Goal: Task Accomplishment & Management: Use online tool/utility

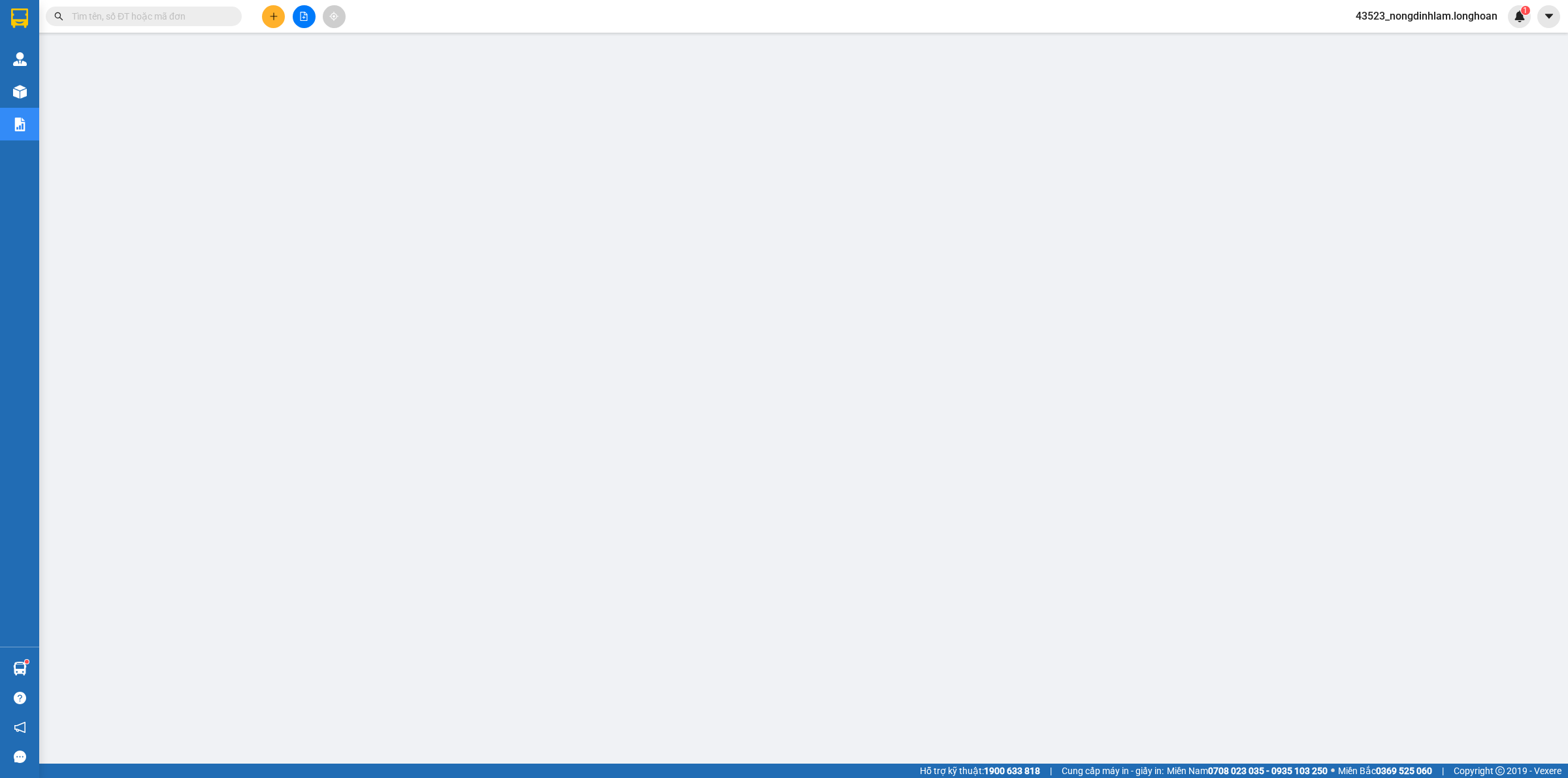
click at [304, 12] on icon "file-add" at bounding box center [304, 17] width 9 height 9
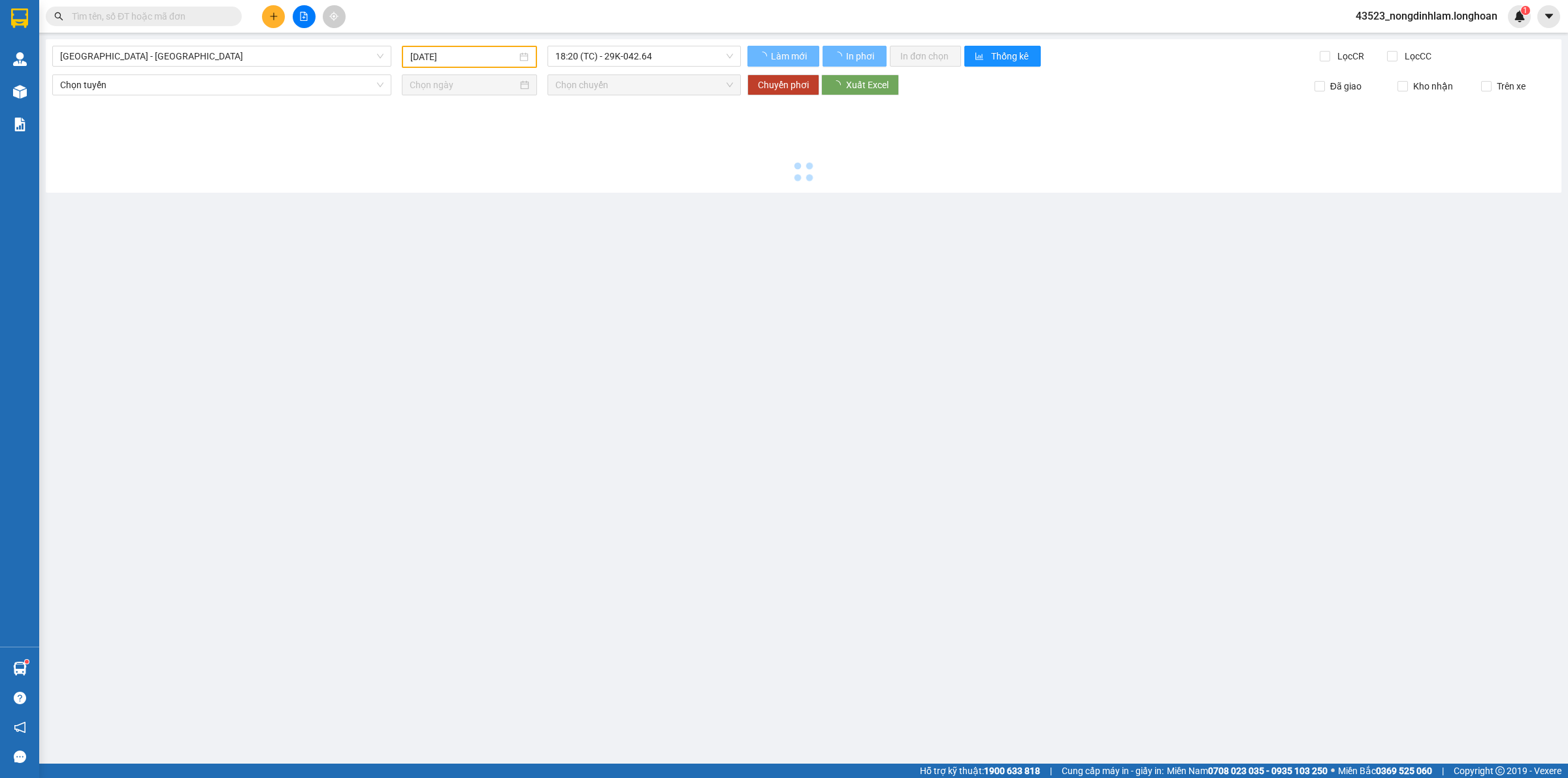
type input "[DATE]"
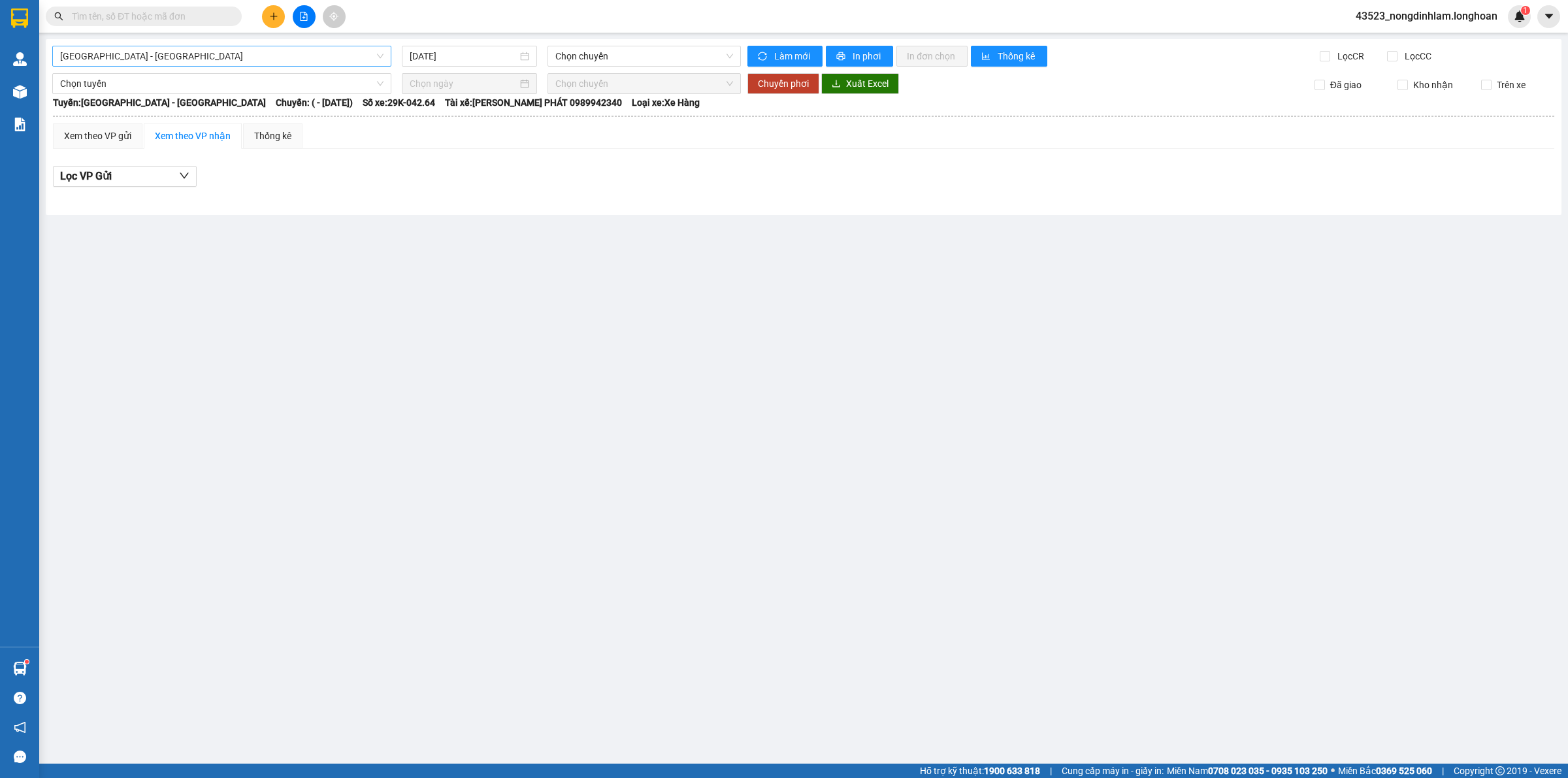
click at [172, 61] on span "[GEOGRAPHIC_DATA] - [GEOGRAPHIC_DATA]" at bounding box center [221, 56] width 323 height 19
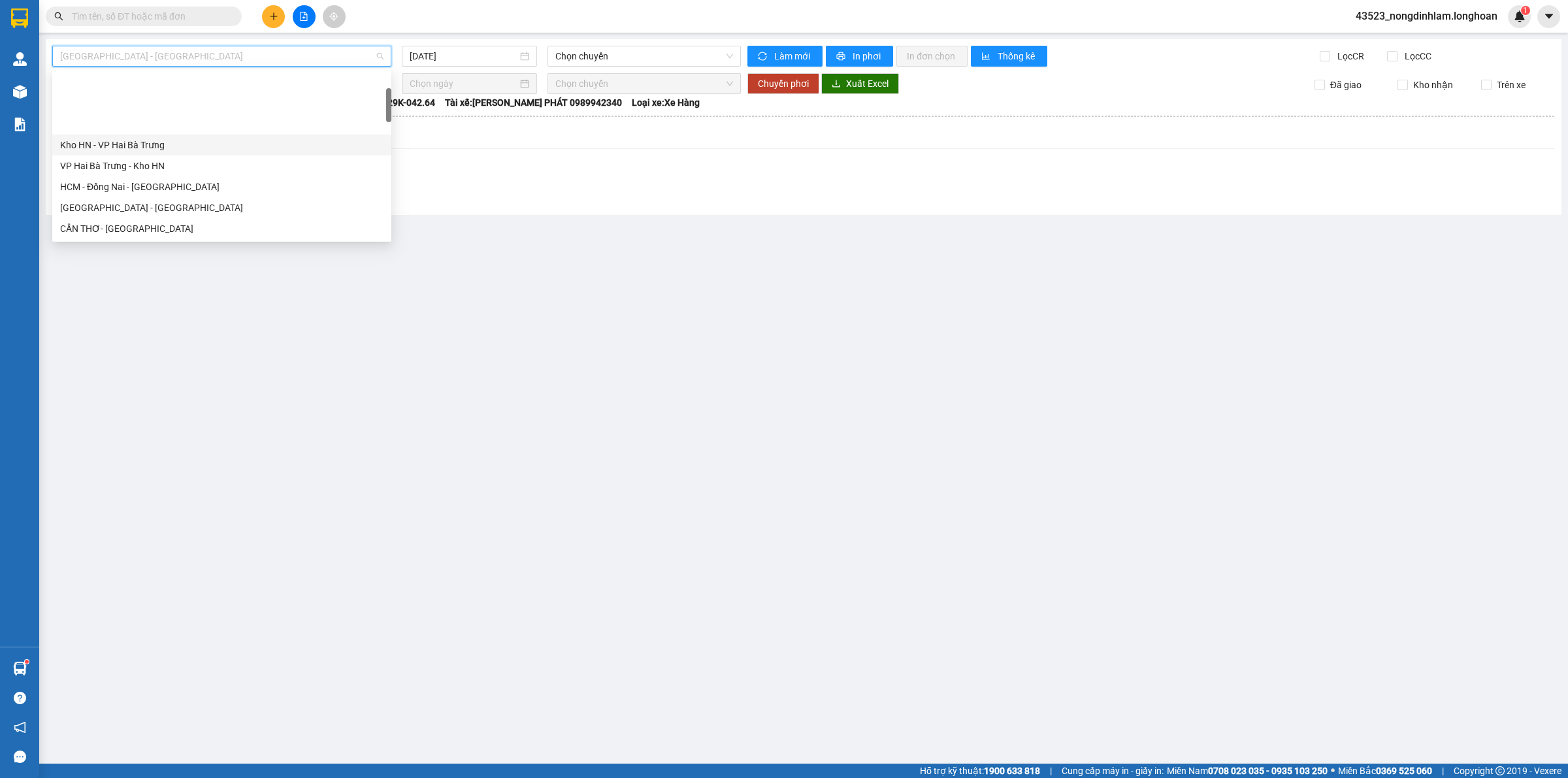
scroll to position [163, 0]
click at [155, 130] on div "Kho HCM - Kho Cần Thơ" at bounding box center [221, 129] width 323 height 15
type input "[DATE]"
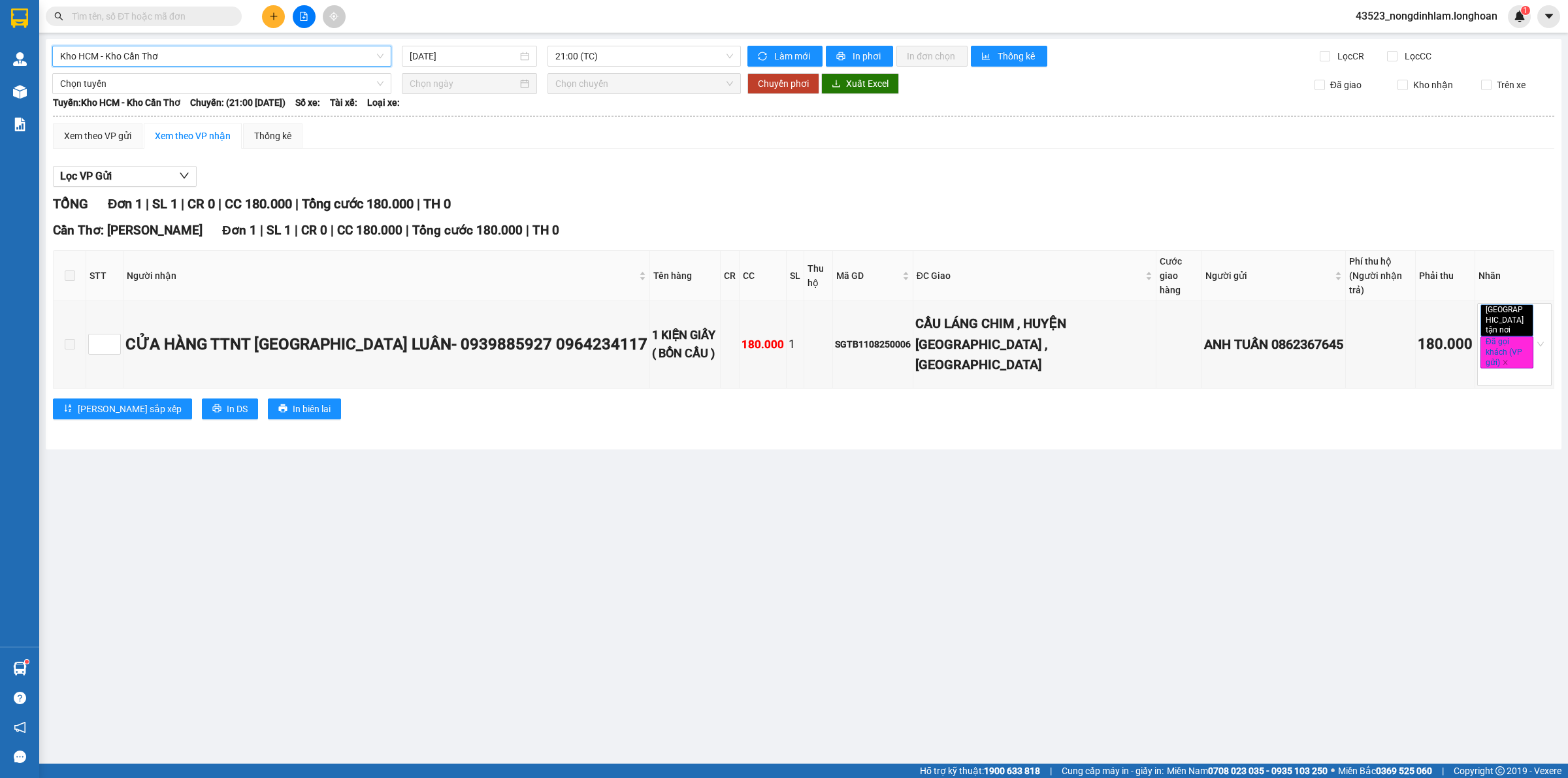
click at [218, 56] on span "Kho HCM - Kho Cần Thơ" at bounding box center [221, 56] width 323 height 19
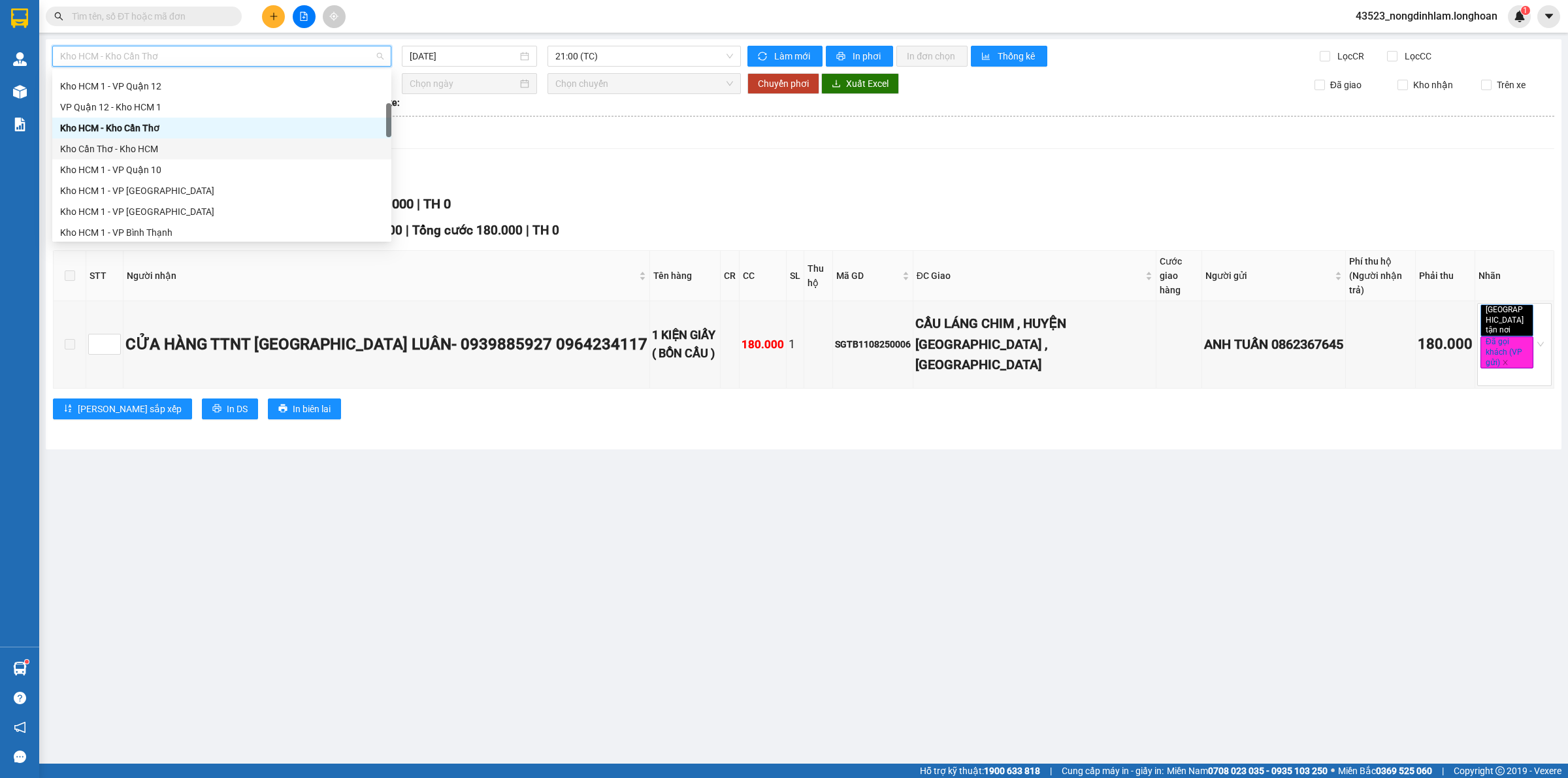
click at [132, 149] on div "Kho Cần Thơ - Kho HCM" at bounding box center [221, 149] width 323 height 15
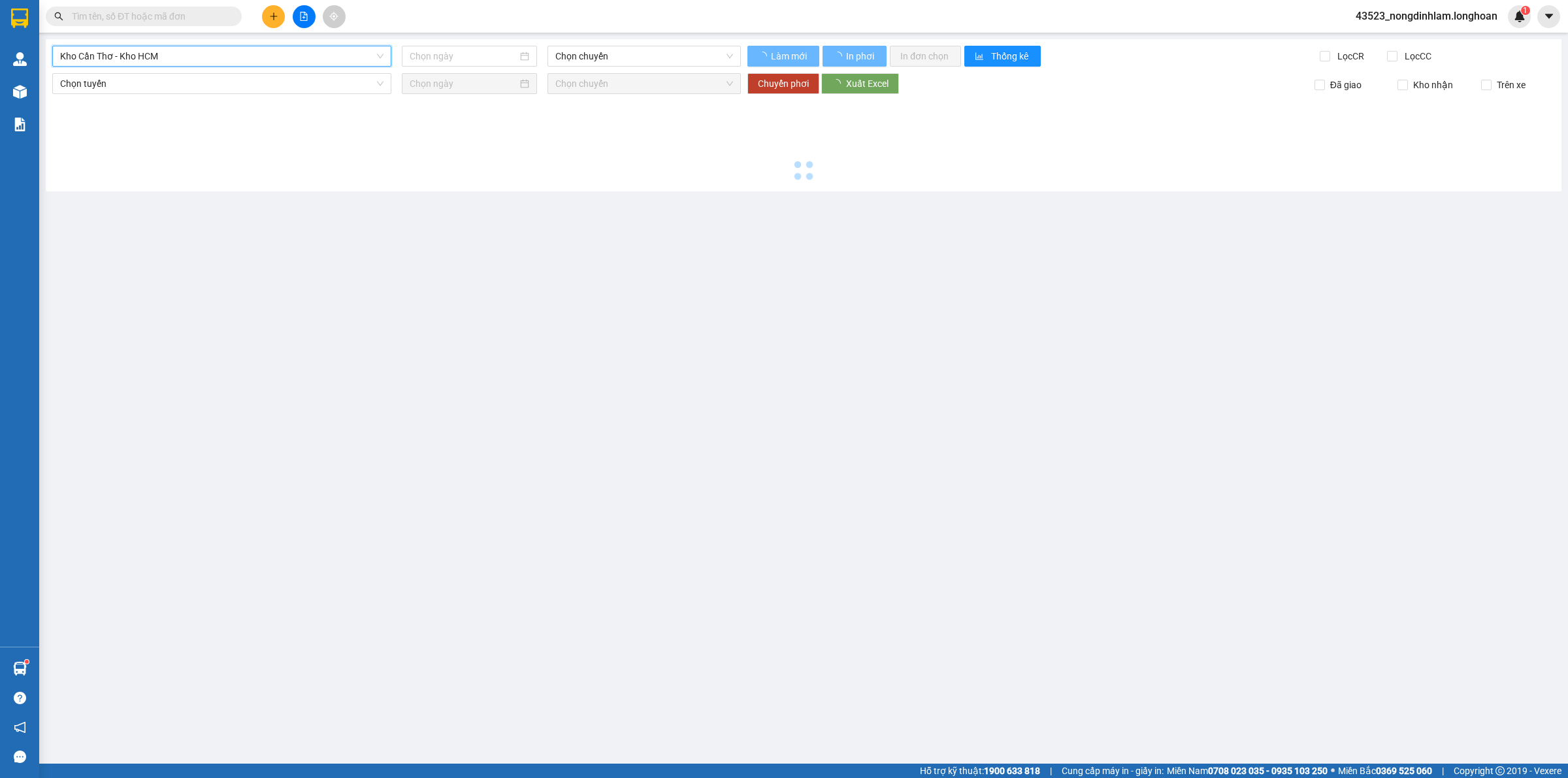
type input "[DATE]"
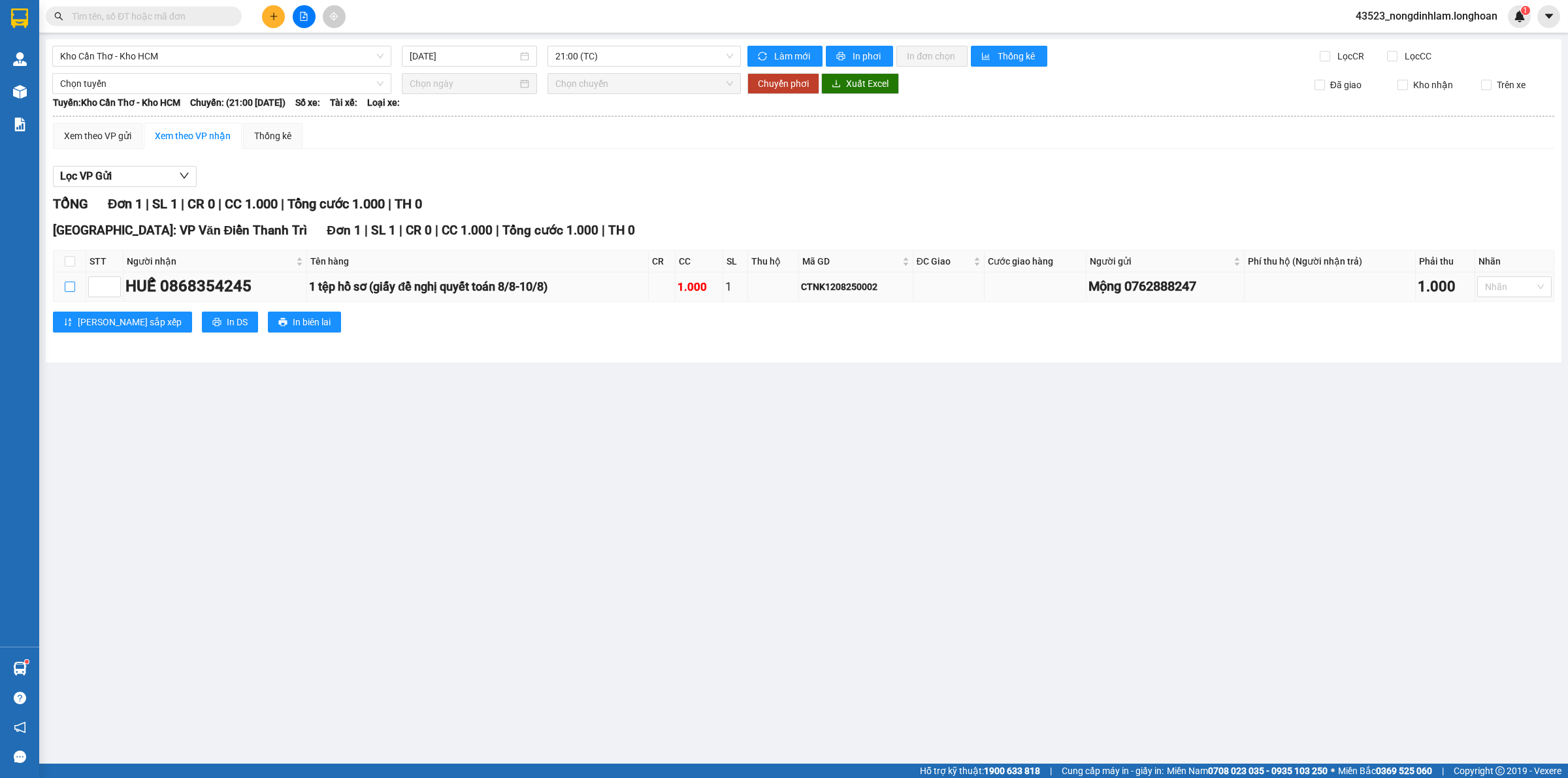
click at [67, 288] on input "checkbox" at bounding box center [69, 286] width 10 height 10
checkbox input "true"
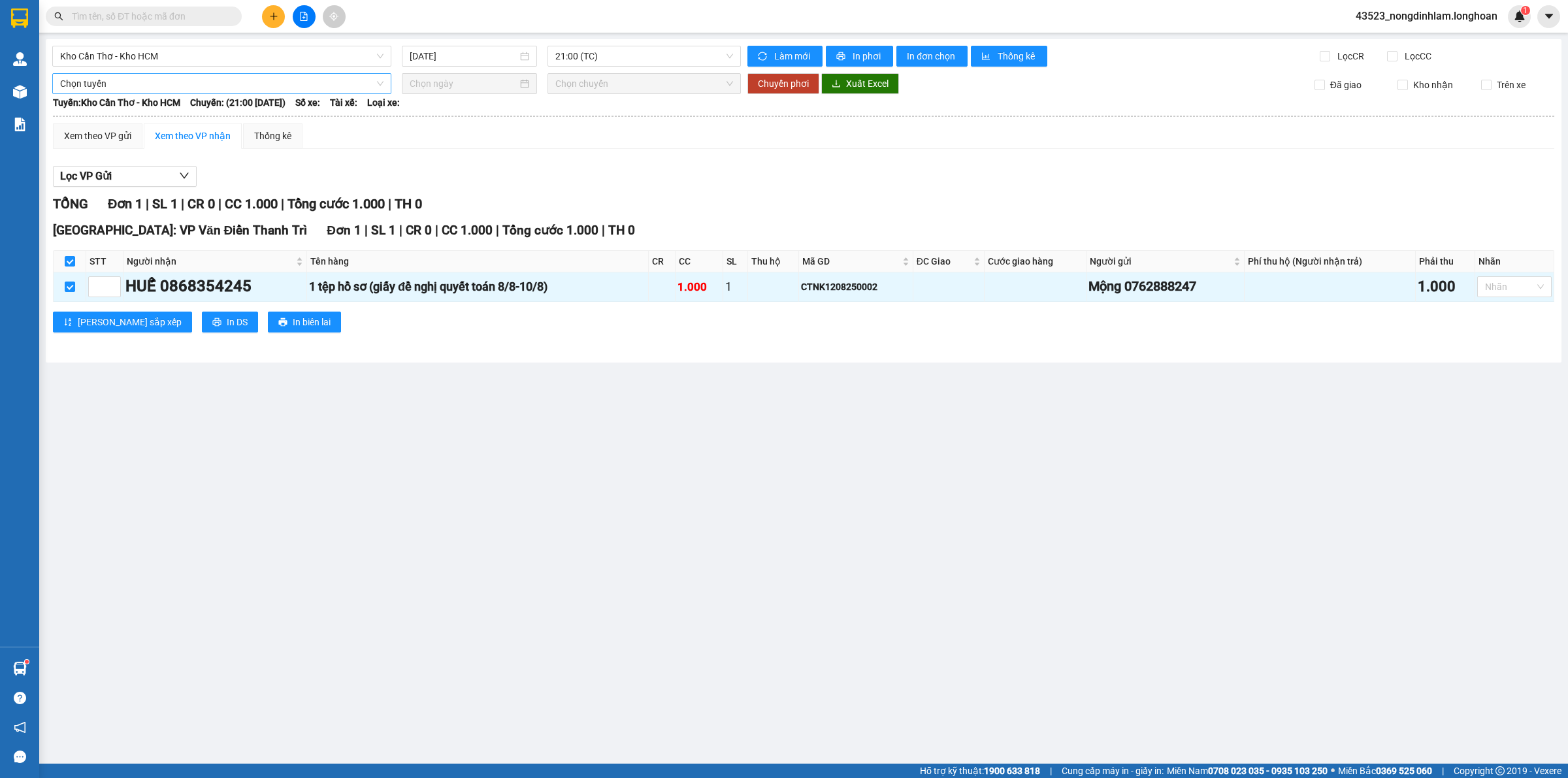
click at [116, 85] on span "Chọn tuyến" at bounding box center [221, 83] width 323 height 19
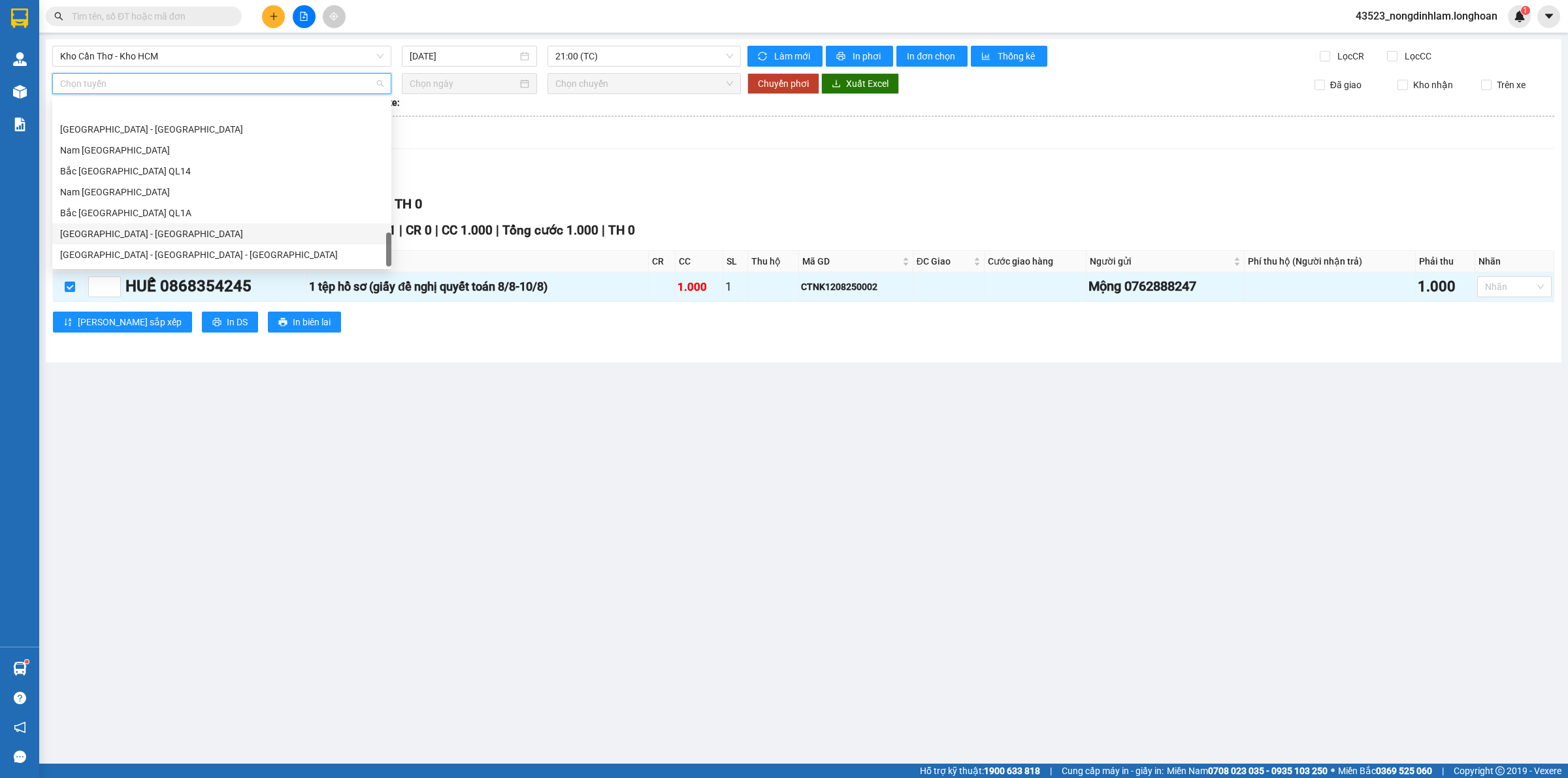
scroll to position [856, 0]
click at [131, 154] on div "Nam Trung Bắc QL1A" at bounding box center [221, 153] width 323 height 15
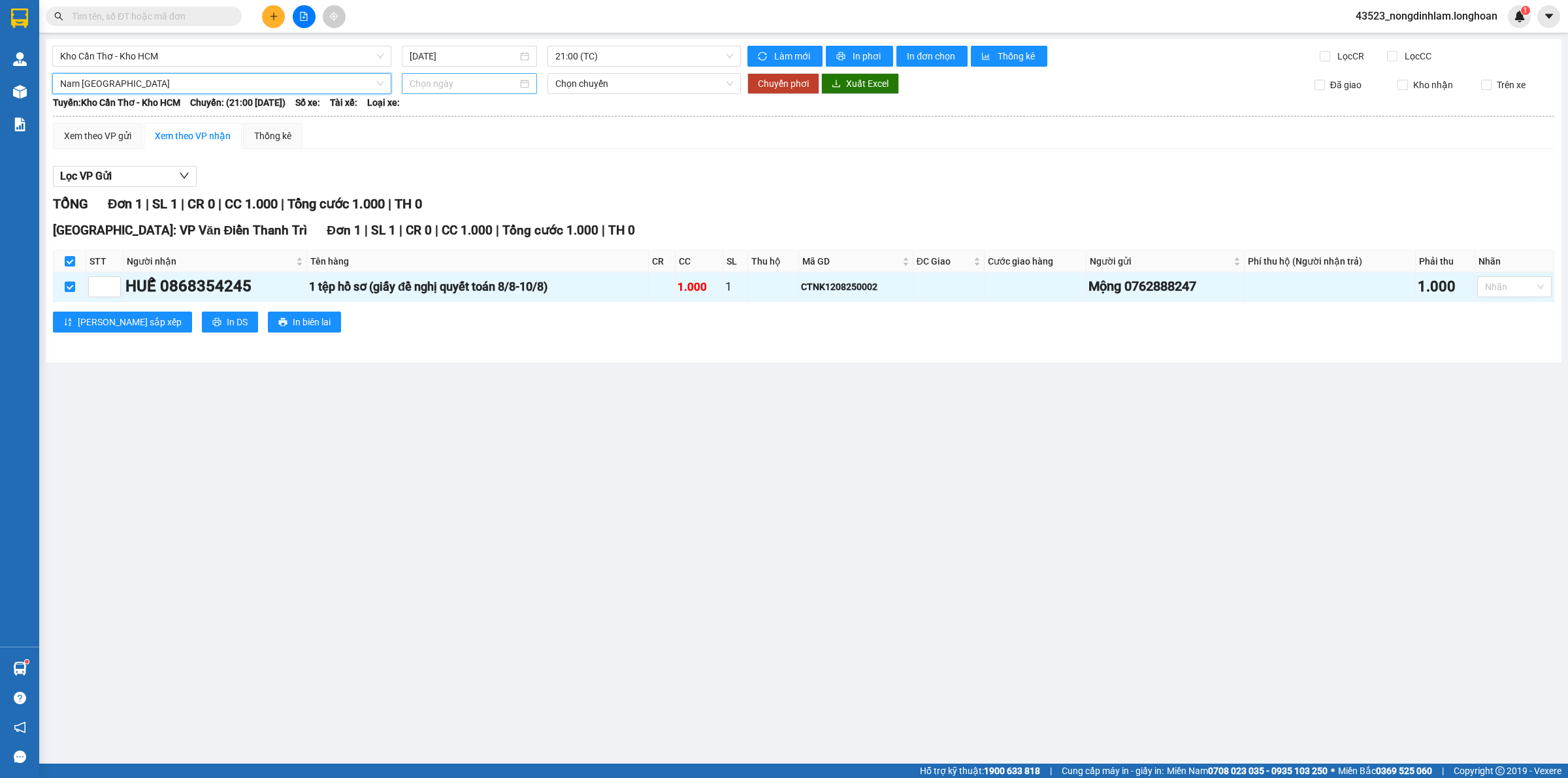
click at [479, 87] on input at bounding box center [464, 84] width 107 height 15
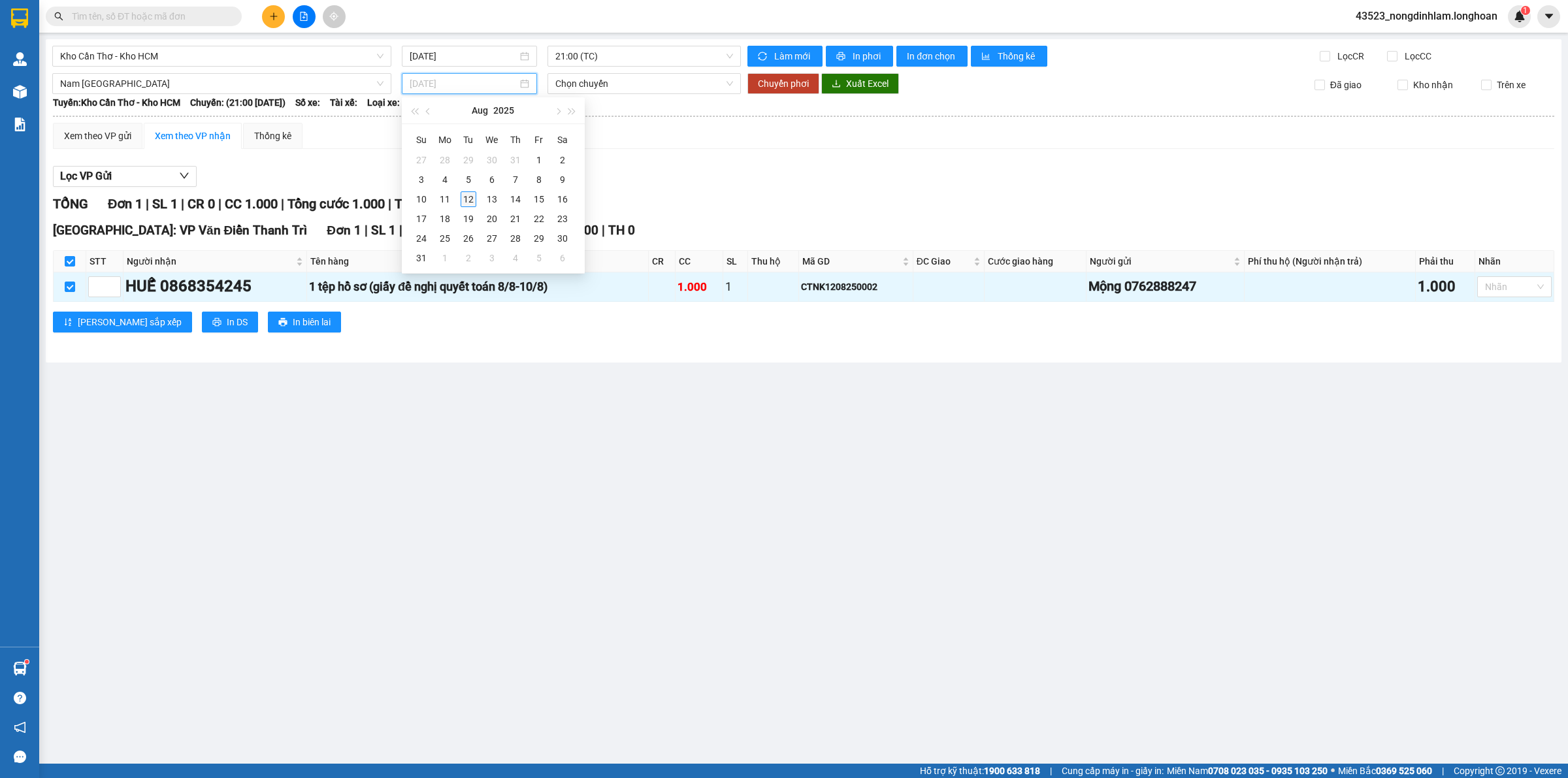
type input "[DATE]"
click at [474, 197] on div "12" at bounding box center [468, 199] width 16 height 16
type input "[DATE]"
click at [591, 72] on div "Kho Cần Thơ - Kho HCM 12/08/2025 21:00 (TC) Làm mới In phơi In đơn chọn Thống k…" at bounding box center [803, 200] width 1515 height 323
click at [592, 82] on span "21:00 (TC)" at bounding box center [644, 83] width 178 height 19
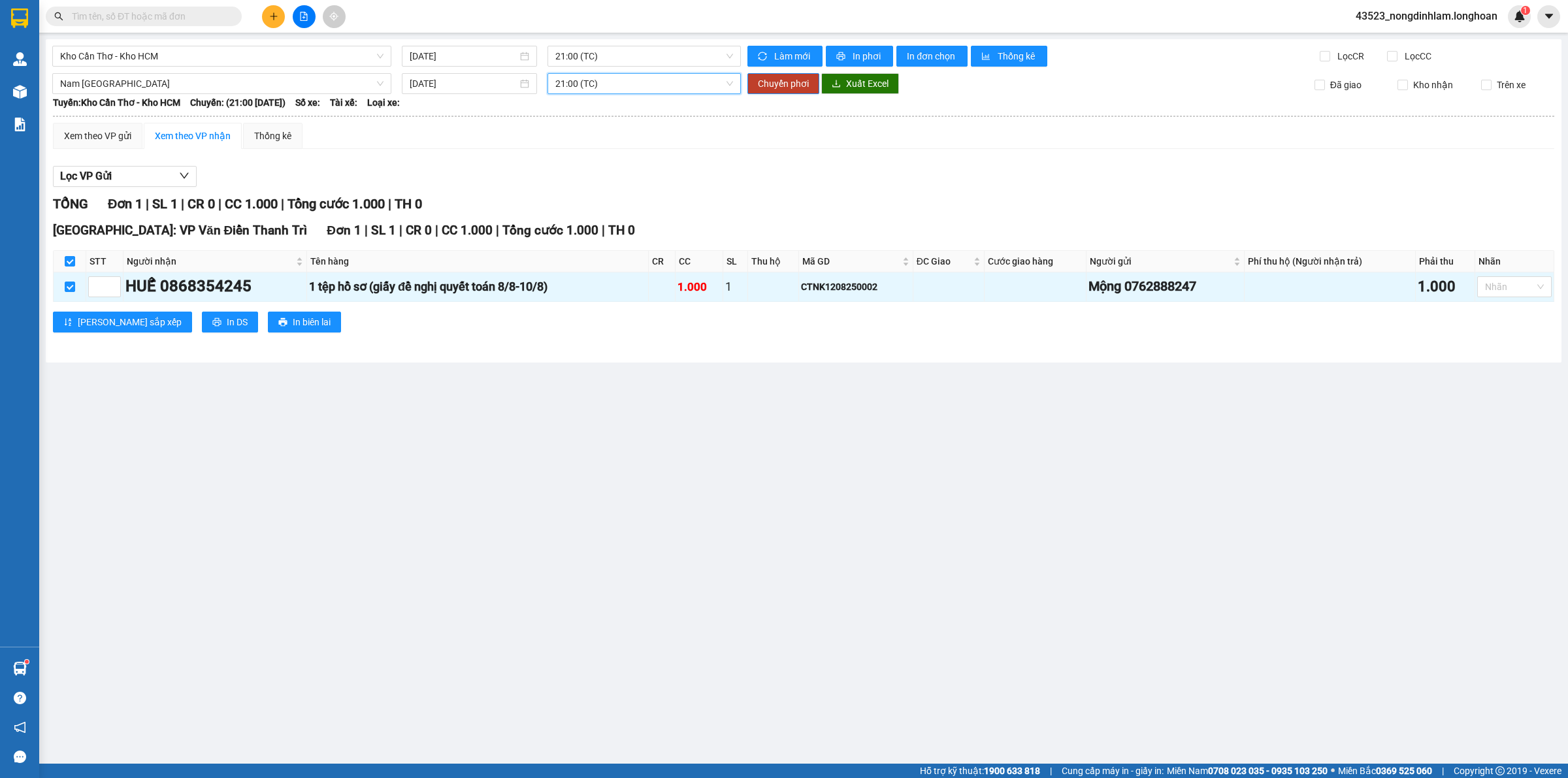
click at [592, 82] on span "21:00 (TC)" at bounding box center [644, 83] width 178 height 19
click at [781, 88] on span "Chuyển phơi" at bounding box center [783, 84] width 51 height 15
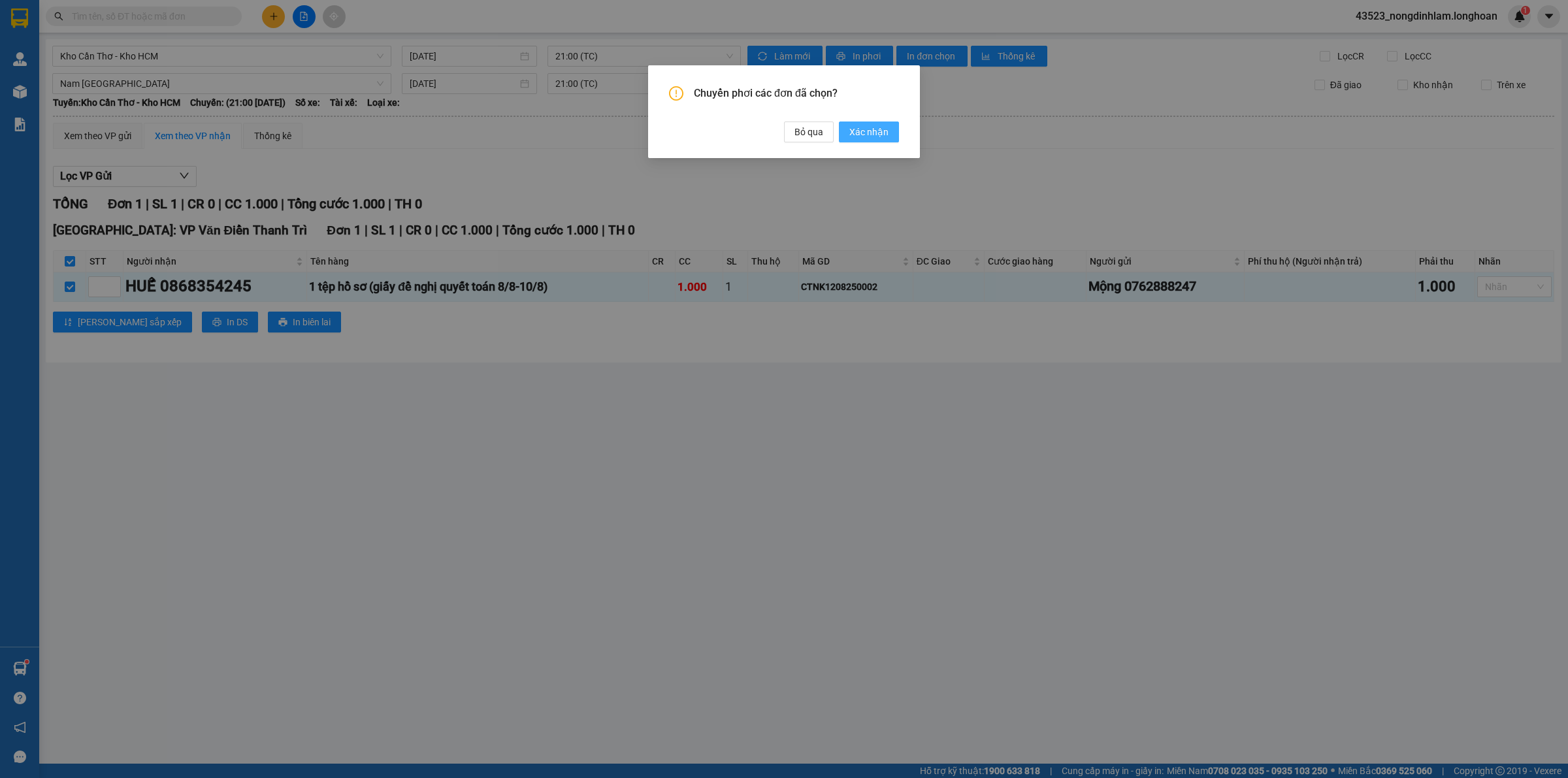
click at [859, 129] on span "Xác nhận" at bounding box center [869, 132] width 39 height 15
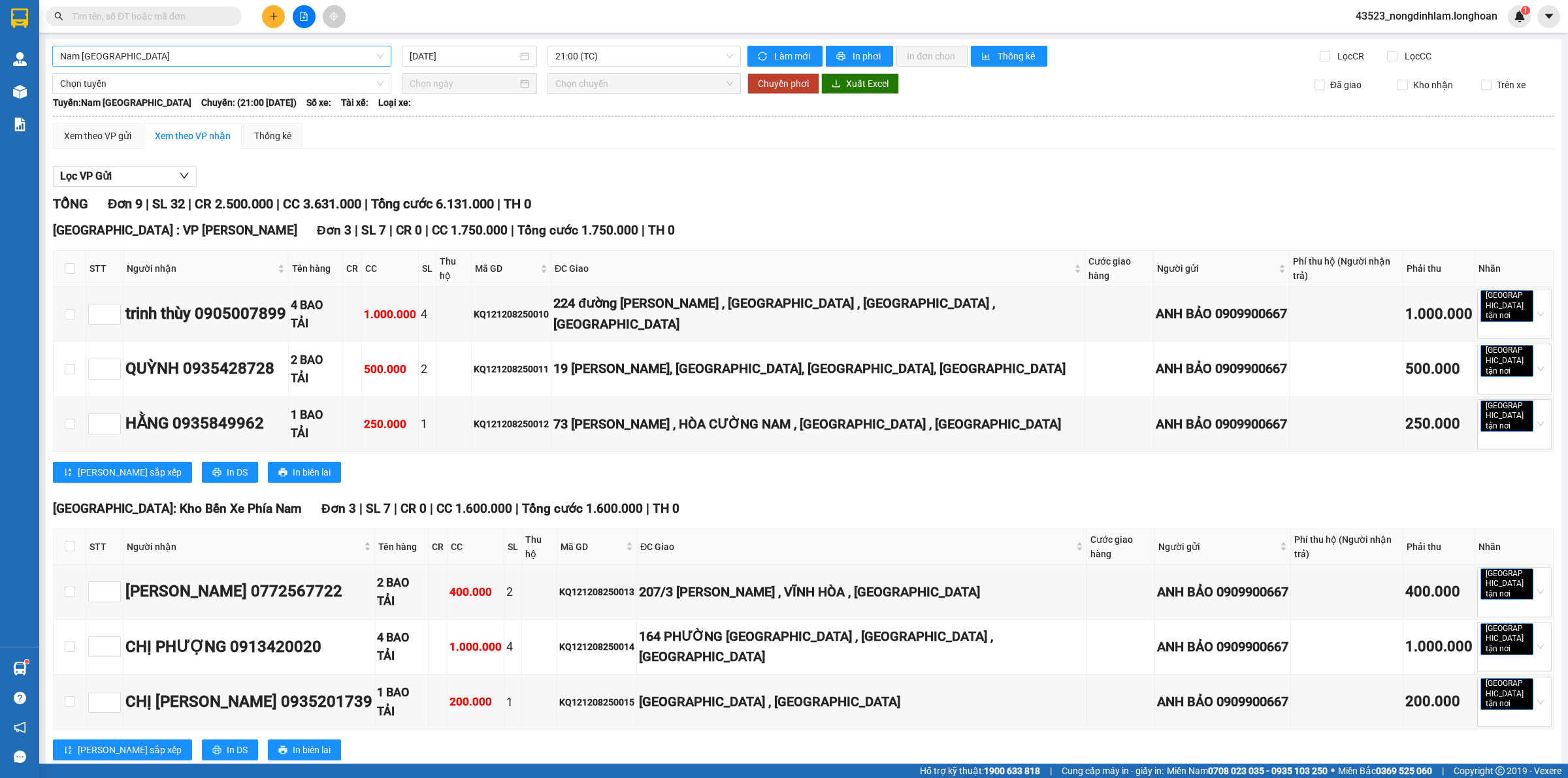
click at [236, 55] on span "Nam Trung Bắc QL1A" at bounding box center [221, 56] width 323 height 19
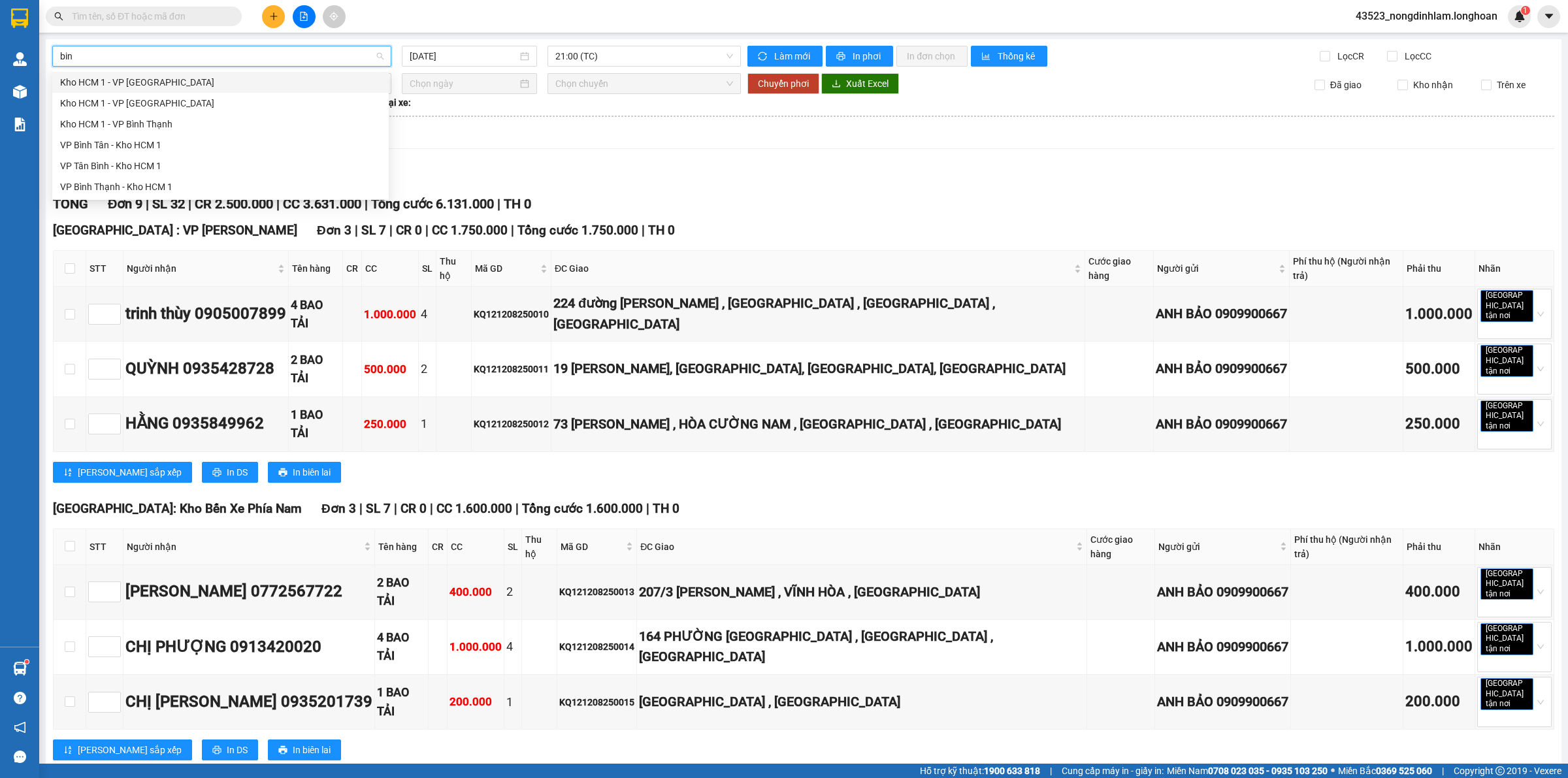
type input "binh"
click at [167, 183] on div "VP Bình Thạnh - Kho HCM 1" at bounding box center [220, 187] width 321 height 15
type input "[DATE]"
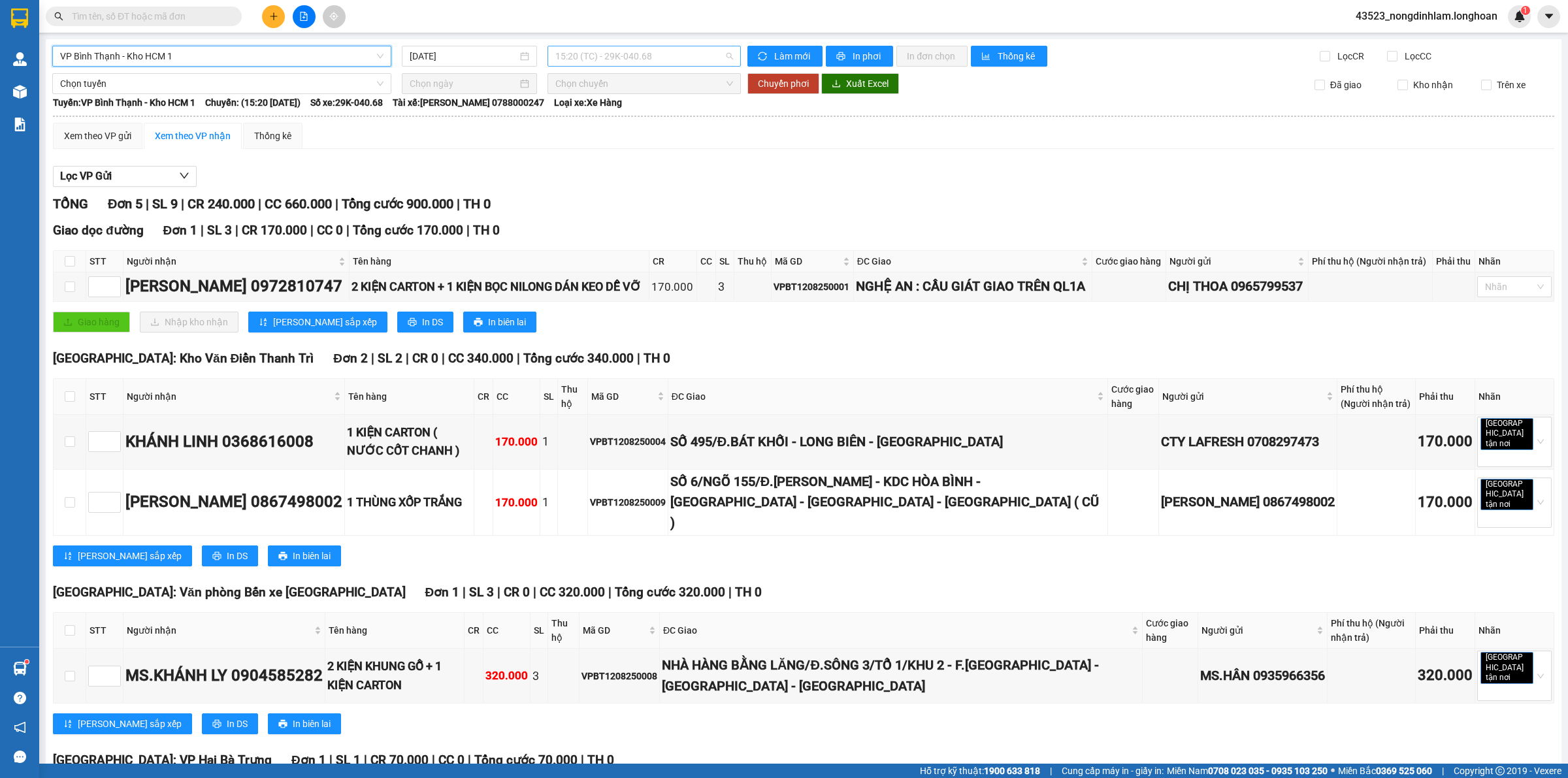
click at [634, 60] on span "15:20 (TC) - 29K-040.68" at bounding box center [644, 56] width 178 height 19
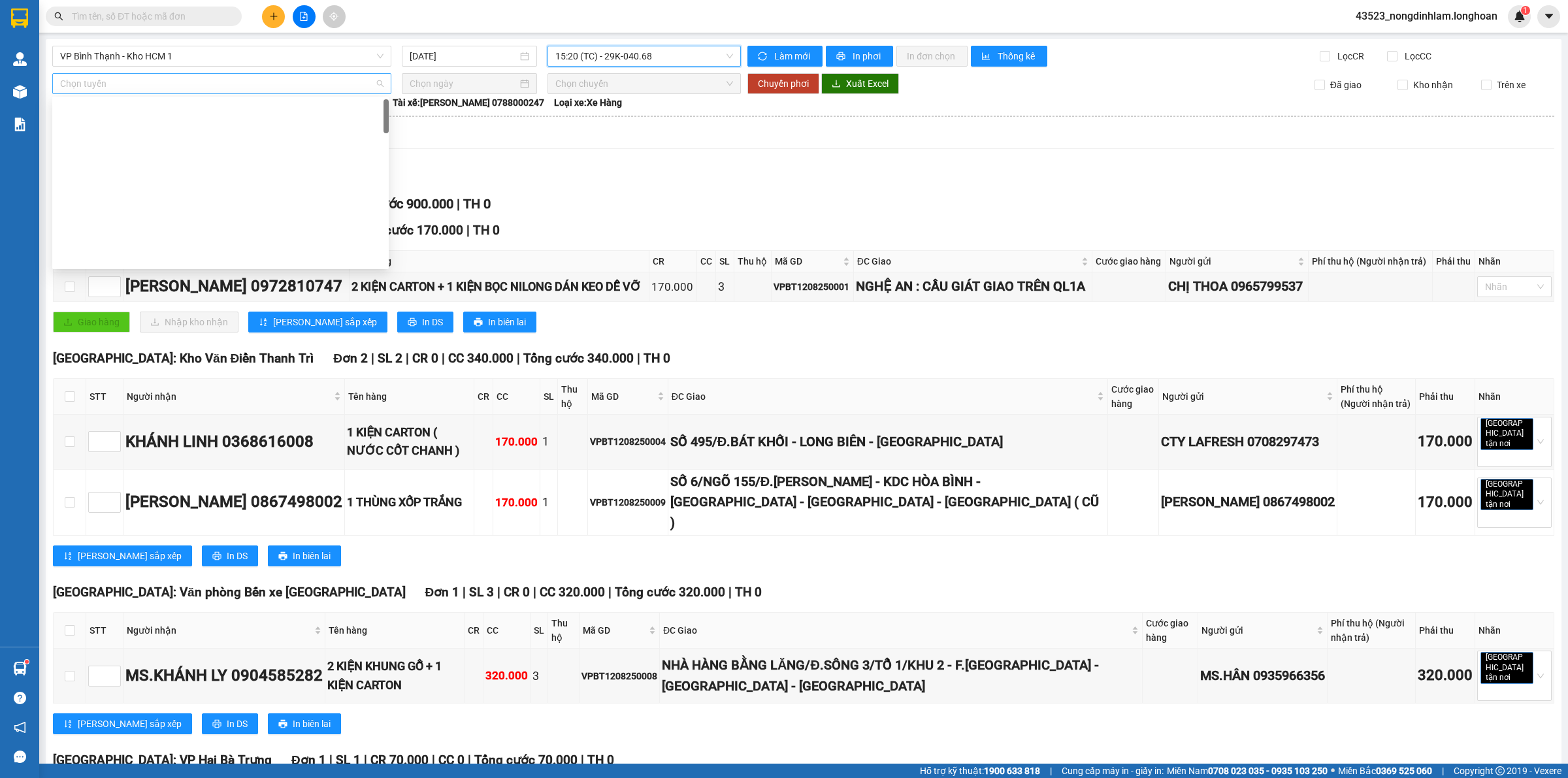
drag, startPoint x: 205, startPoint y: 89, endPoint x: 200, endPoint y: 85, distance: 6.4
click at [203, 87] on span "Chọn tuyến" at bounding box center [221, 83] width 323 height 19
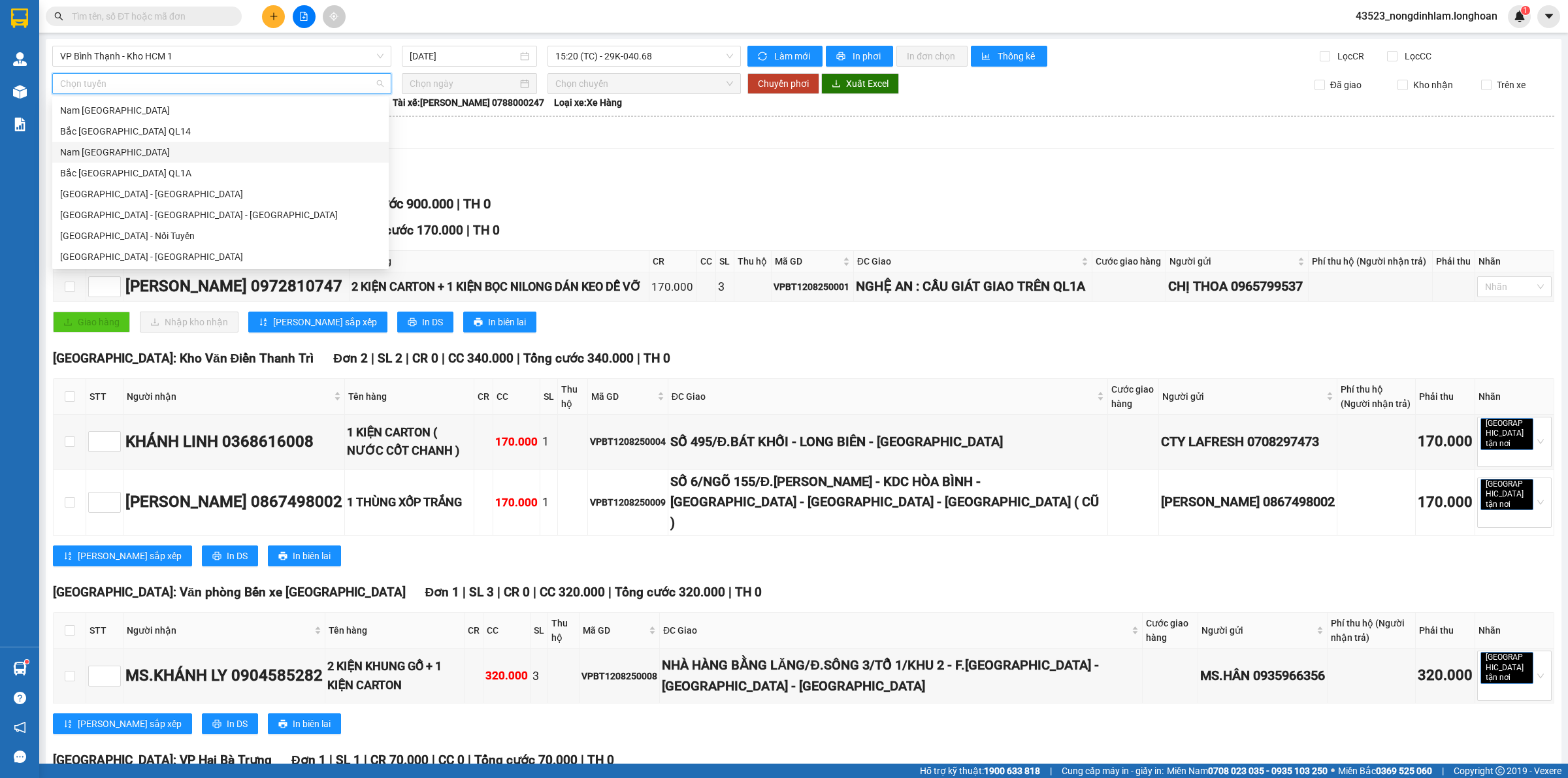
click at [157, 157] on div "Nam Trung Bắc QL1A" at bounding box center [220, 153] width 321 height 15
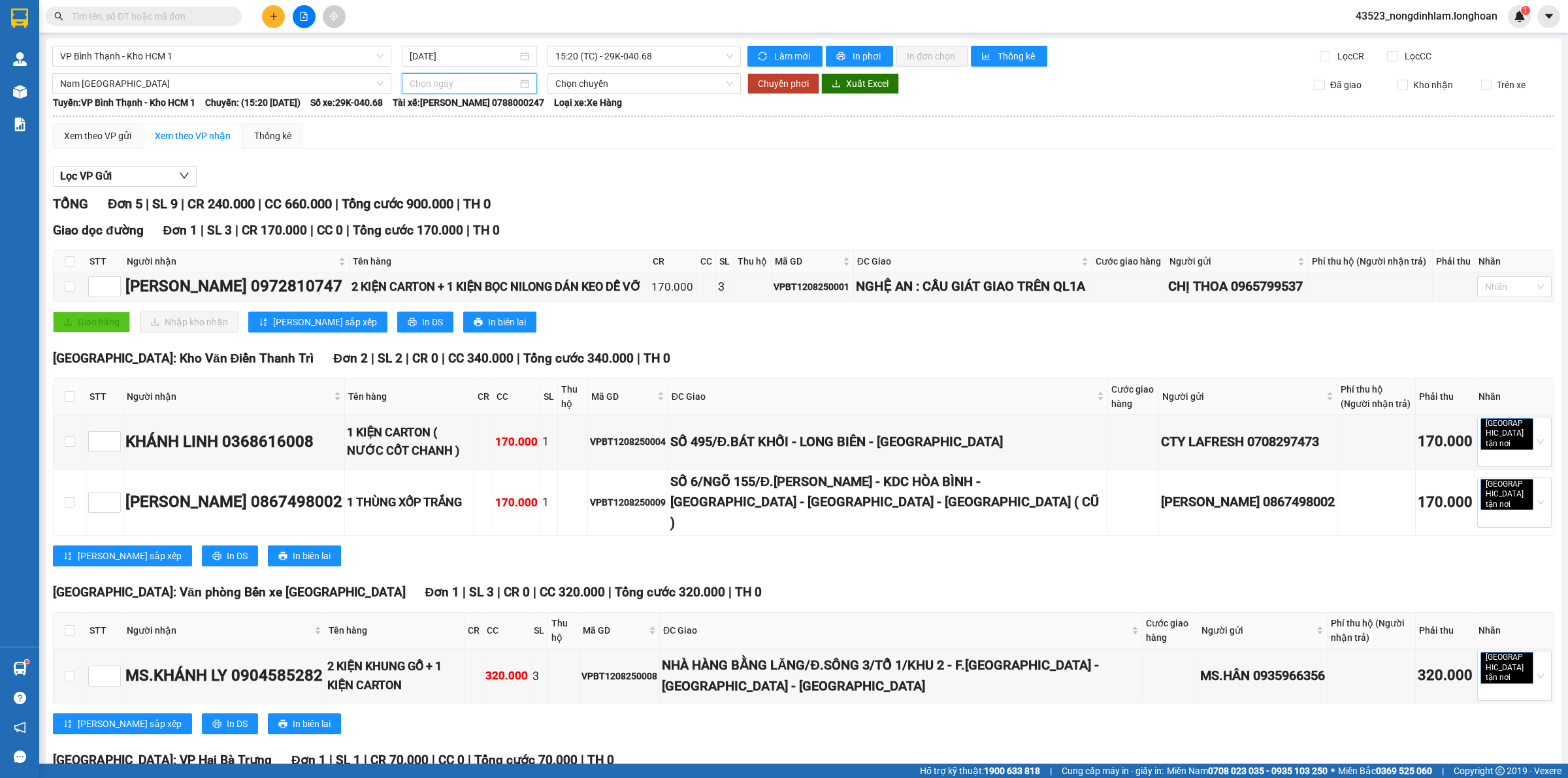
click at [418, 83] on input at bounding box center [464, 84] width 107 height 15
type input "[DATE]"
click at [465, 201] on div "12" at bounding box center [466, 199] width 16 height 16
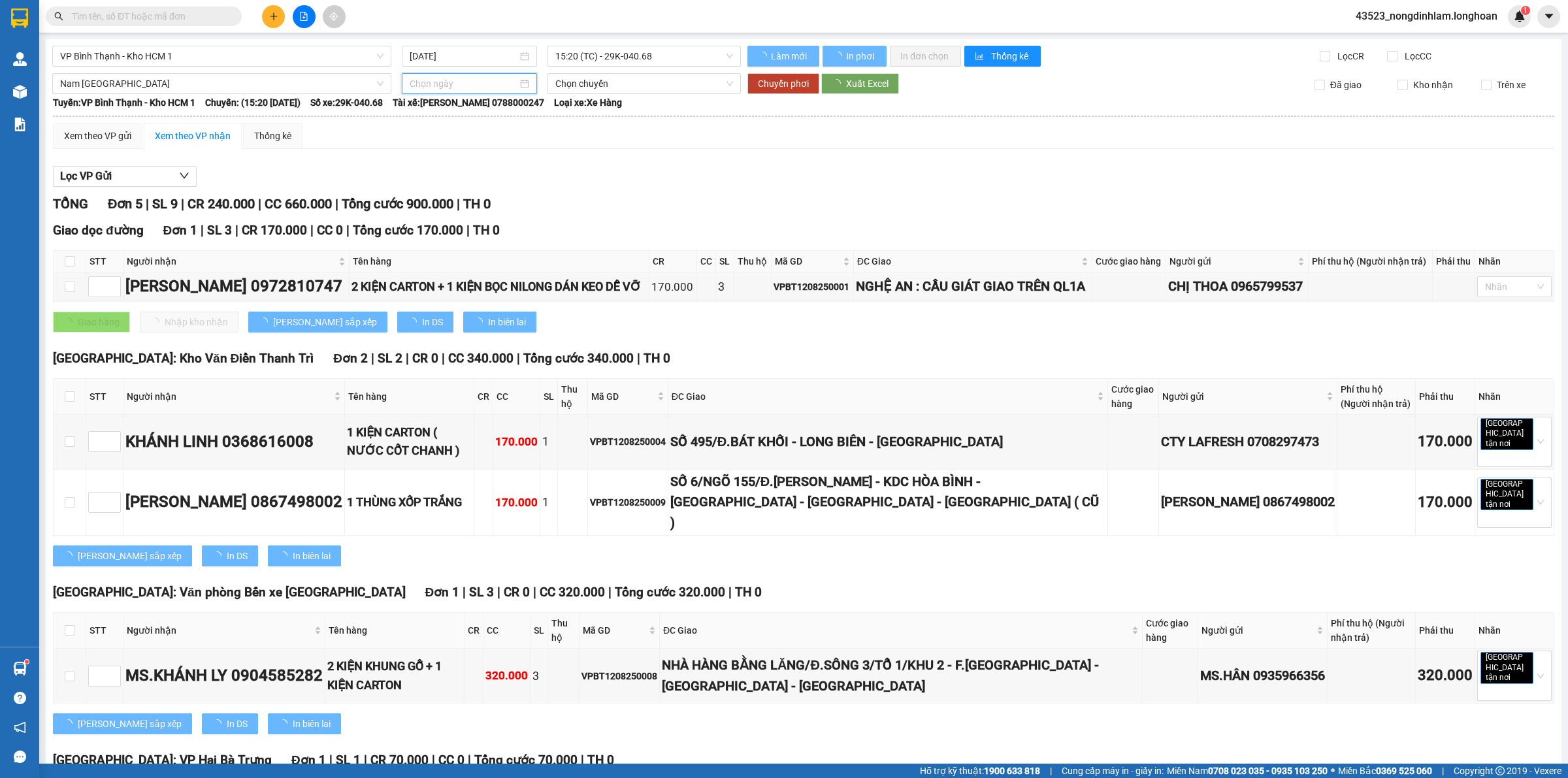
type input "[DATE]"
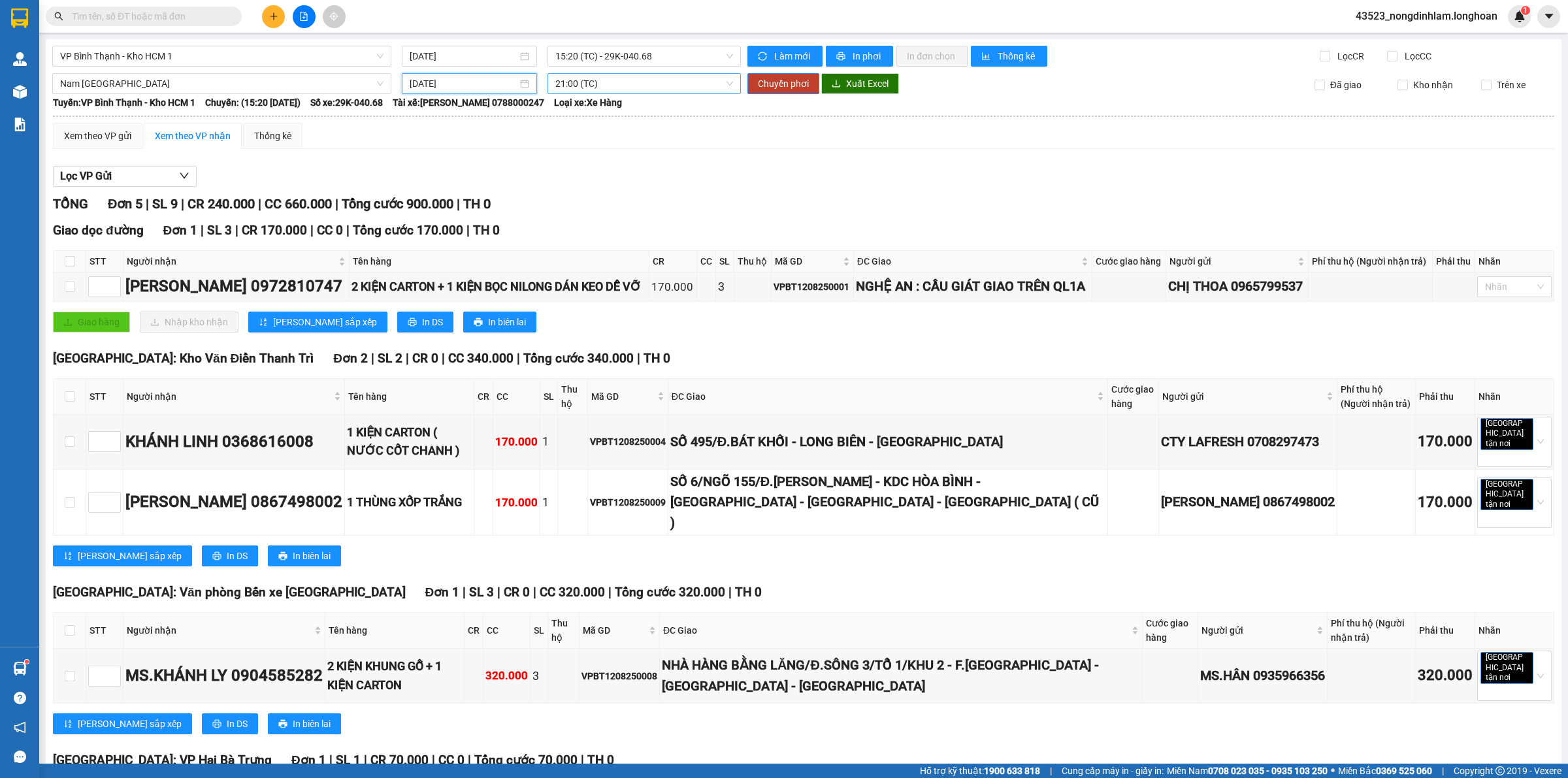
click at [585, 83] on span "21:00 (TC)" at bounding box center [644, 83] width 178 height 19
click at [782, 85] on span "Chuyển phơi" at bounding box center [783, 84] width 51 height 15
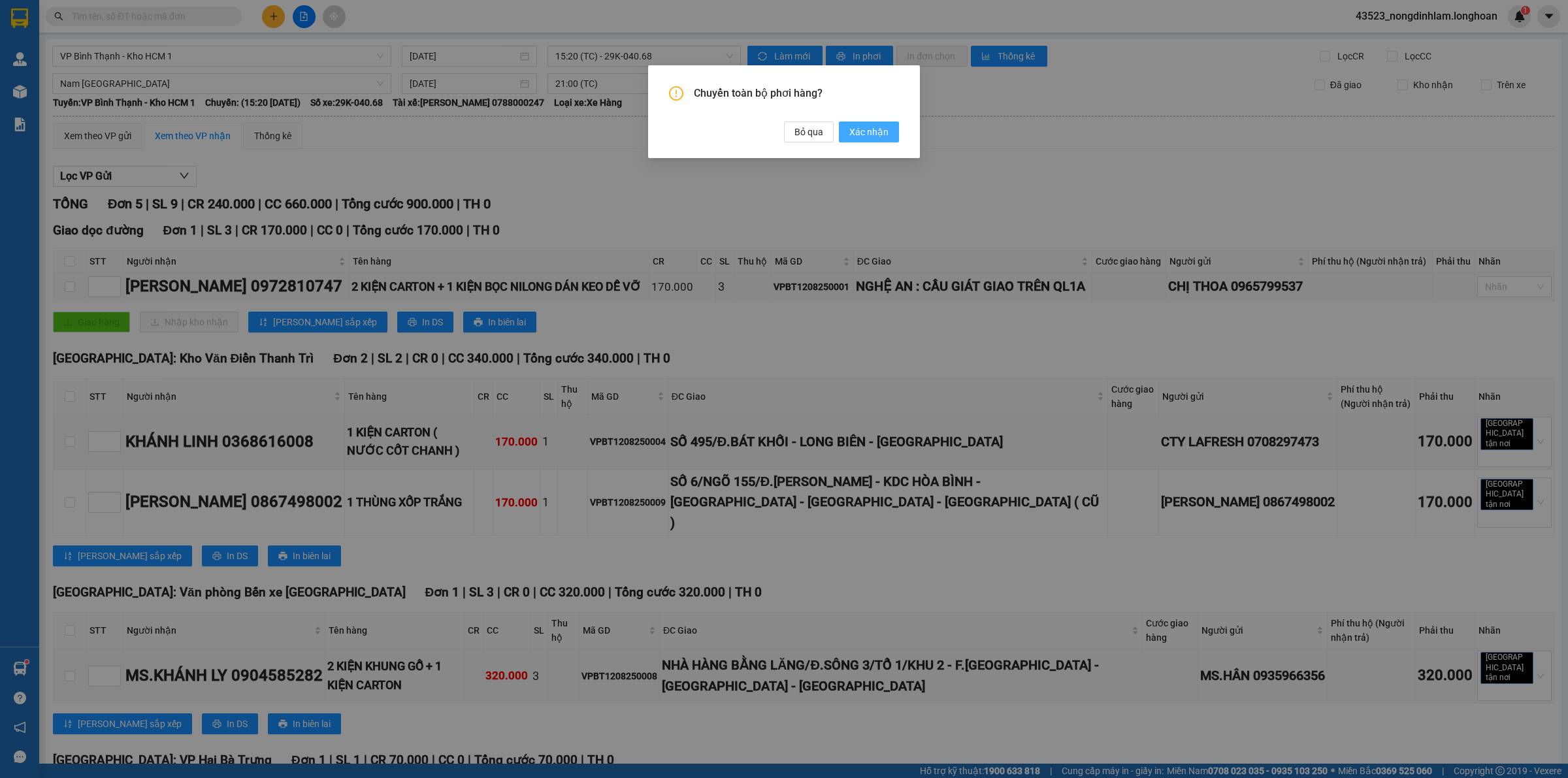
click at [869, 129] on span "Xác nhận" at bounding box center [869, 132] width 39 height 15
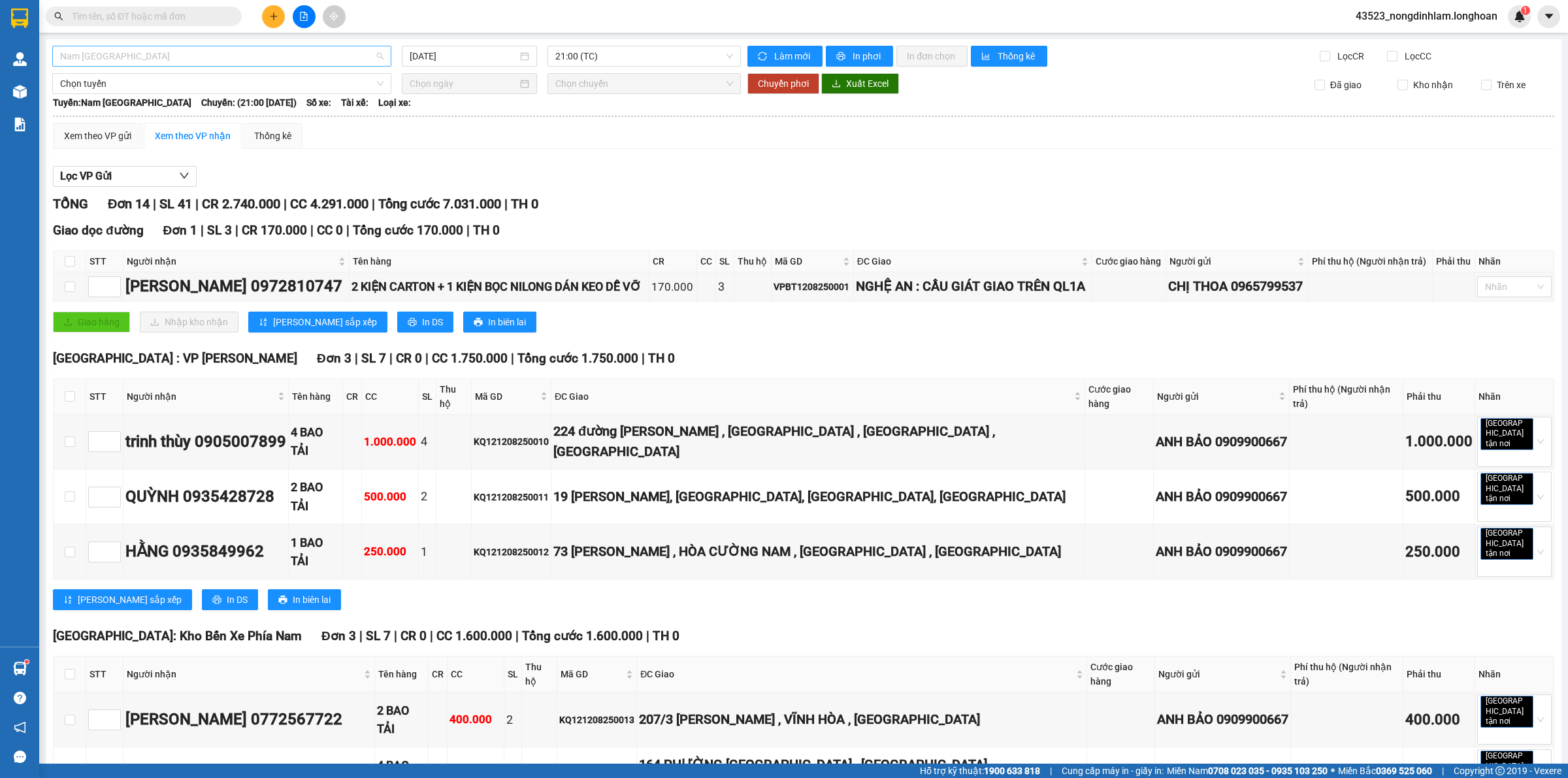
click at [292, 54] on span "Nam Trung Bắc QL1A" at bounding box center [221, 56] width 323 height 19
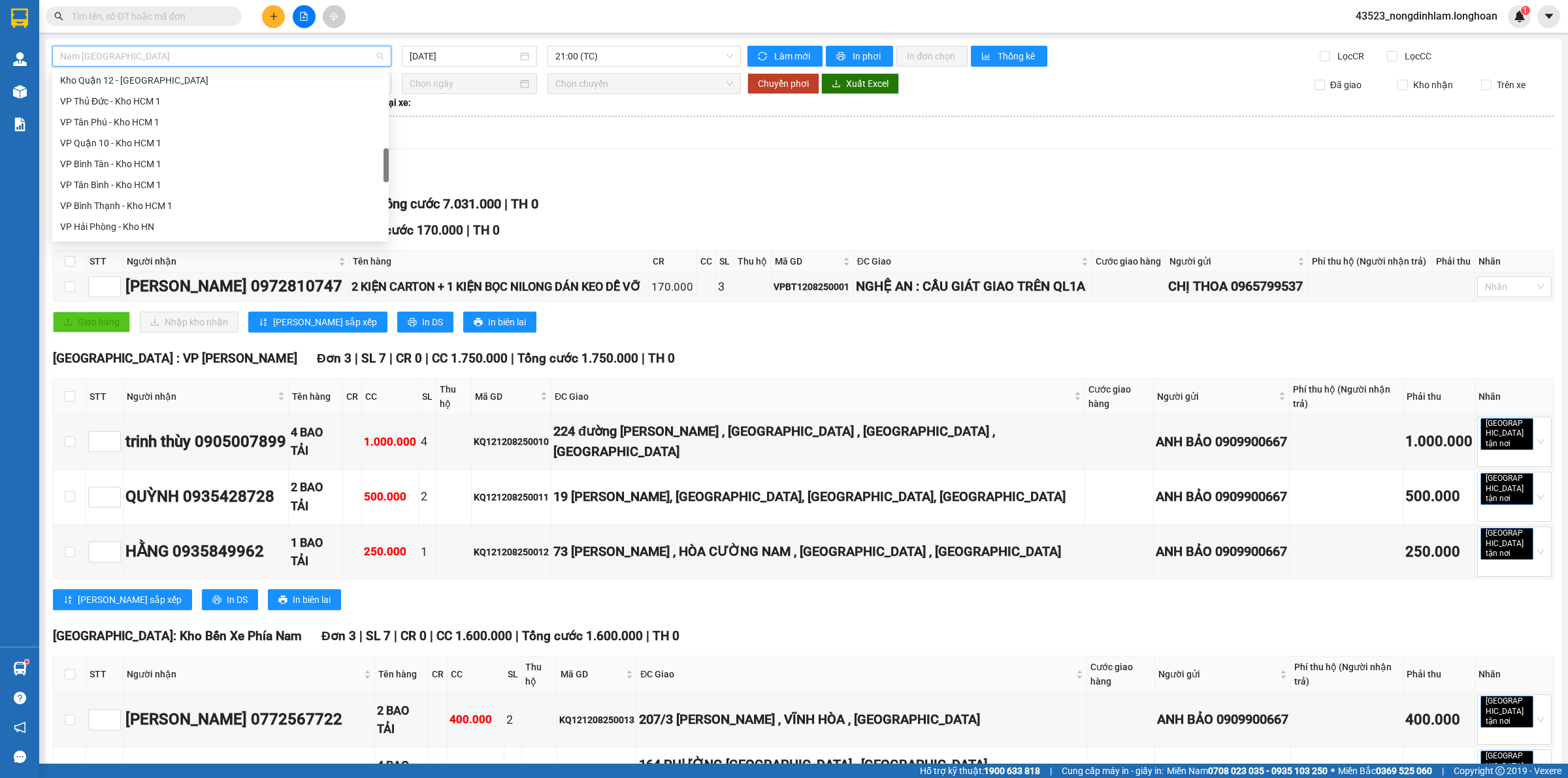
scroll to position [472, 0]
click at [151, 203] on div "VP Bình Thạnh - Kho HCM 1" at bounding box center [220, 206] width 321 height 15
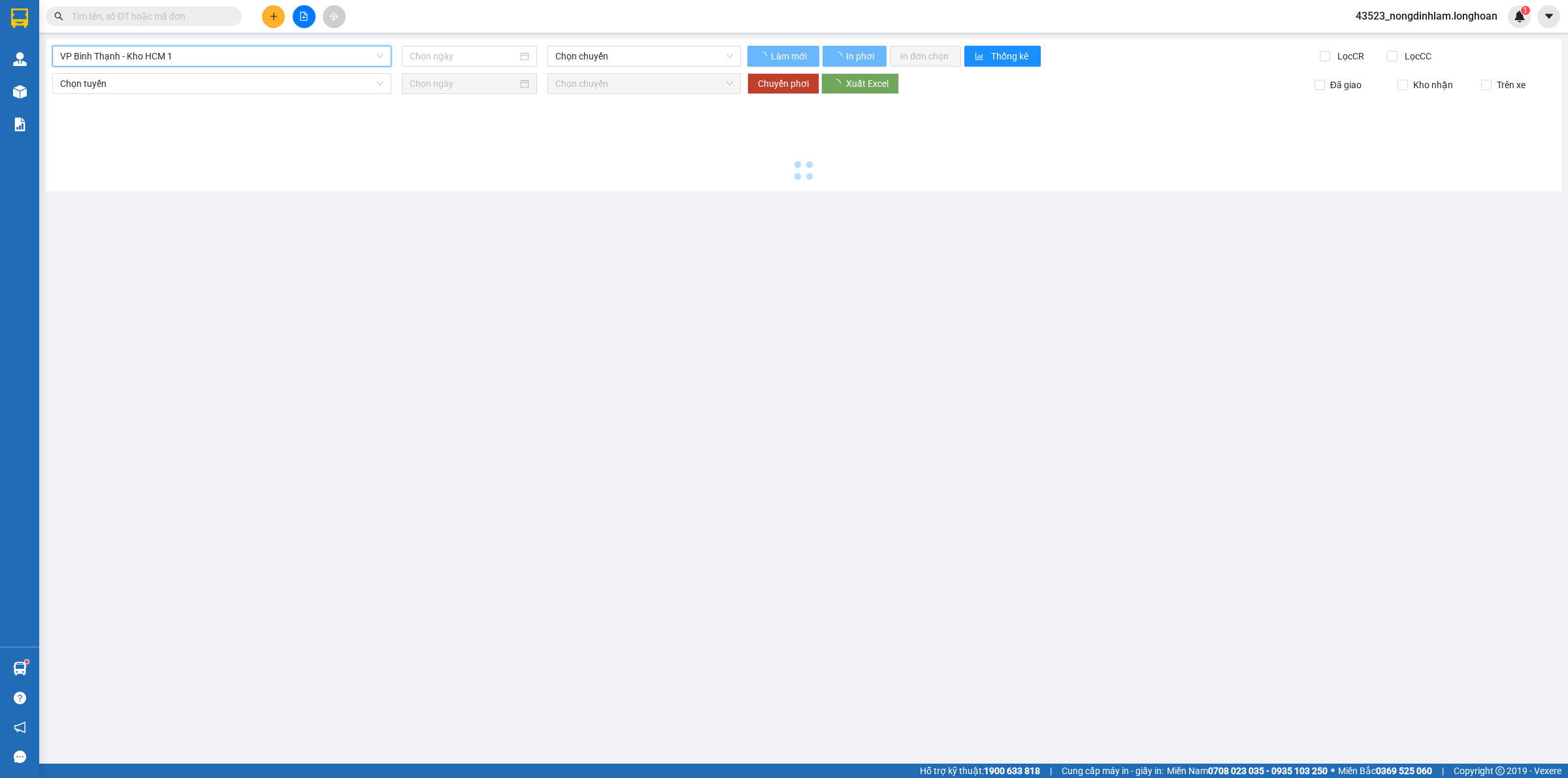
type input "[DATE]"
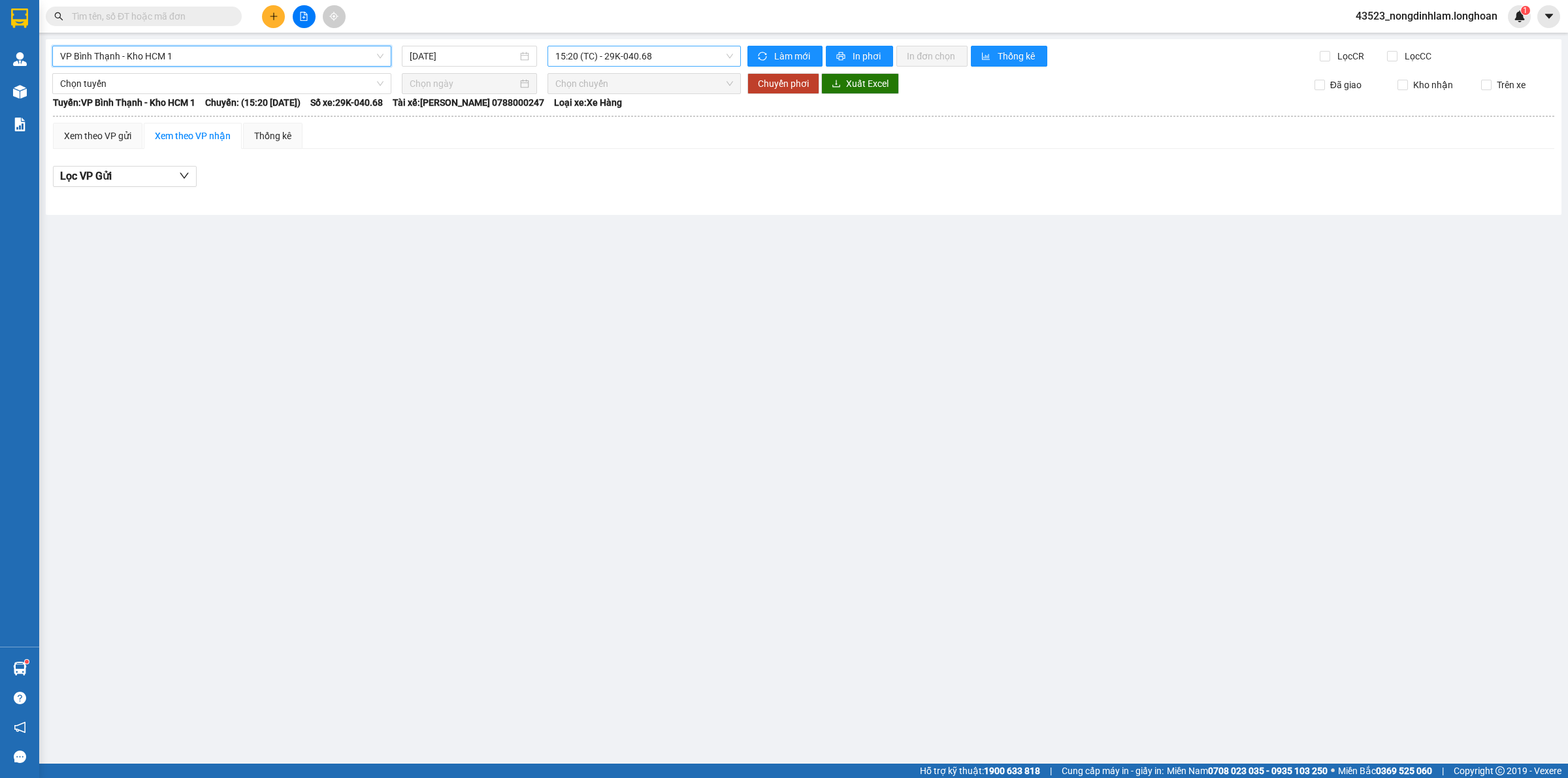
click at [607, 63] on span "15:20 (TC) - 29K-040.68" at bounding box center [644, 56] width 178 height 19
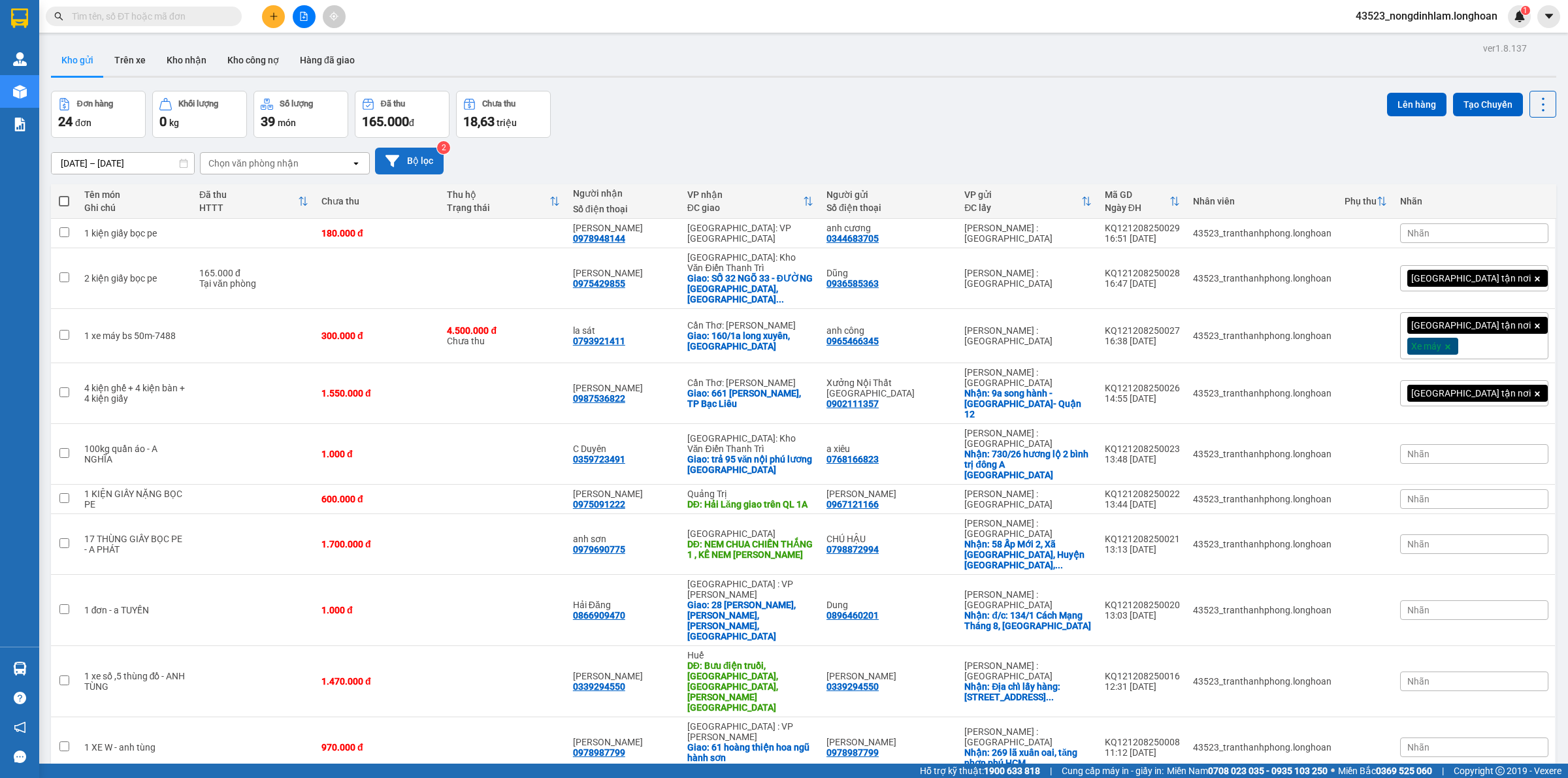
click at [407, 164] on button "Bộ lọc" at bounding box center [409, 161] width 68 height 27
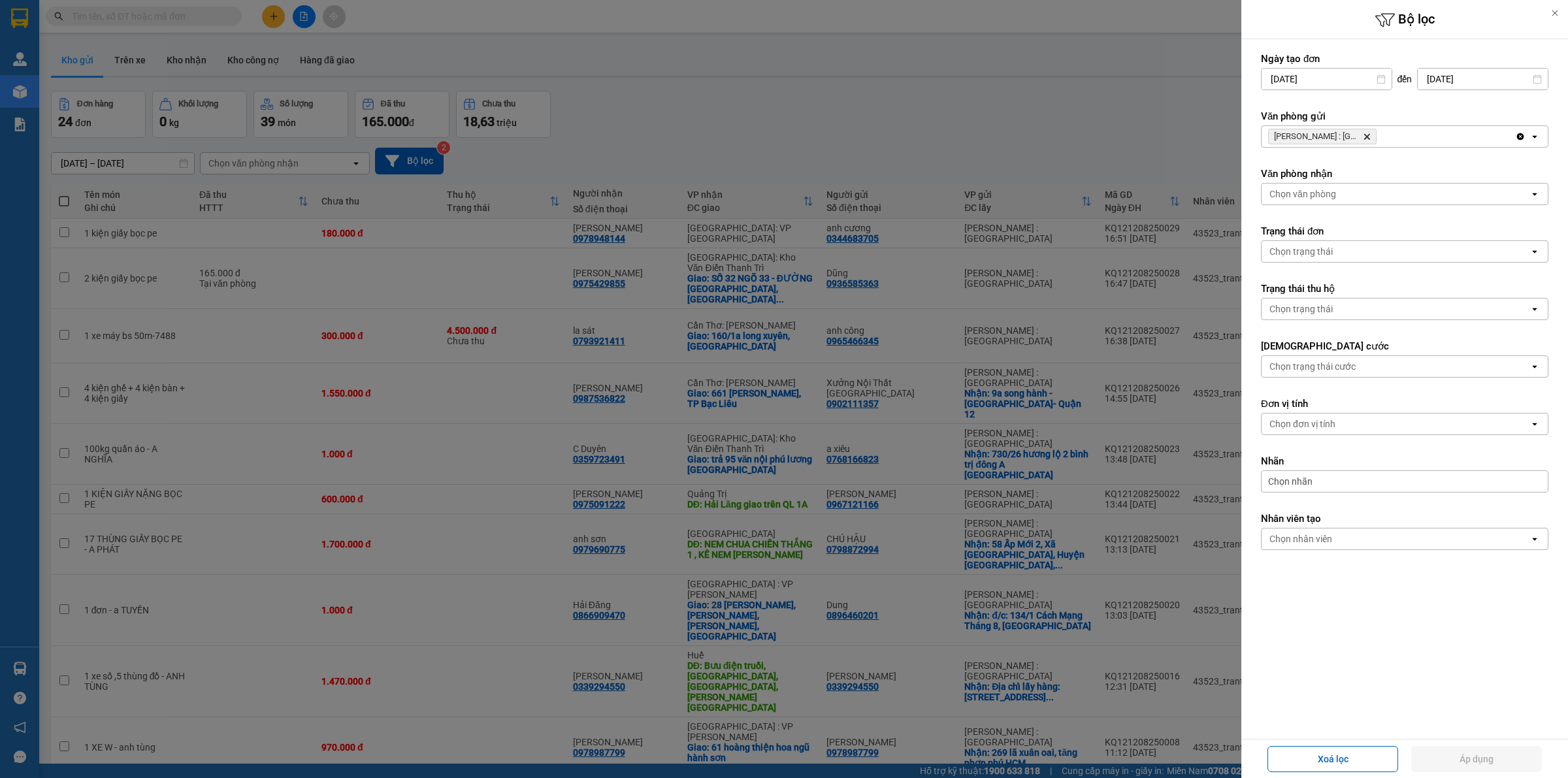
click at [1369, 132] on icon "Delete" at bounding box center [1366, 136] width 7 height 7
click at [1340, 145] on div "Chọn văn phòng" at bounding box center [1395, 136] width 268 height 21
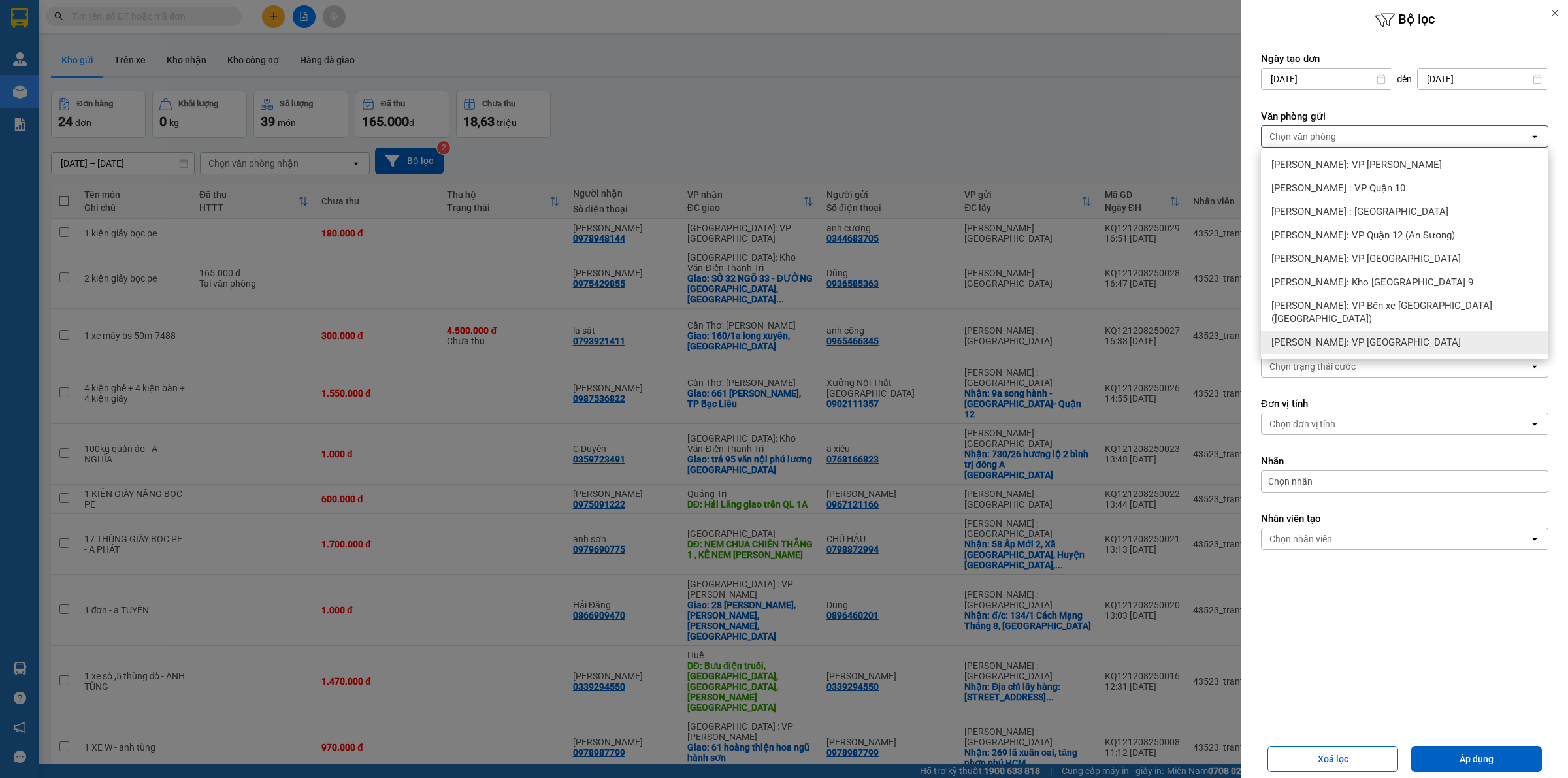
click at [1393, 336] on span "[PERSON_NAME]: VP [GEOGRAPHIC_DATA]" at bounding box center [1365, 342] width 190 height 13
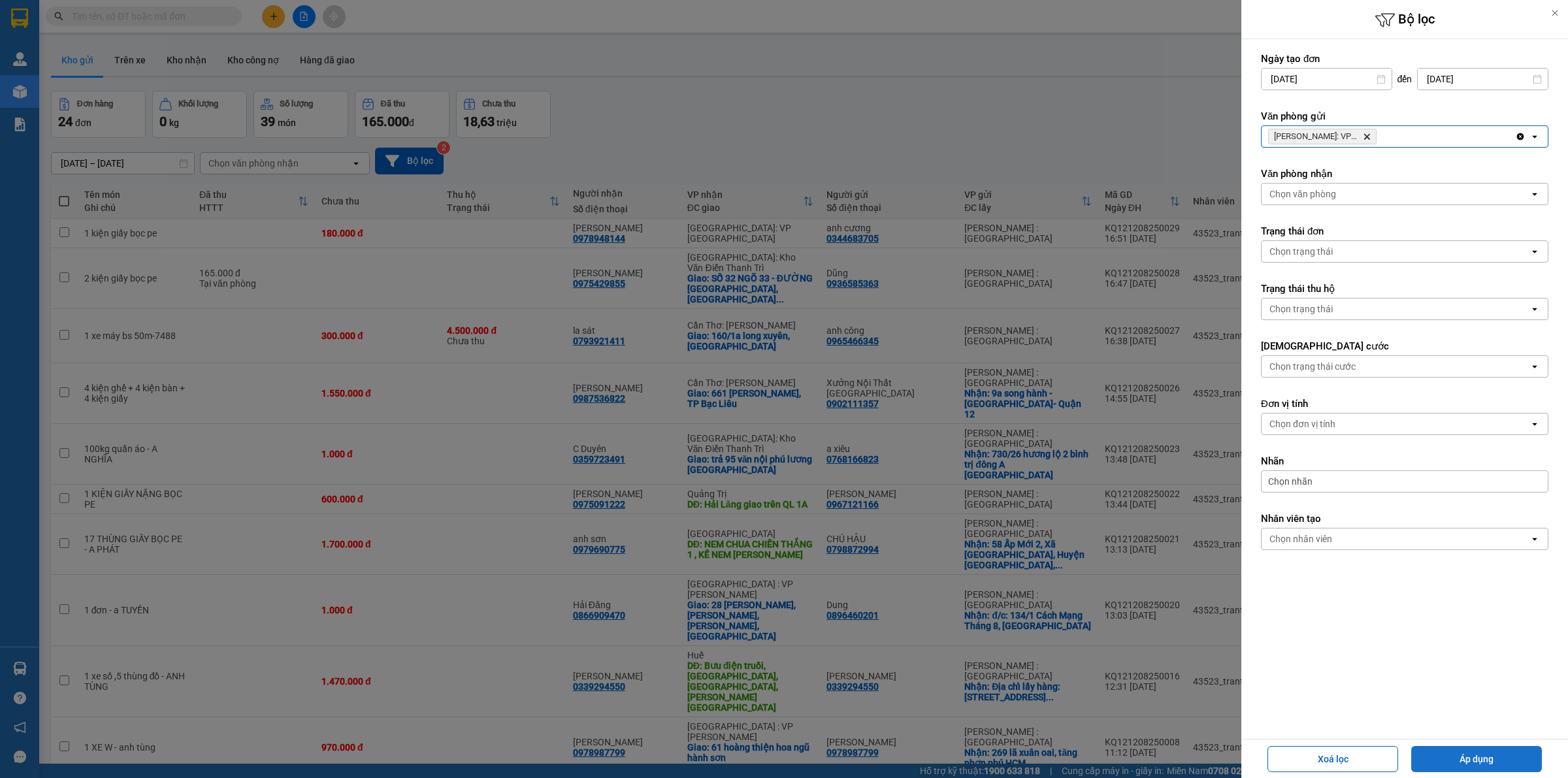
drag, startPoint x: 1474, startPoint y: 762, endPoint x: 1240, endPoint y: 631, distance: 268.2
click at [1472, 762] on button "Áp dụng" at bounding box center [1475, 759] width 131 height 26
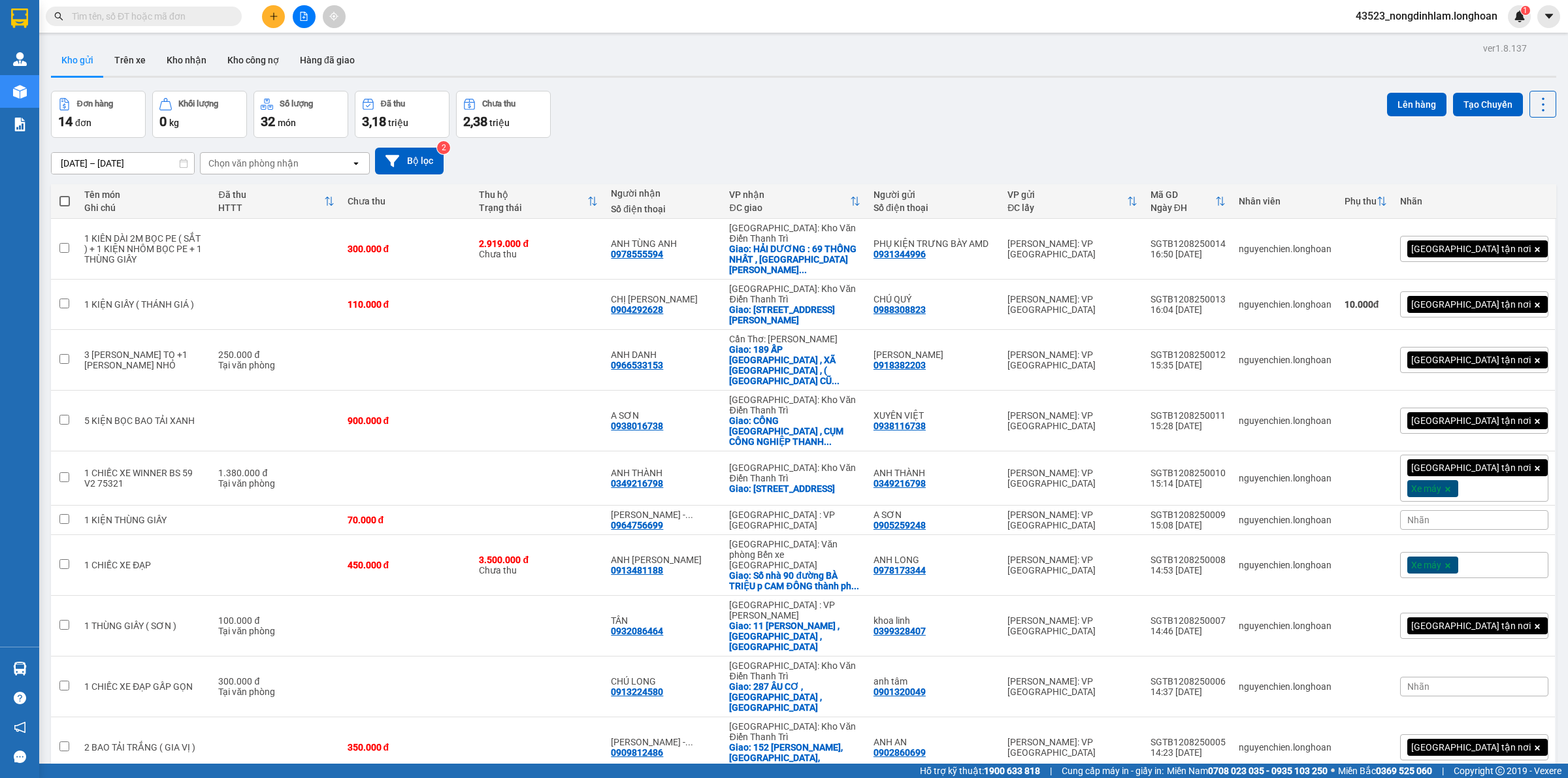
click at [190, 11] on input "text" at bounding box center [149, 17] width 155 height 15
click at [83, 53] on button "Kho gửi" at bounding box center [77, 60] width 53 height 31
click at [420, 170] on button "Bộ lọc" at bounding box center [409, 161] width 68 height 27
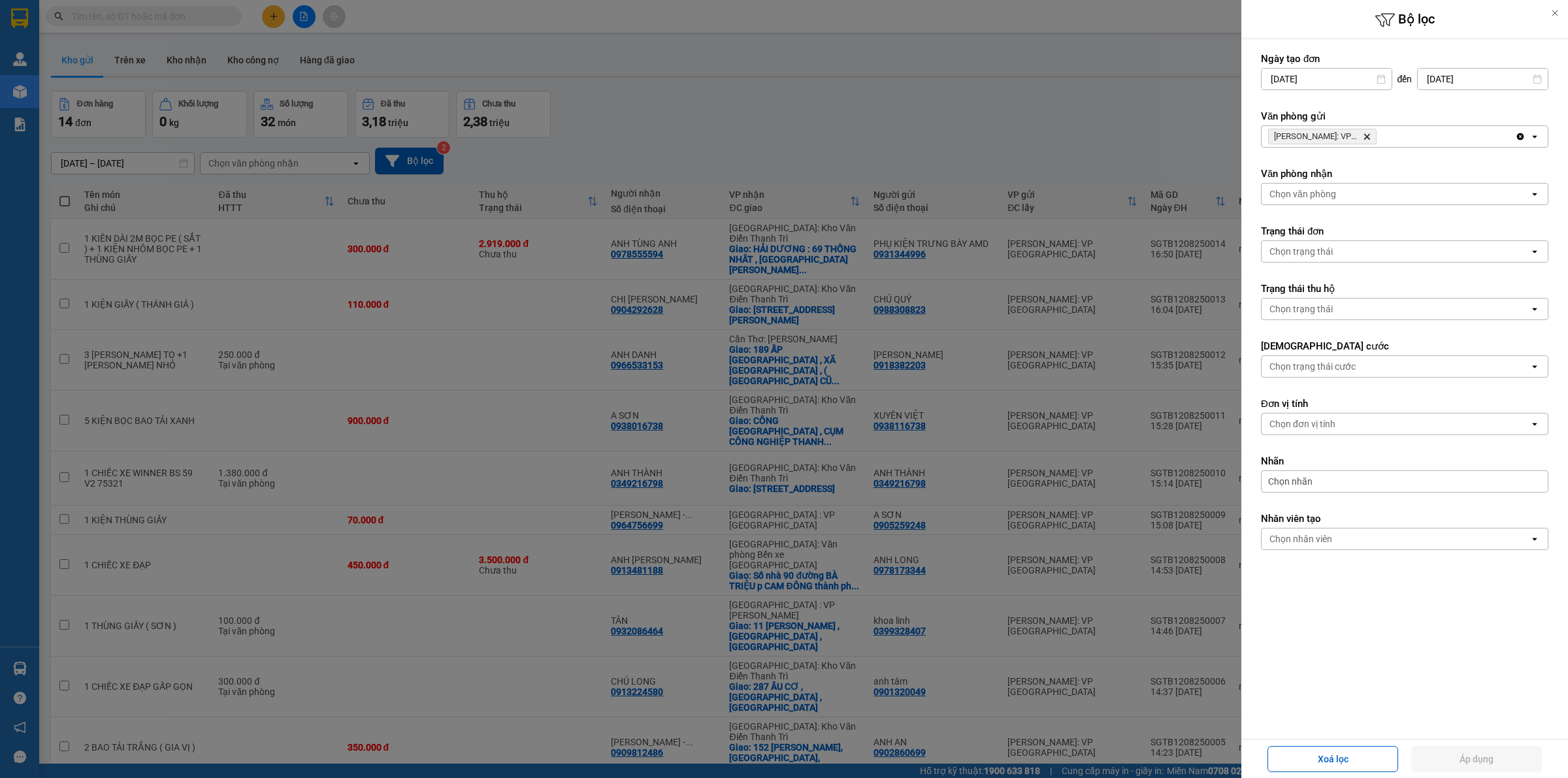
click at [1366, 132] on icon "Delete" at bounding box center [1366, 136] width 7 height 7
click at [1363, 132] on div "Chọn văn phòng" at bounding box center [1395, 136] width 268 height 21
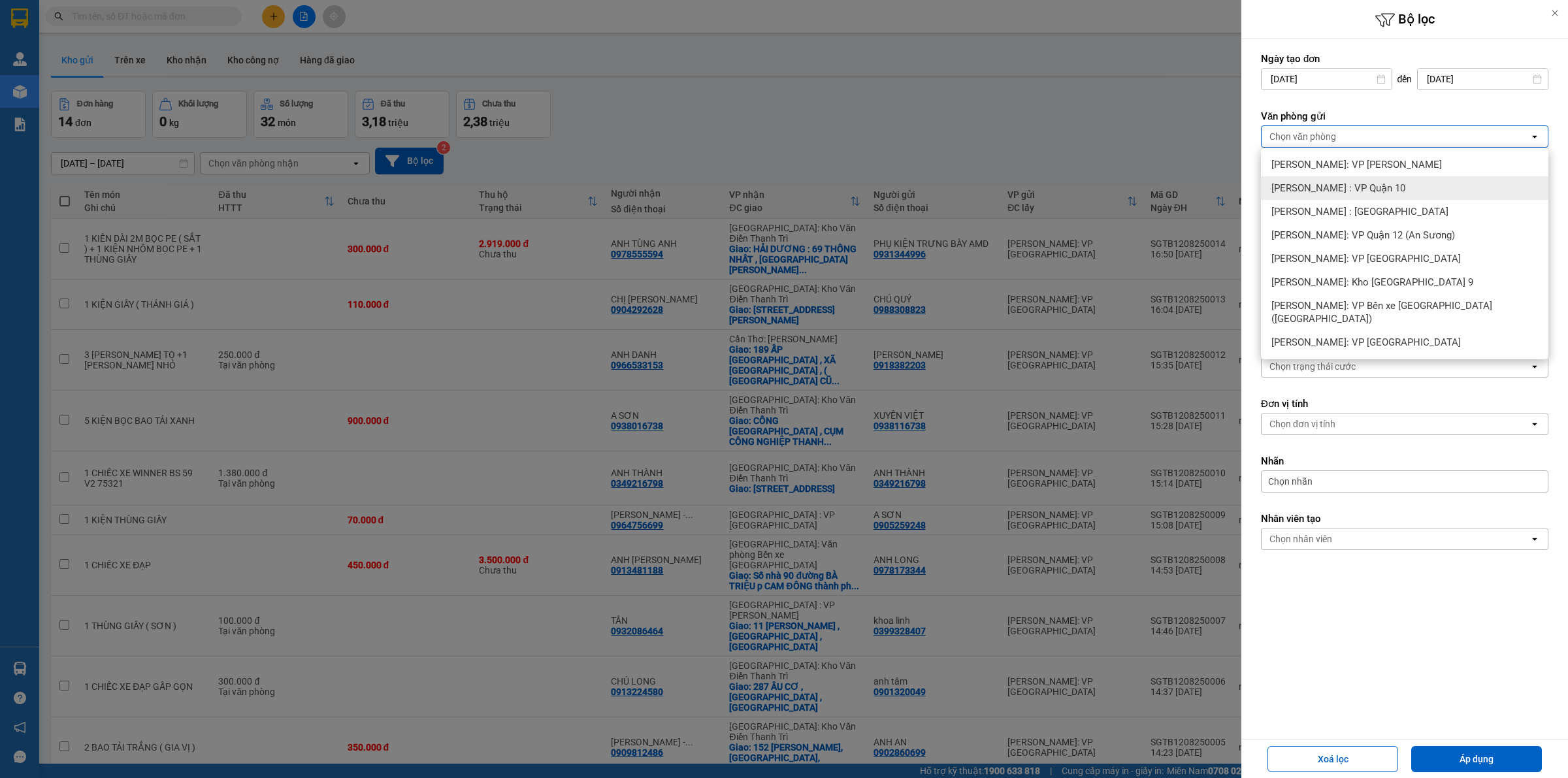
click at [1370, 193] on span "[PERSON_NAME] : VP Quận 10" at bounding box center [1338, 188] width 134 height 13
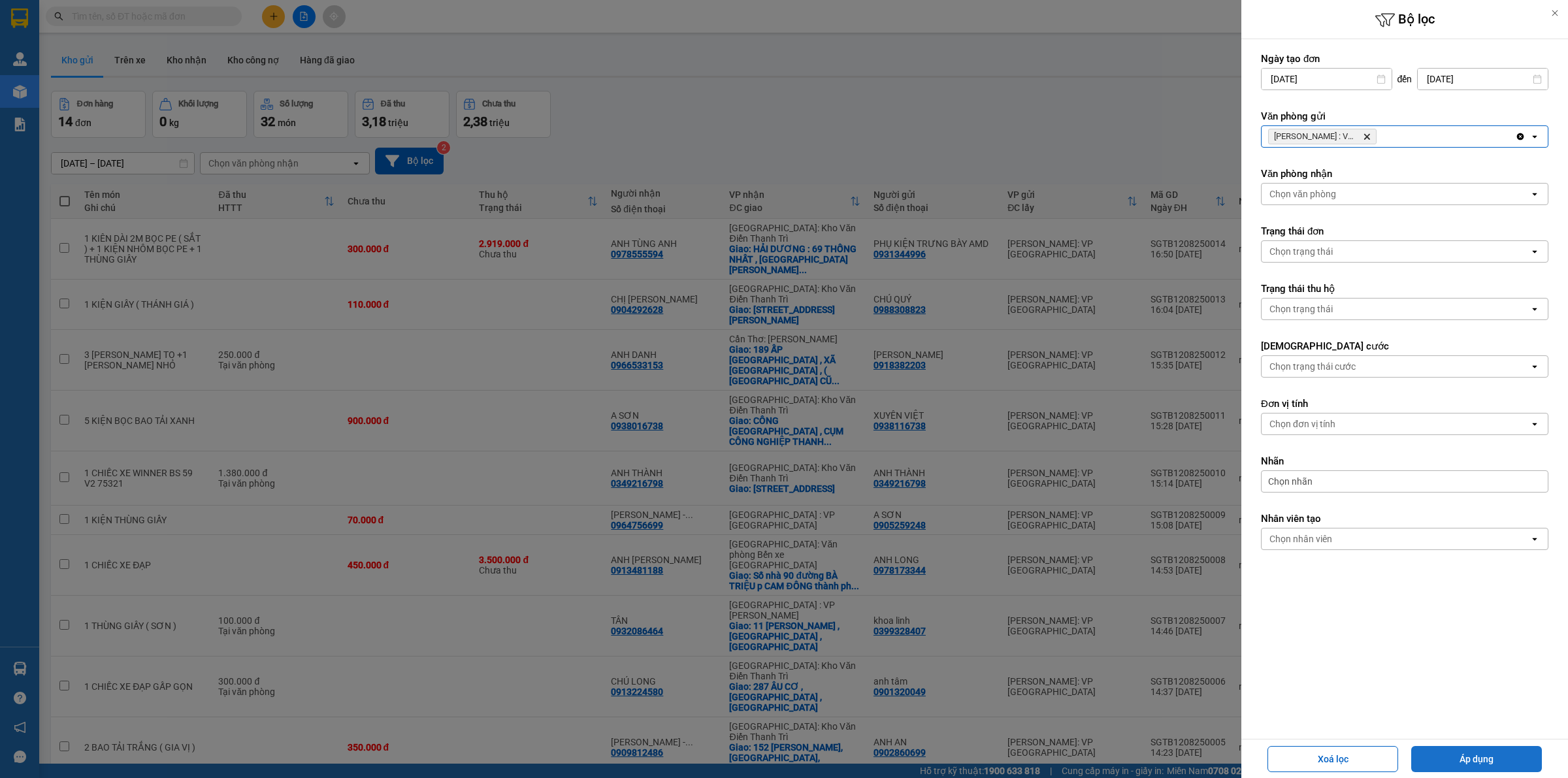
drag, startPoint x: 1513, startPoint y: 761, endPoint x: 829, endPoint y: 611, distance: 700.3
click at [1512, 760] on button "Áp dụng" at bounding box center [1475, 759] width 131 height 26
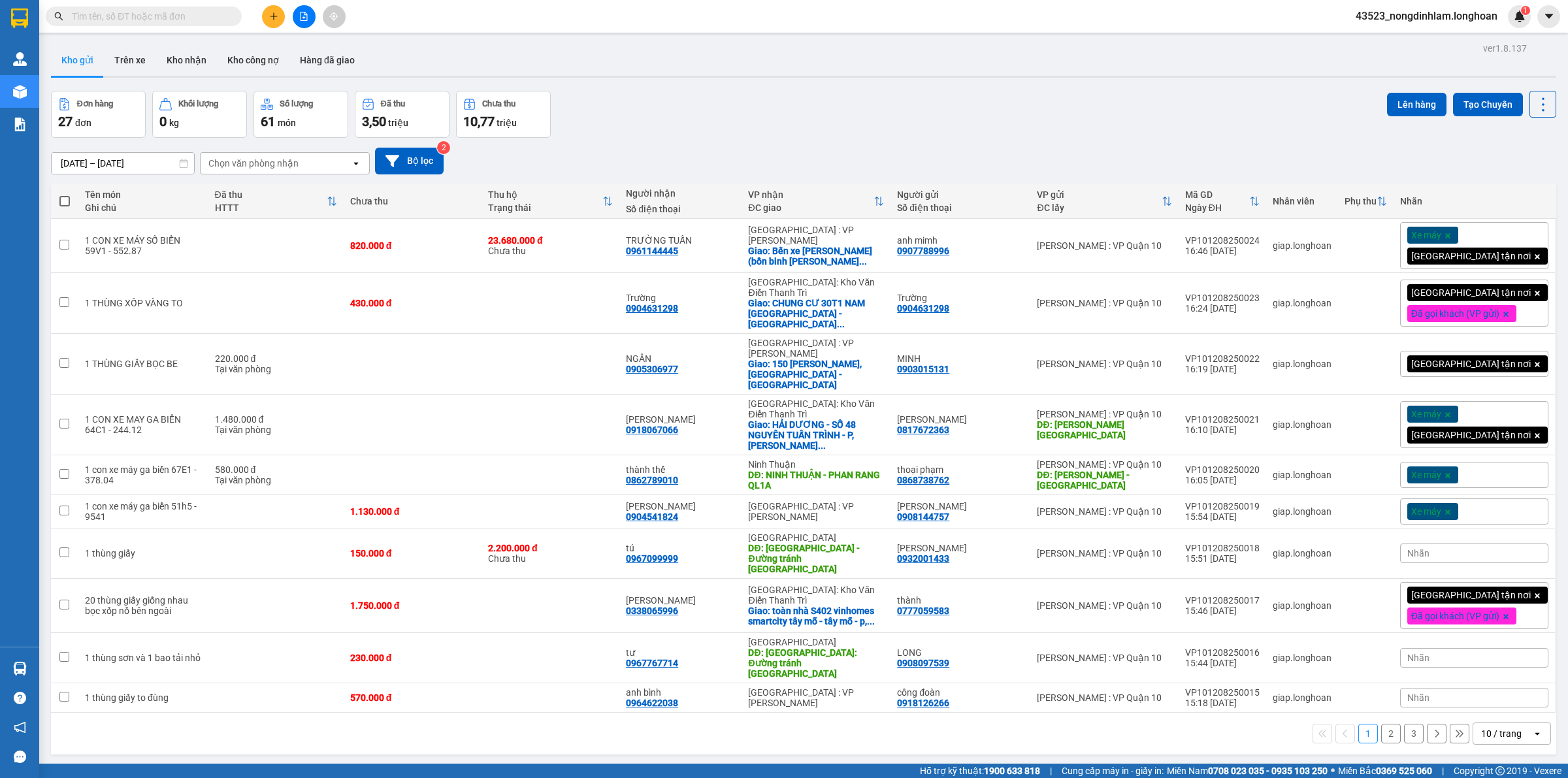
click at [1481, 727] on div "10 / trang" at bounding box center [1501, 734] width 41 height 13
click at [1475, 658] on span "100 / trang" at bounding box center [1494, 653] width 47 height 13
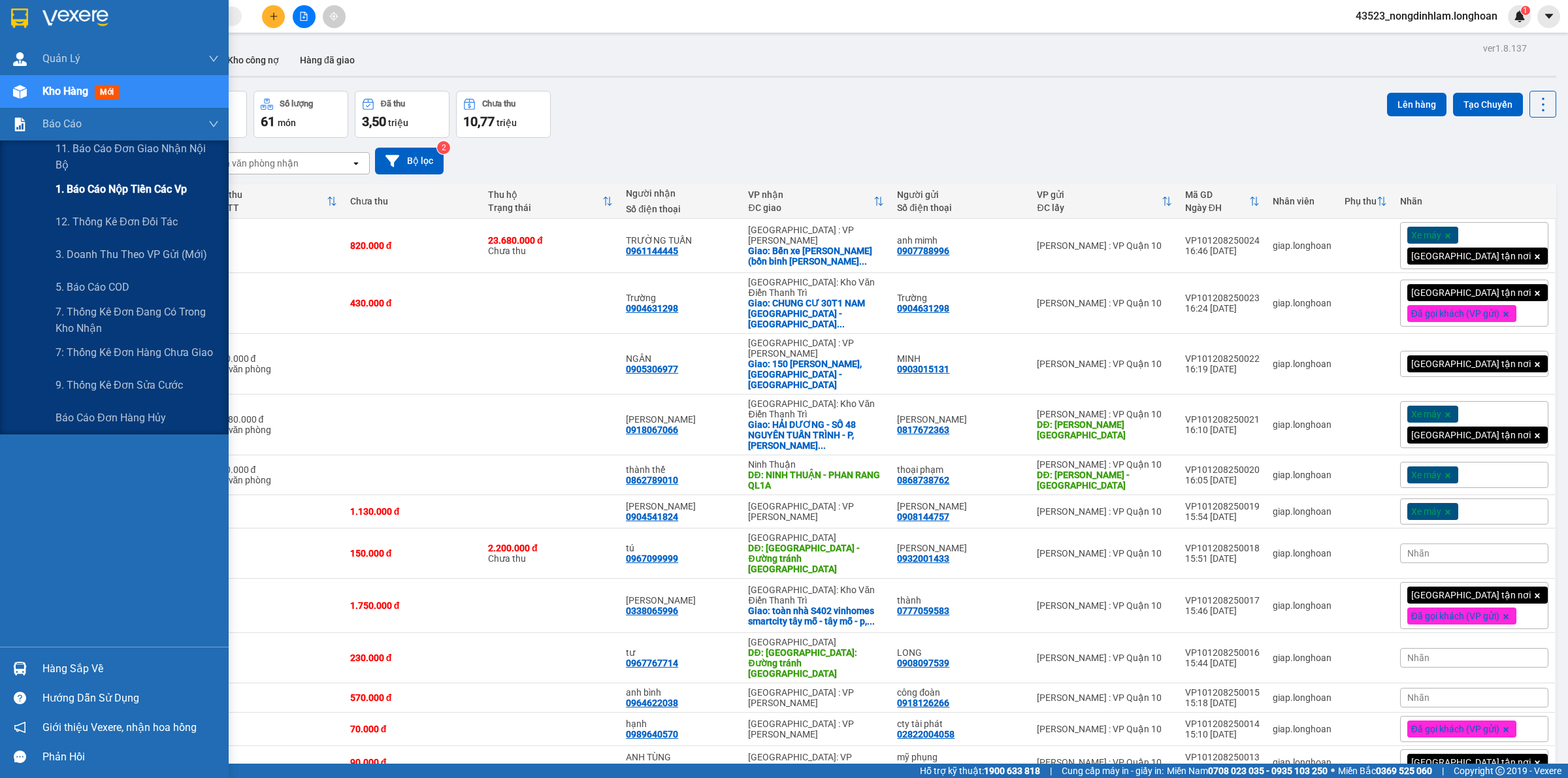
click at [142, 188] on span "1. Báo cáo nộp tiền các vp" at bounding box center [121, 189] width 131 height 17
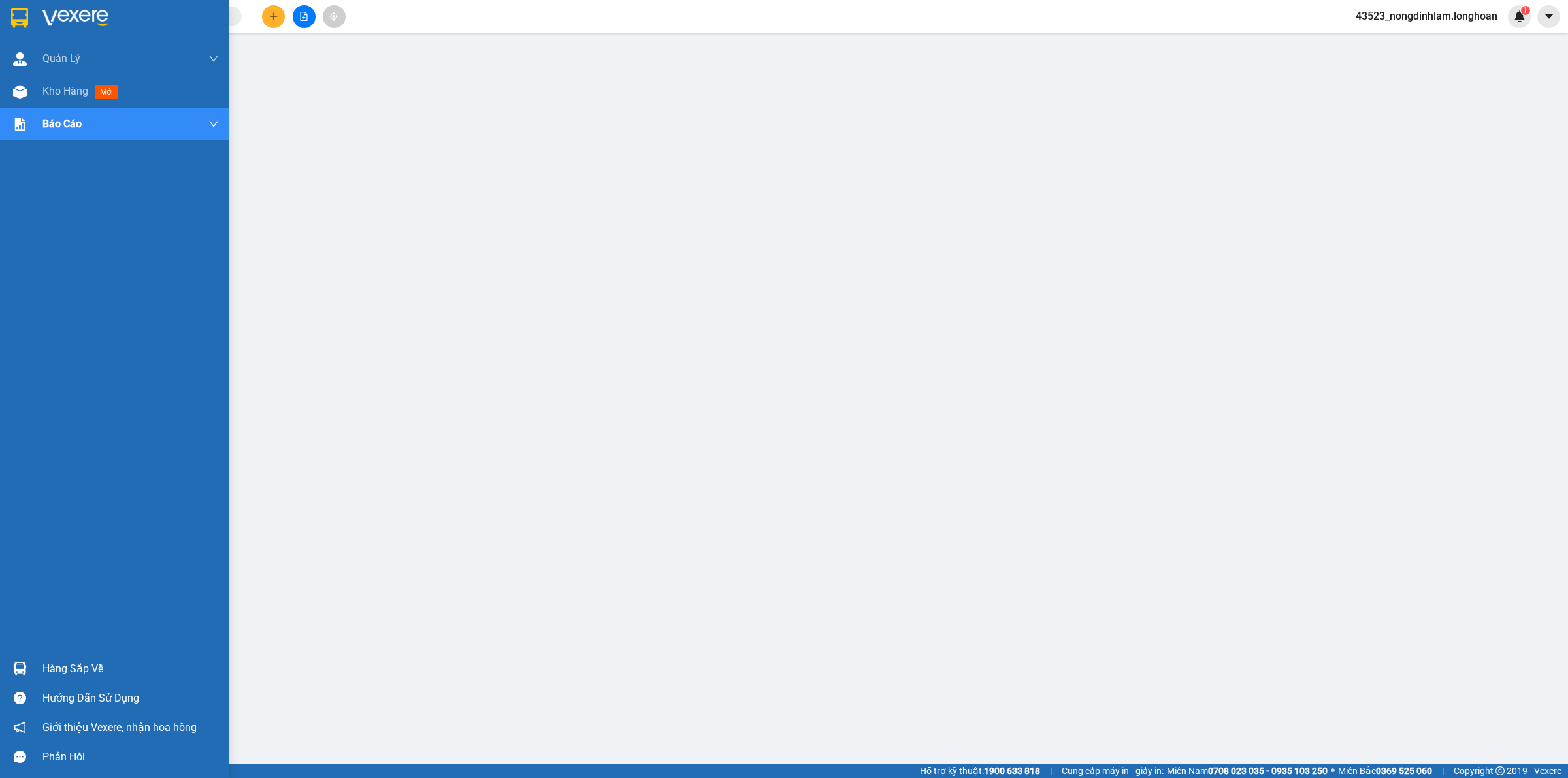
click at [31, 12] on div at bounding box center [114, 21] width 229 height 43
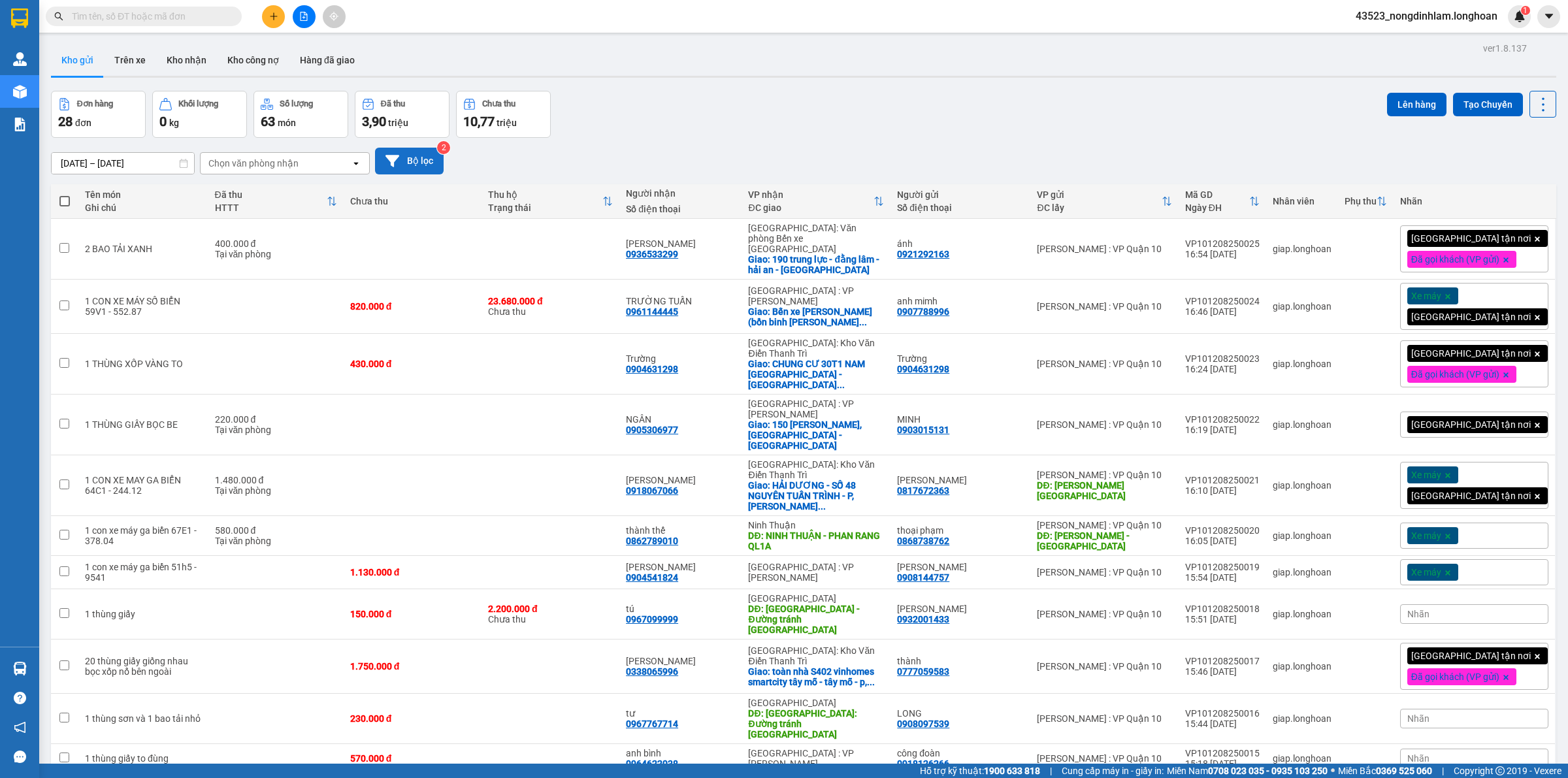
click at [418, 161] on button "Bộ lọc" at bounding box center [409, 161] width 68 height 27
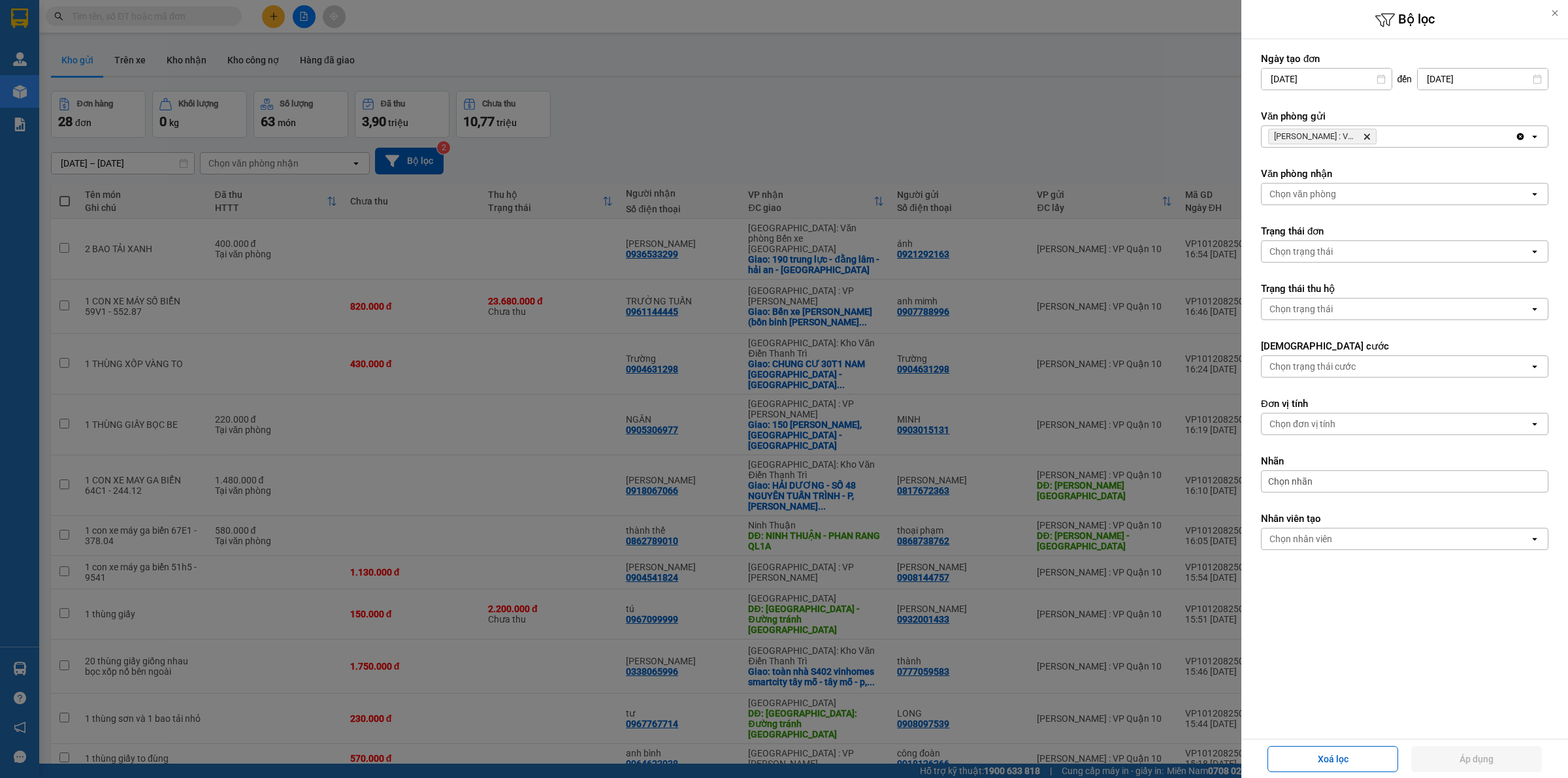
click at [1366, 134] on icon "Delete" at bounding box center [1366, 136] width 7 height 7
click at [1357, 136] on div "Chọn văn phòng" at bounding box center [1395, 136] width 268 height 21
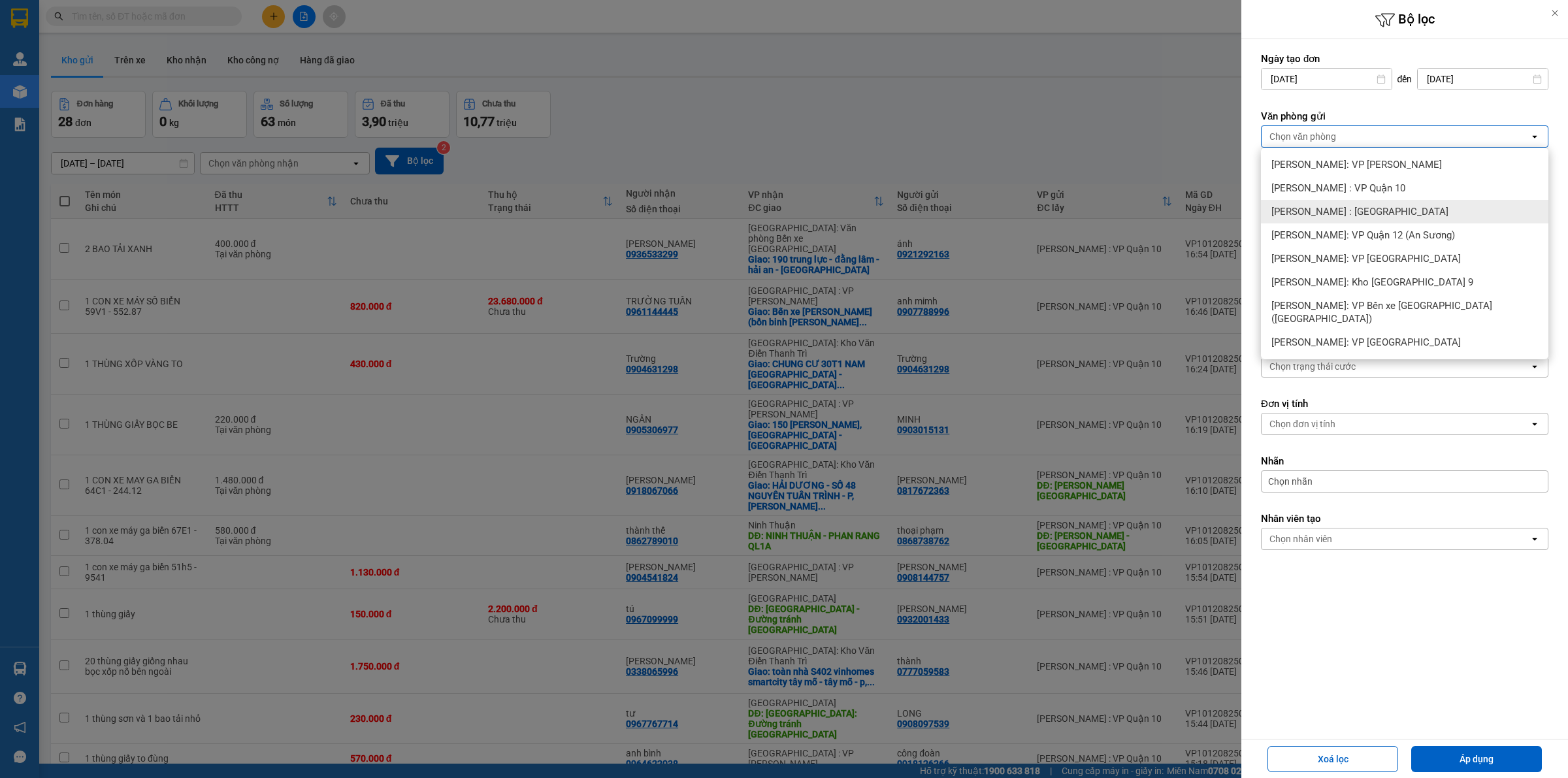
click at [1367, 207] on span "[PERSON_NAME] : [GEOGRAPHIC_DATA]" at bounding box center [1359, 212] width 177 height 13
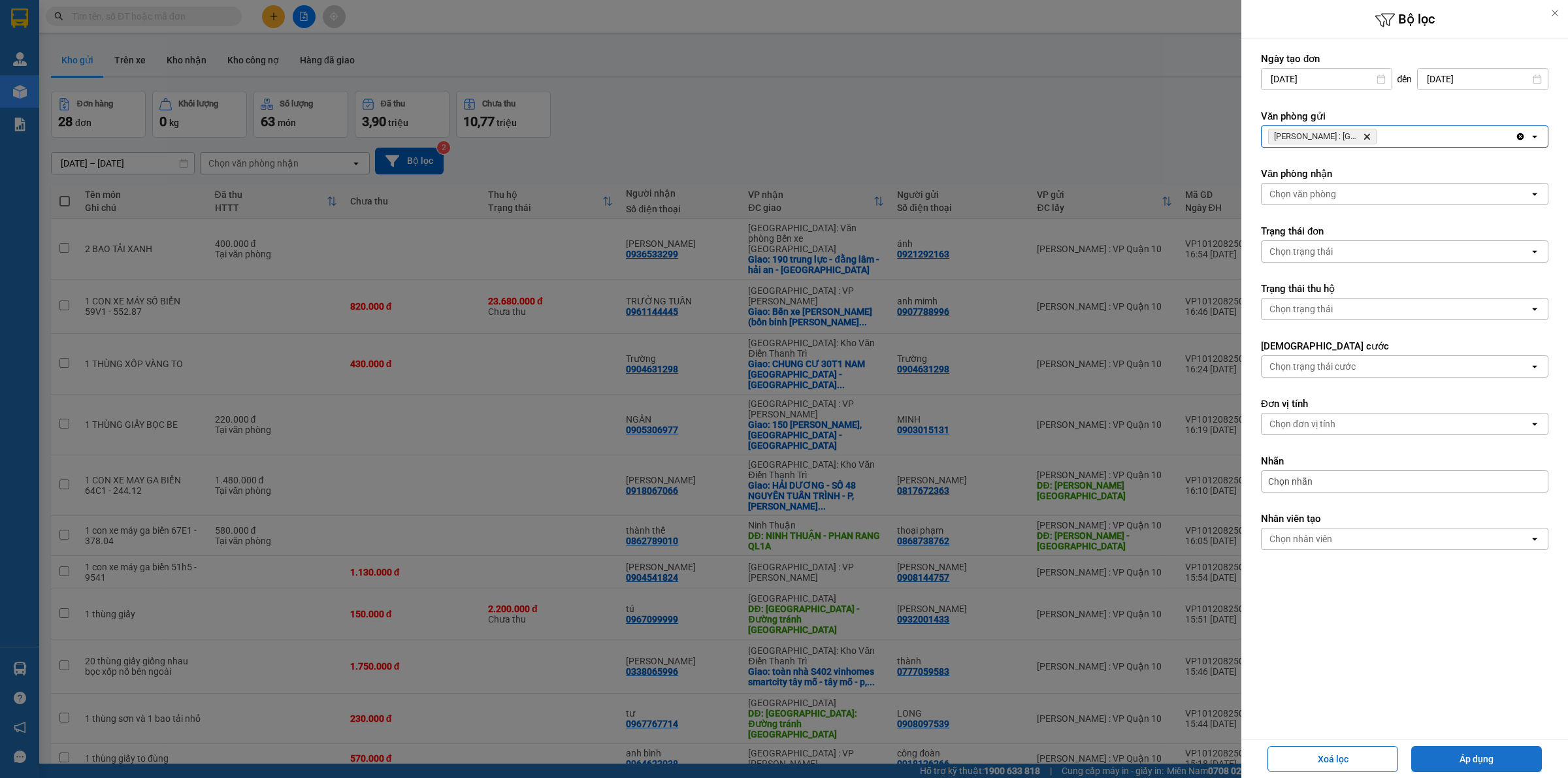
click at [1483, 756] on button "Áp dụng" at bounding box center [1475, 759] width 131 height 26
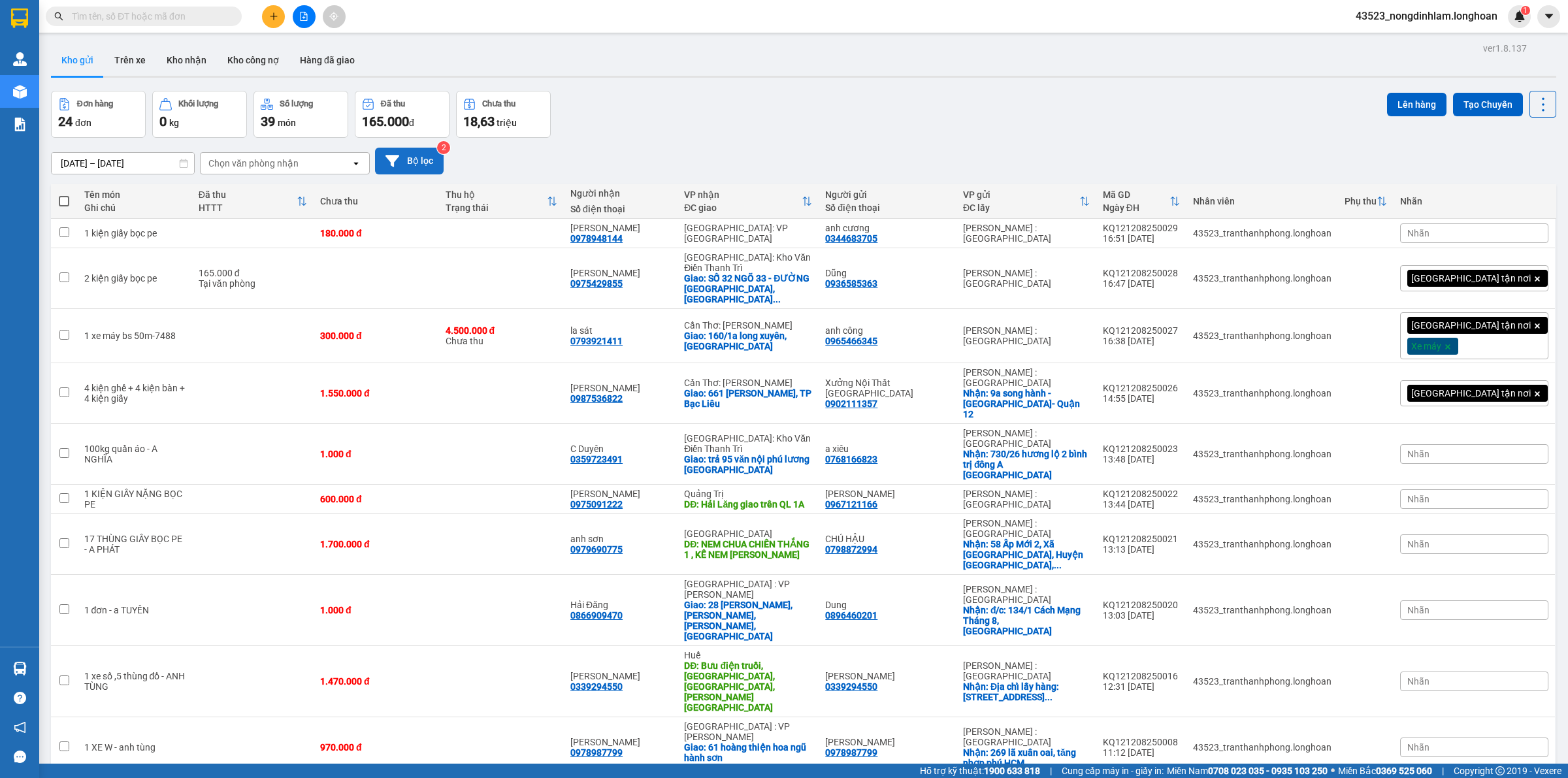
click at [425, 167] on button "Bộ lọc" at bounding box center [409, 161] width 68 height 27
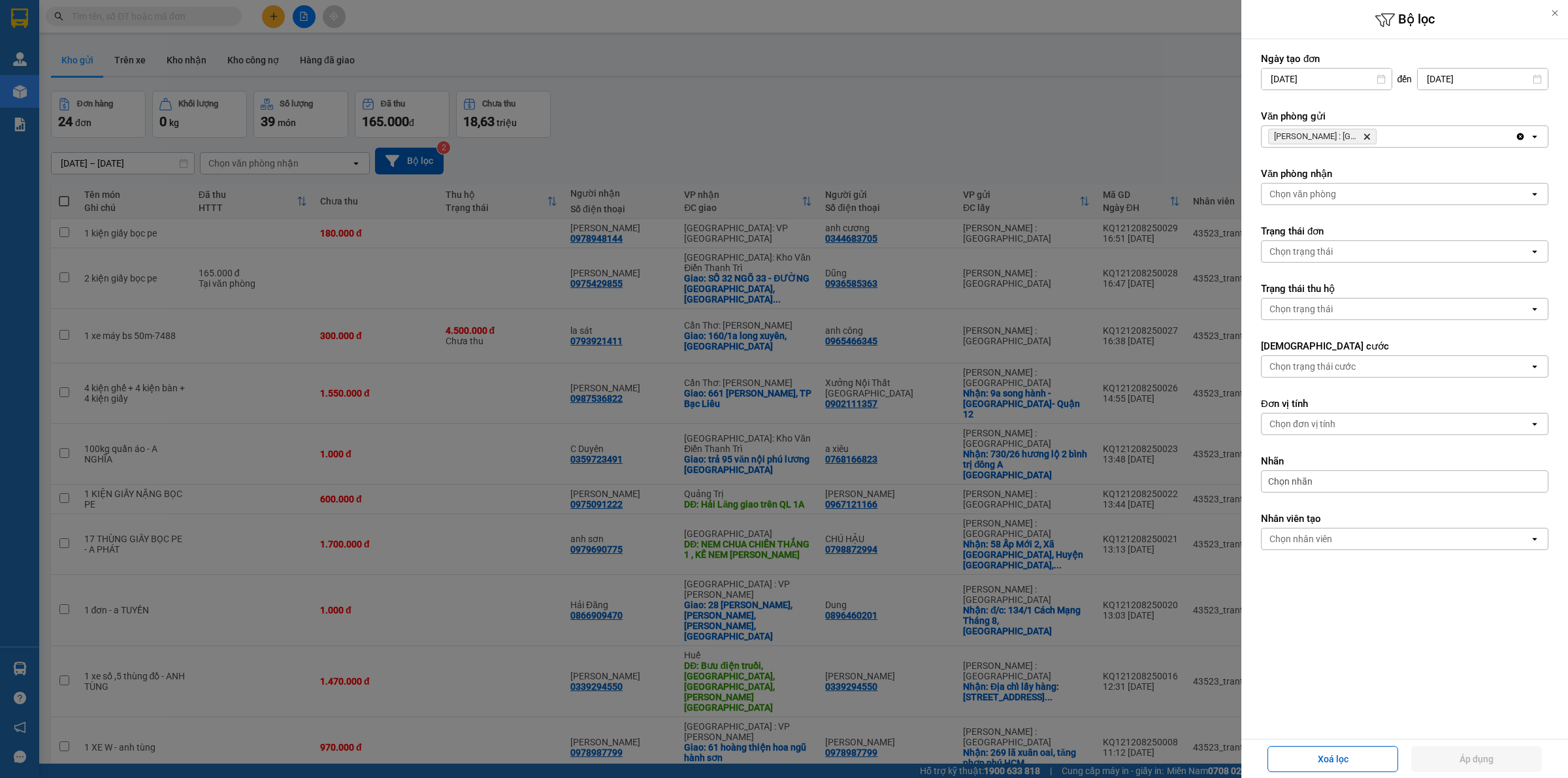
click at [1369, 130] on span "[PERSON_NAME] : Kho [GEOGRAPHIC_DATA]" at bounding box center [1322, 136] width 108 height 16
click at [1369, 134] on icon "Delete" at bounding box center [1366, 136] width 7 height 7
click at [1369, 134] on div "Chọn văn phòng" at bounding box center [1395, 136] width 268 height 21
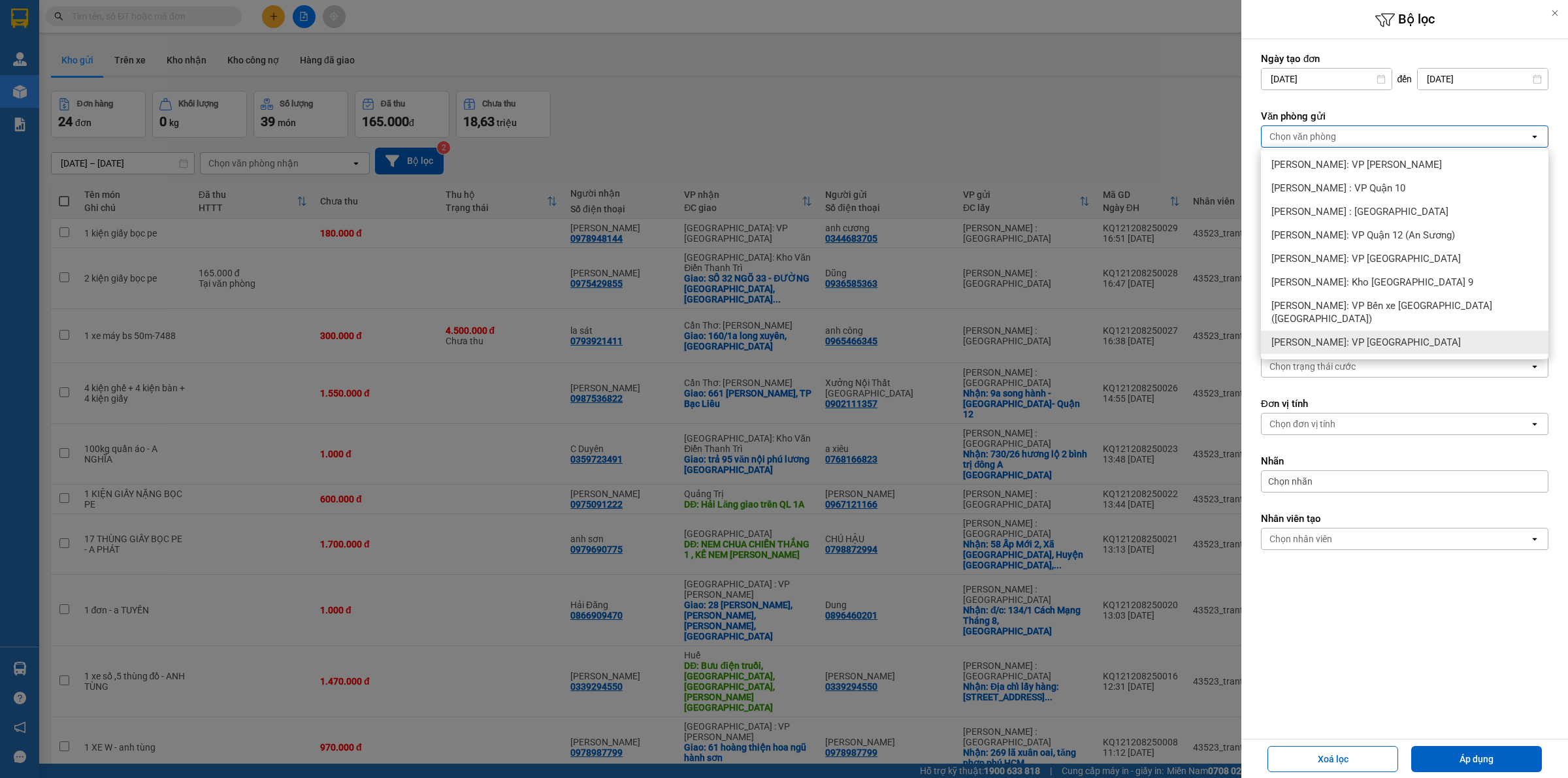
click at [1355, 336] on span "[PERSON_NAME]: VP [GEOGRAPHIC_DATA]" at bounding box center [1365, 342] width 190 height 13
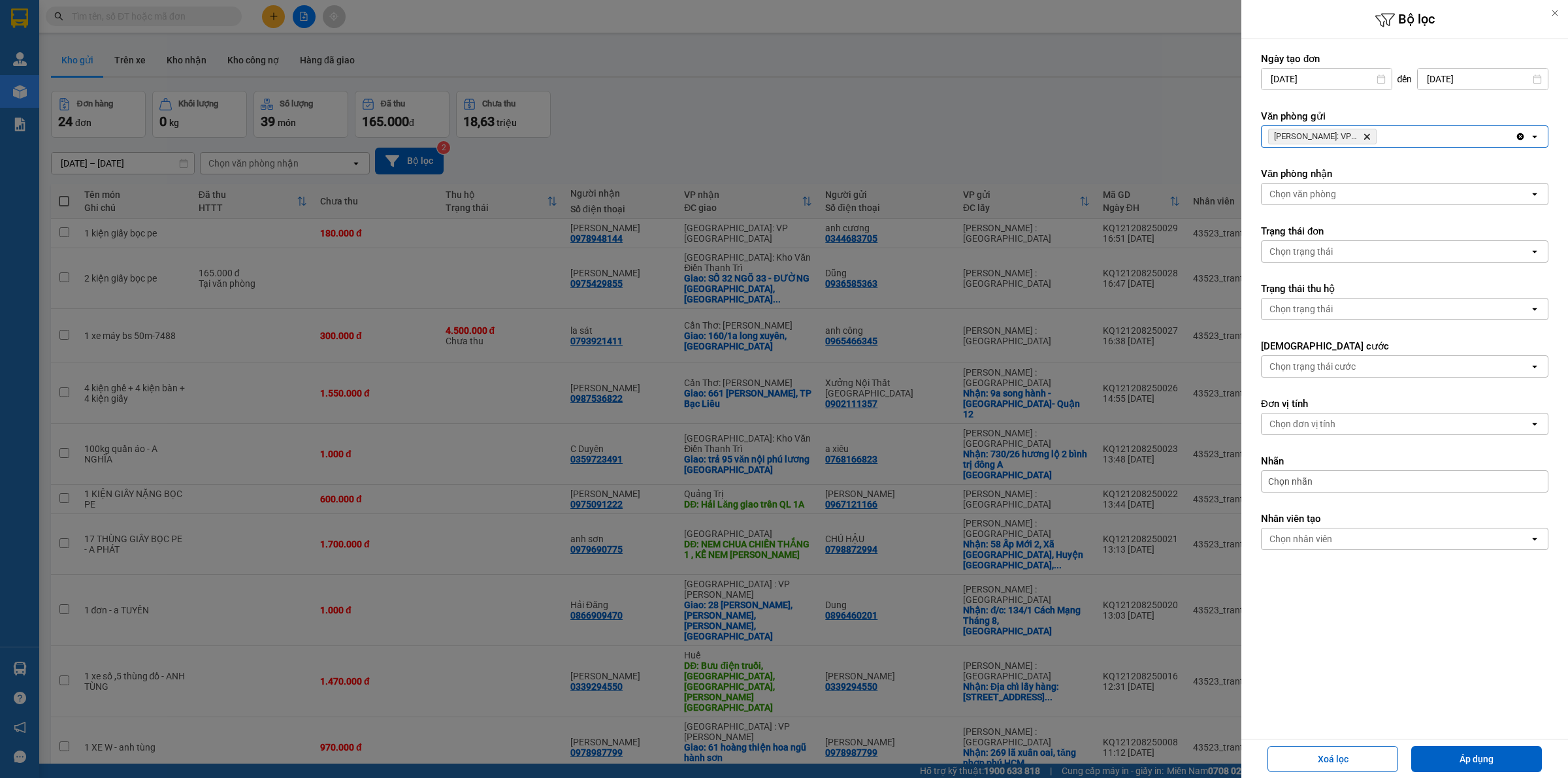
click at [1369, 136] on icon "Delete" at bounding box center [1366, 136] width 7 height 7
click at [1369, 136] on div "Chọn văn phòng" at bounding box center [1395, 136] width 268 height 21
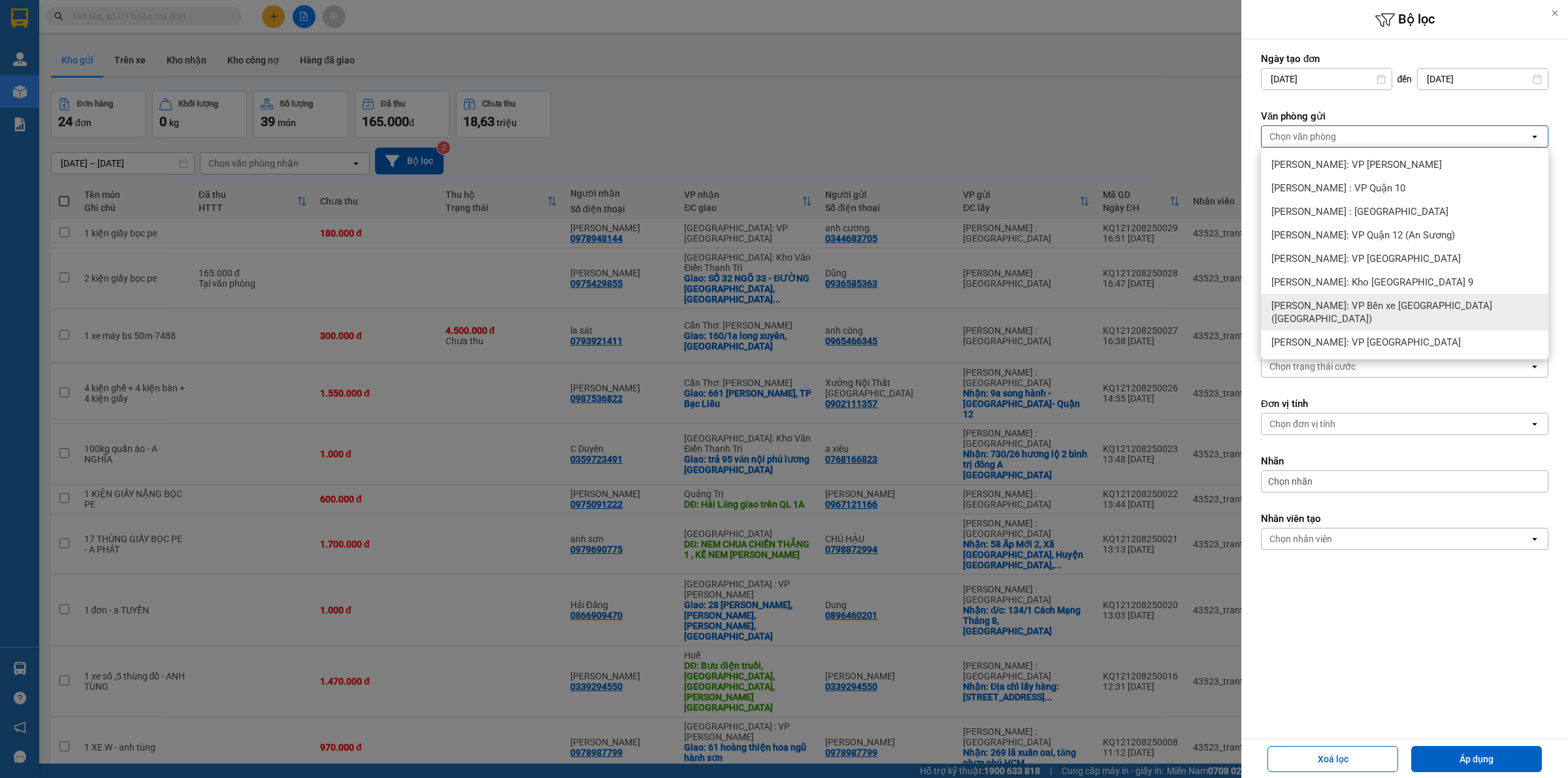
click at [1375, 301] on span "[PERSON_NAME]: VP Bến xe [GEOGRAPHIC_DATA] ([GEOGRAPHIC_DATA])" at bounding box center [1407, 312] width 272 height 26
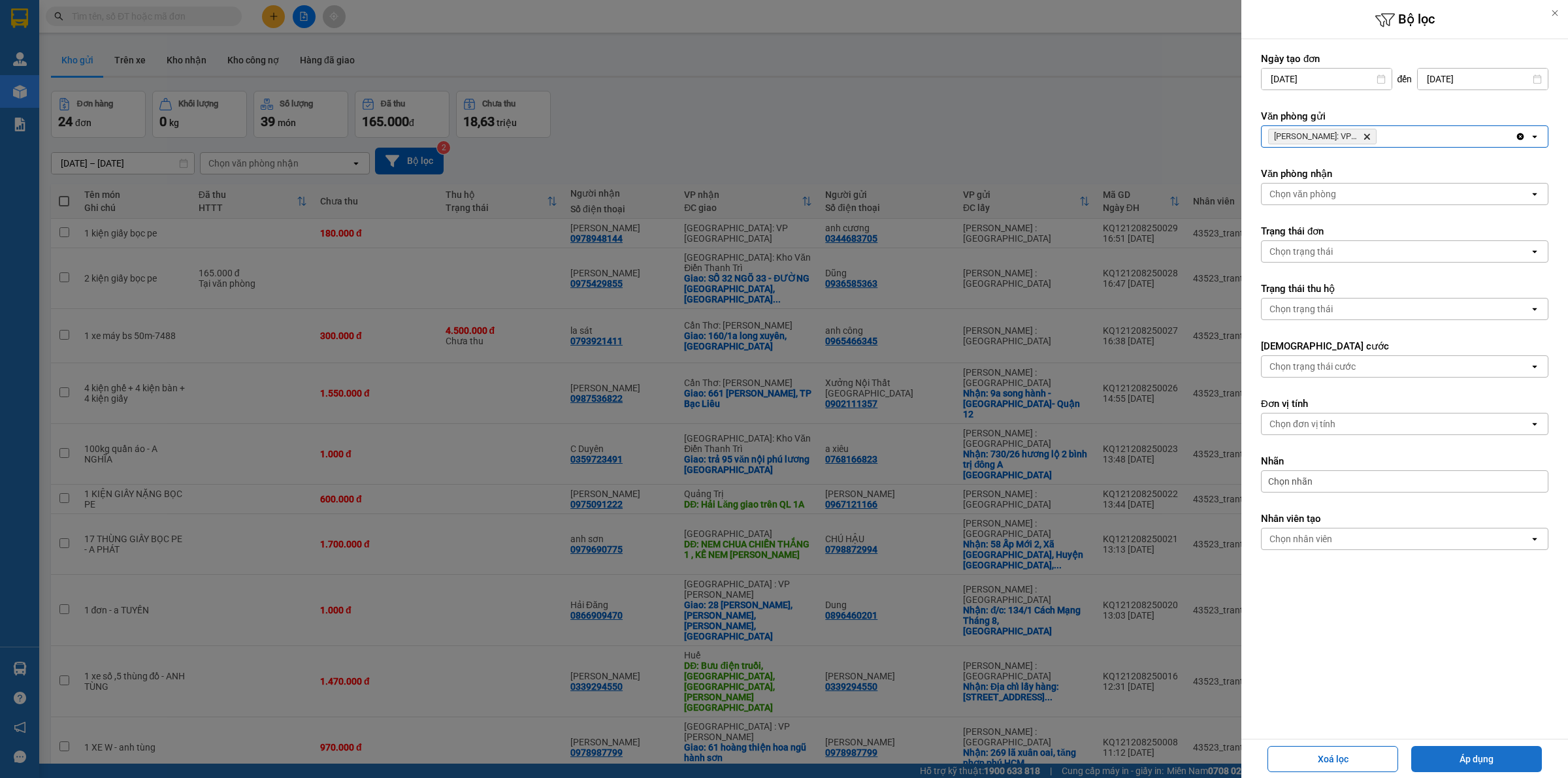
click at [1487, 752] on button "Áp dụng" at bounding box center [1475, 759] width 131 height 26
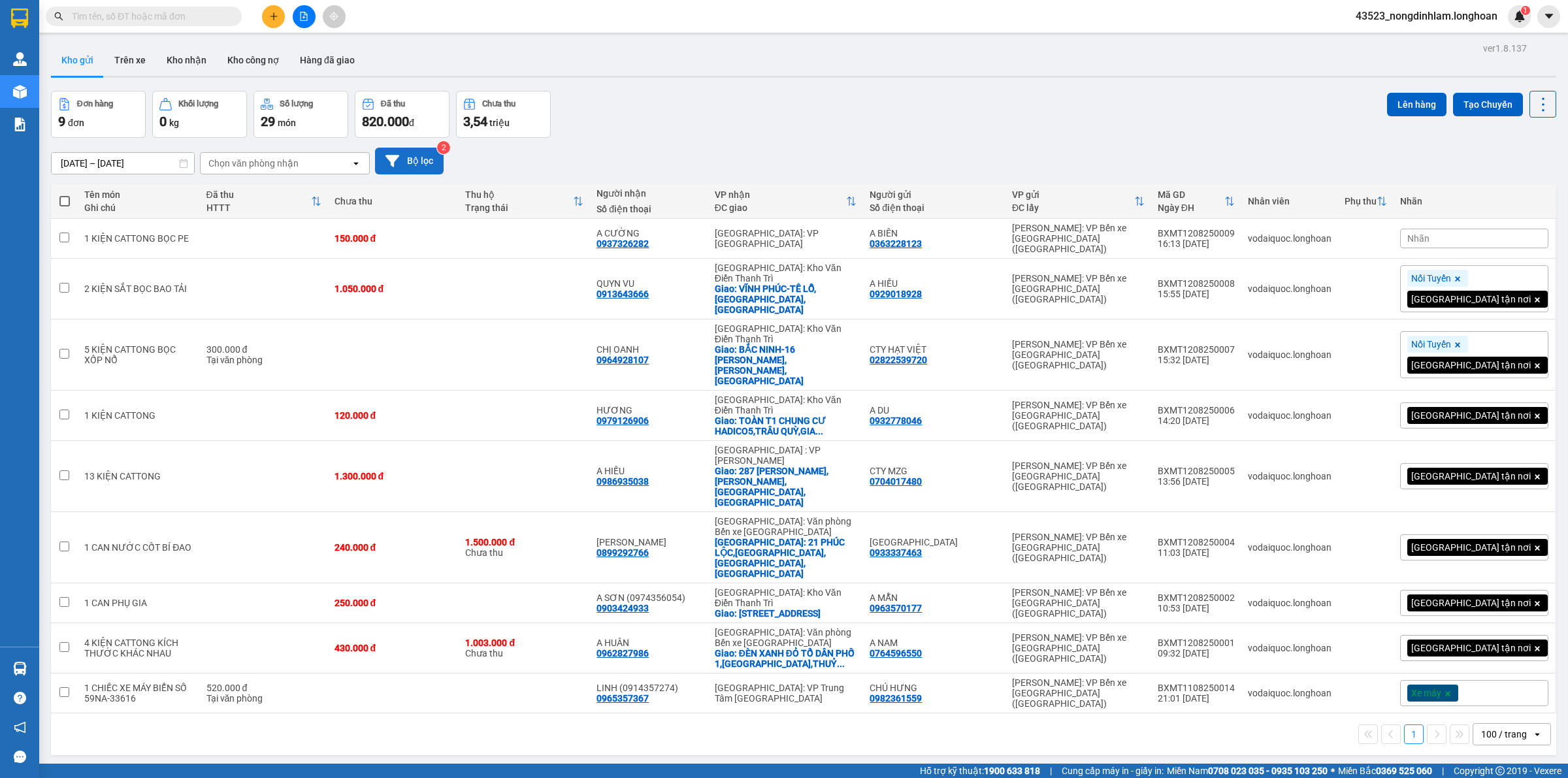
click at [420, 157] on button "Bộ lọc" at bounding box center [409, 161] width 68 height 27
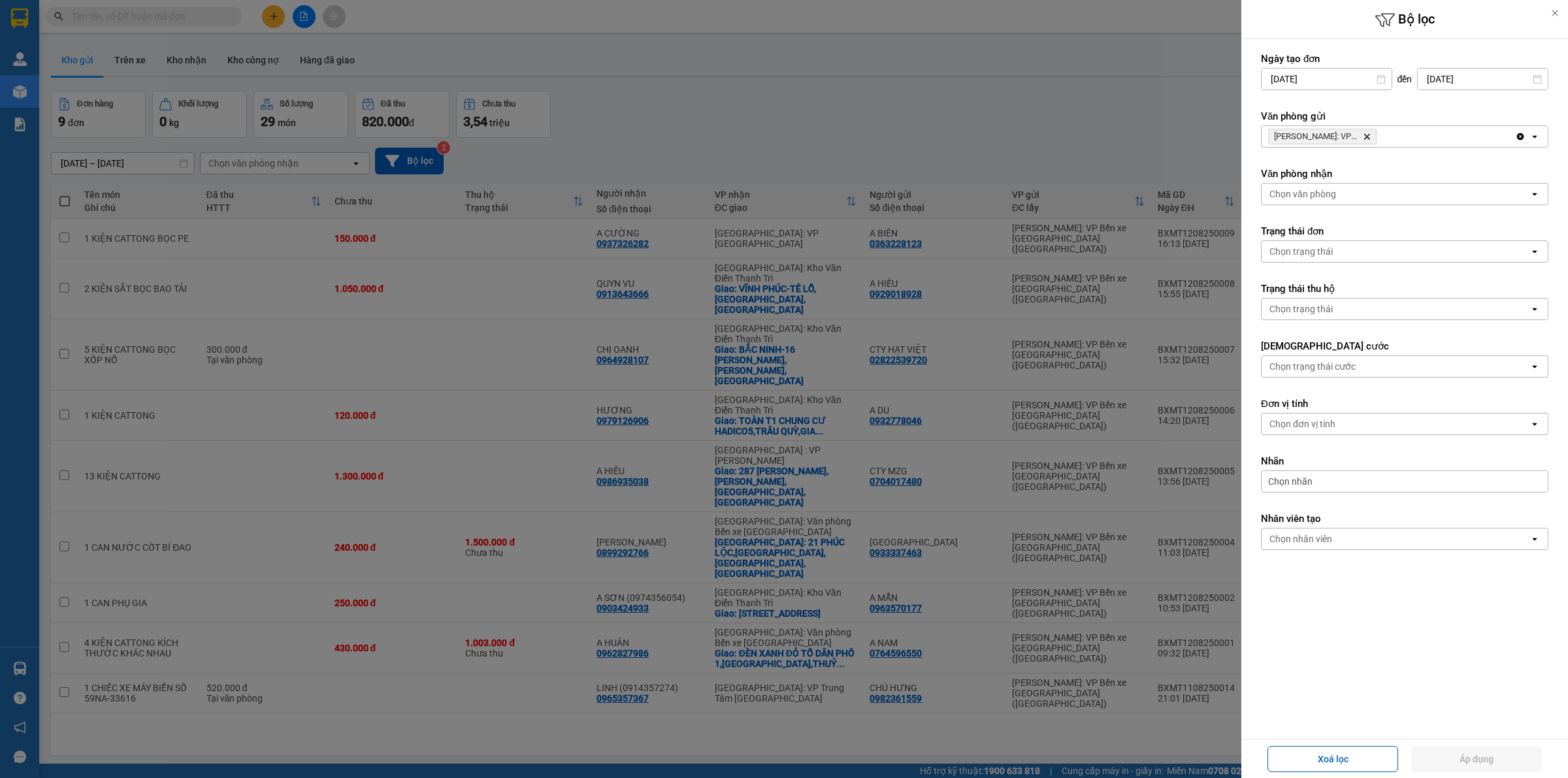
click at [1363, 135] on icon "Delete" at bounding box center [1366, 136] width 7 height 7
click at [1353, 136] on div "Chọn văn phòng" at bounding box center [1395, 136] width 268 height 21
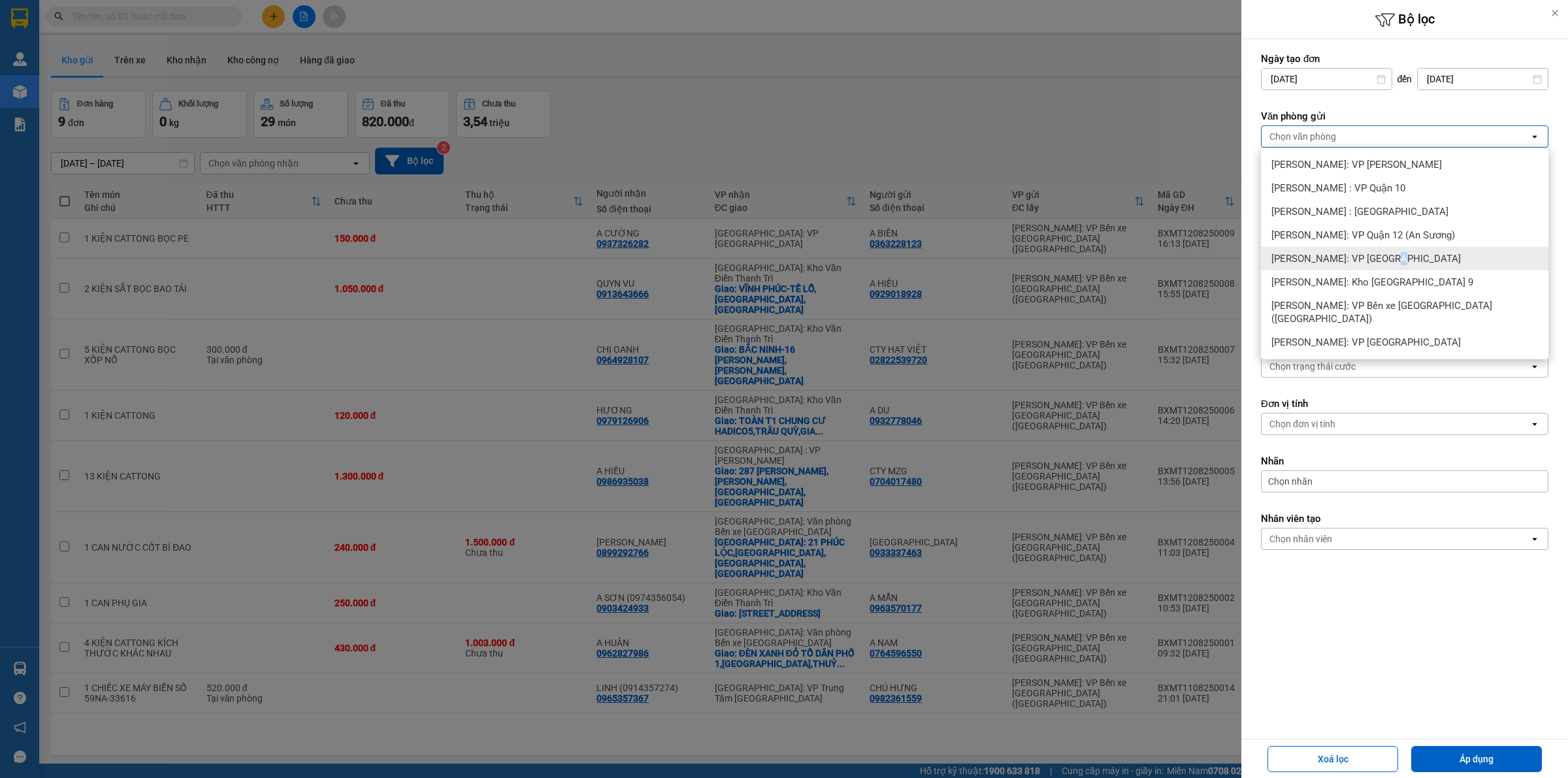
click at [1387, 256] on span "[PERSON_NAME]: VP [GEOGRAPHIC_DATA]" at bounding box center [1365, 258] width 190 height 13
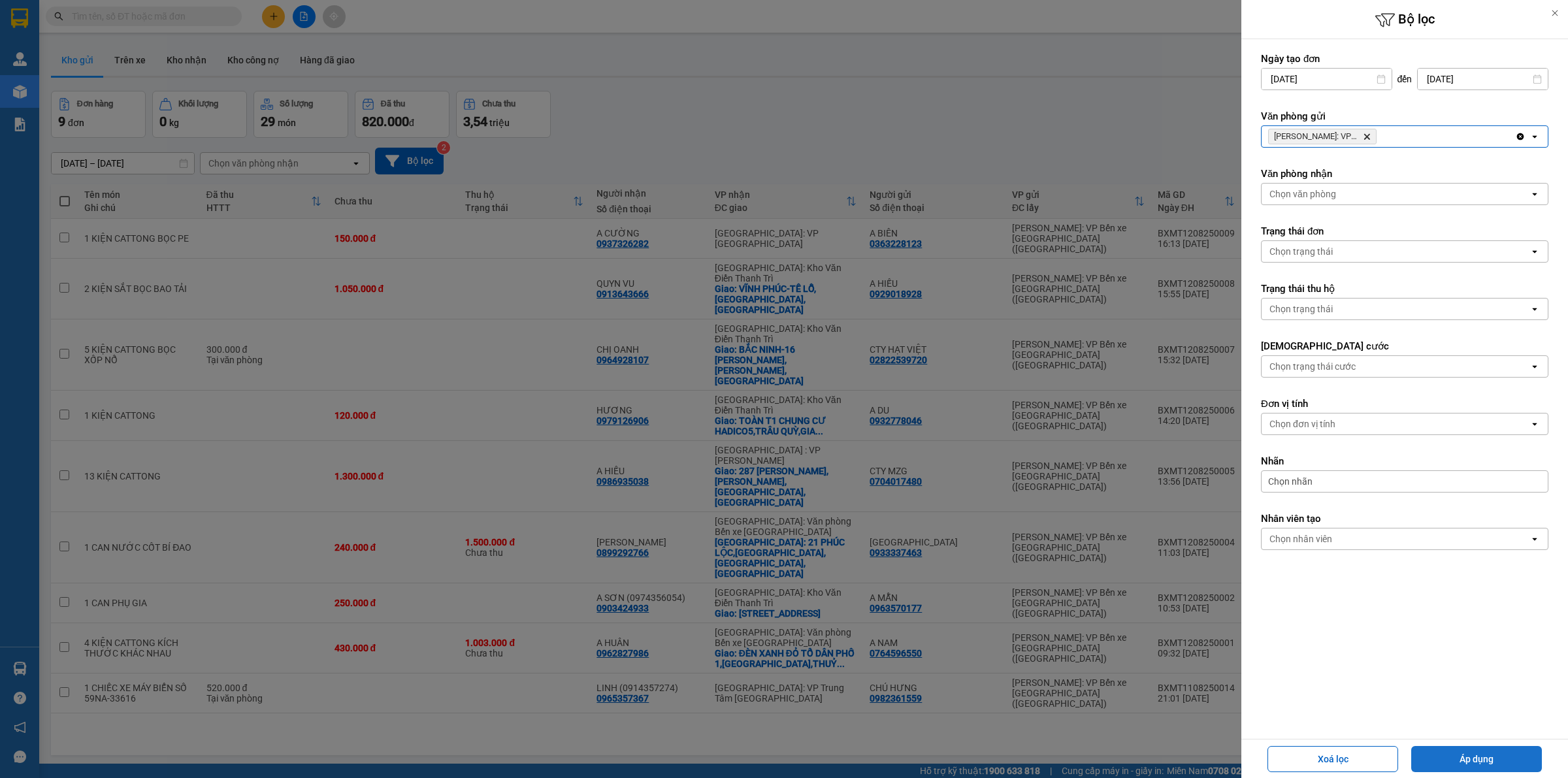
click at [1458, 758] on button "Áp dụng" at bounding box center [1475, 759] width 131 height 26
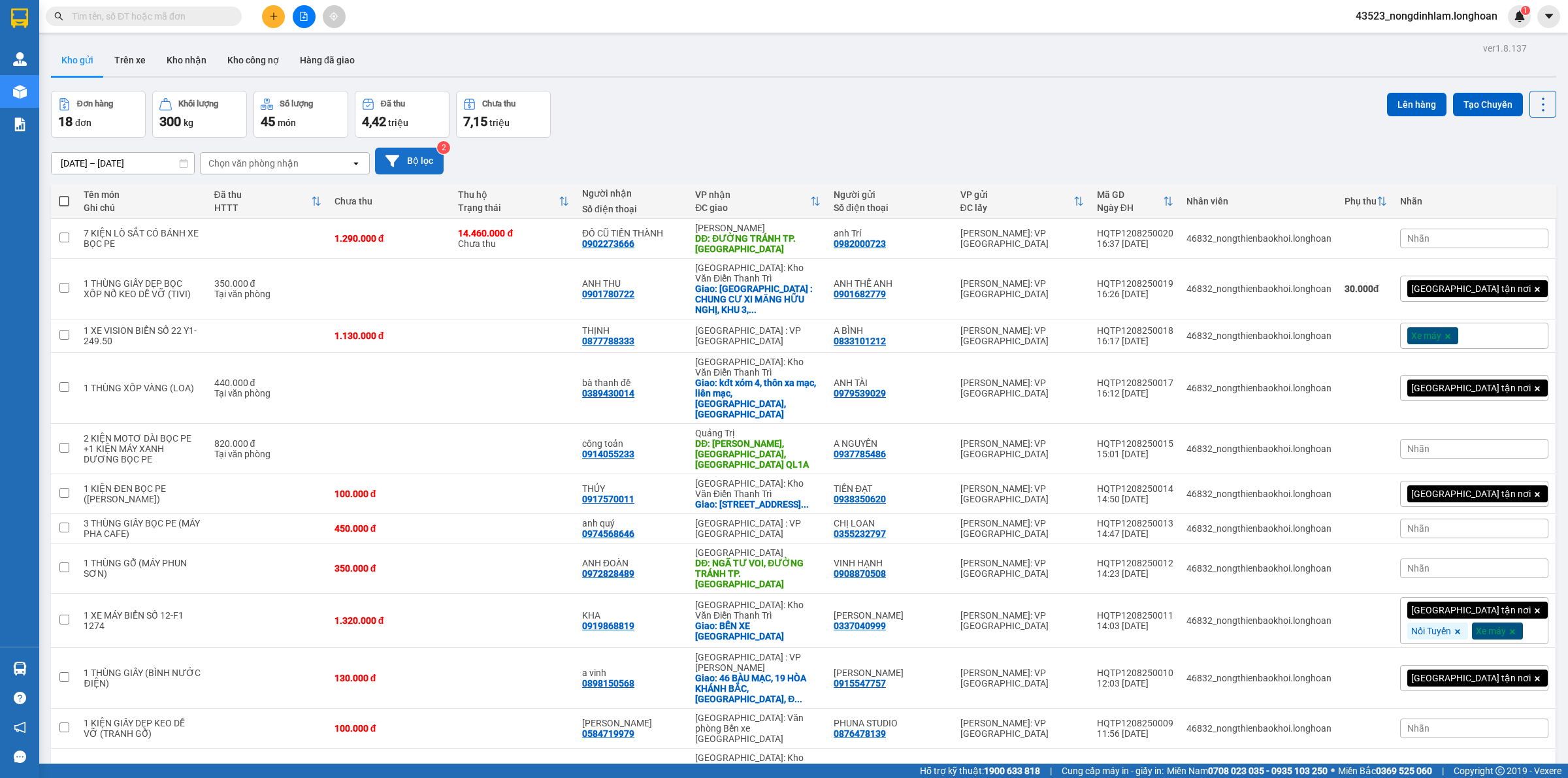
click at [431, 159] on button "Bộ lọc" at bounding box center [409, 161] width 68 height 27
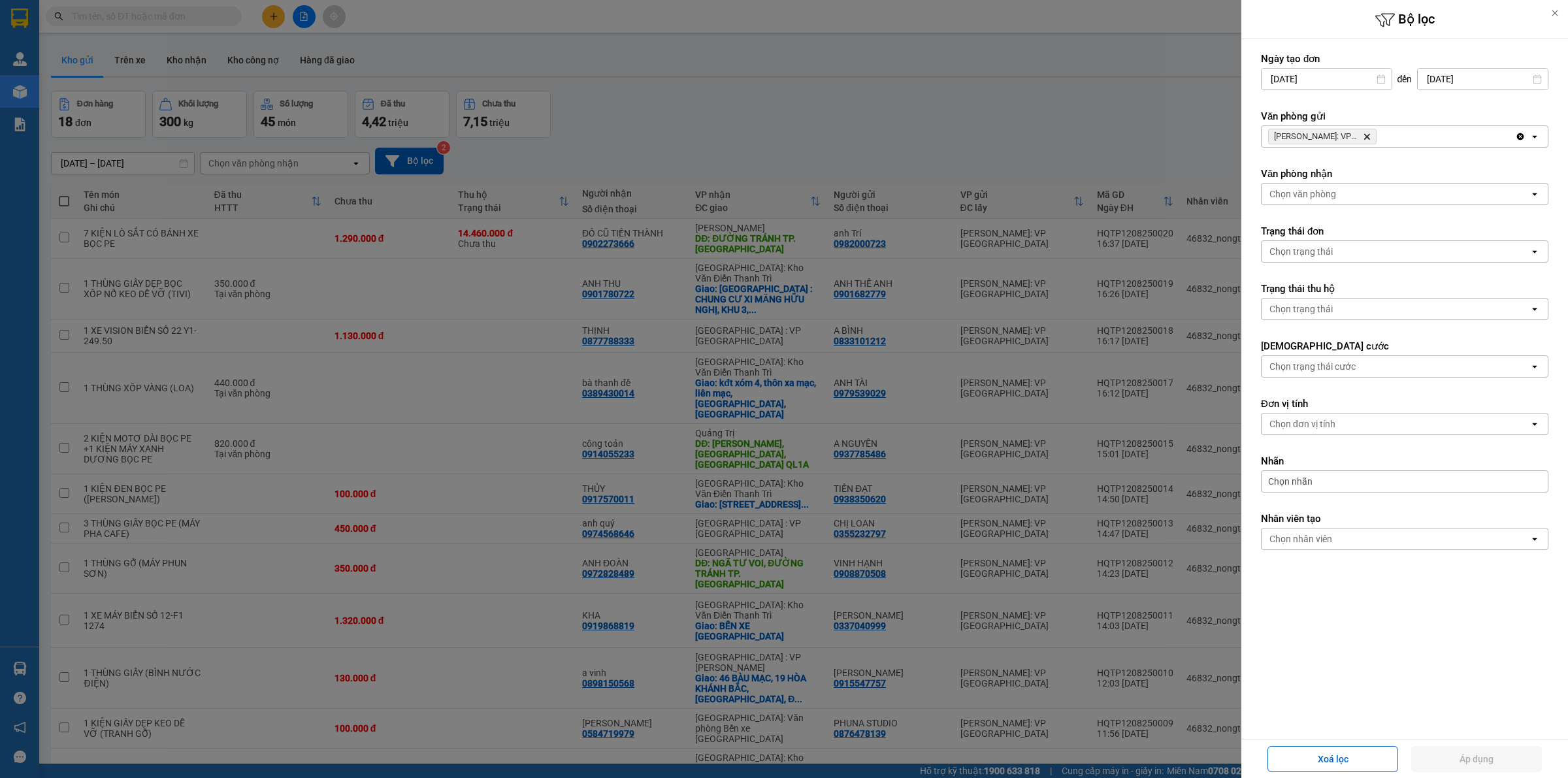
click at [1363, 131] on span "[PERSON_NAME]: VP [GEOGRAPHIC_DATA]" at bounding box center [1322, 136] width 108 height 16
click at [1364, 136] on icon "Delete" at bounding box center [1366, 136] width 7 height 7
click at [1364, 135] on div "Chọn văn phòng" at bounding box center [1395, 136] width 268 height 21
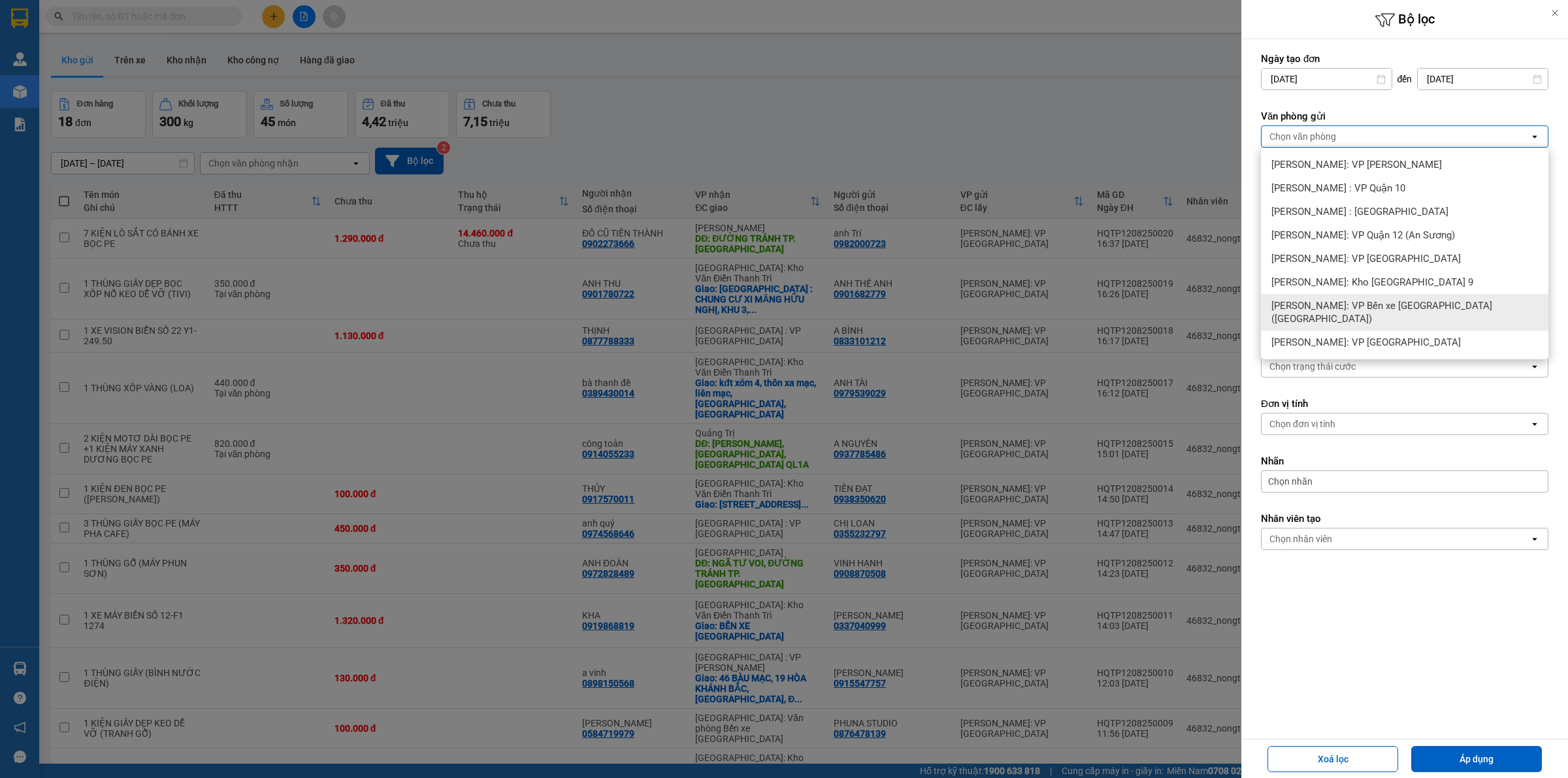
click at [1014, 149] on div at bounding box center [784, 389] width 1568 height 778
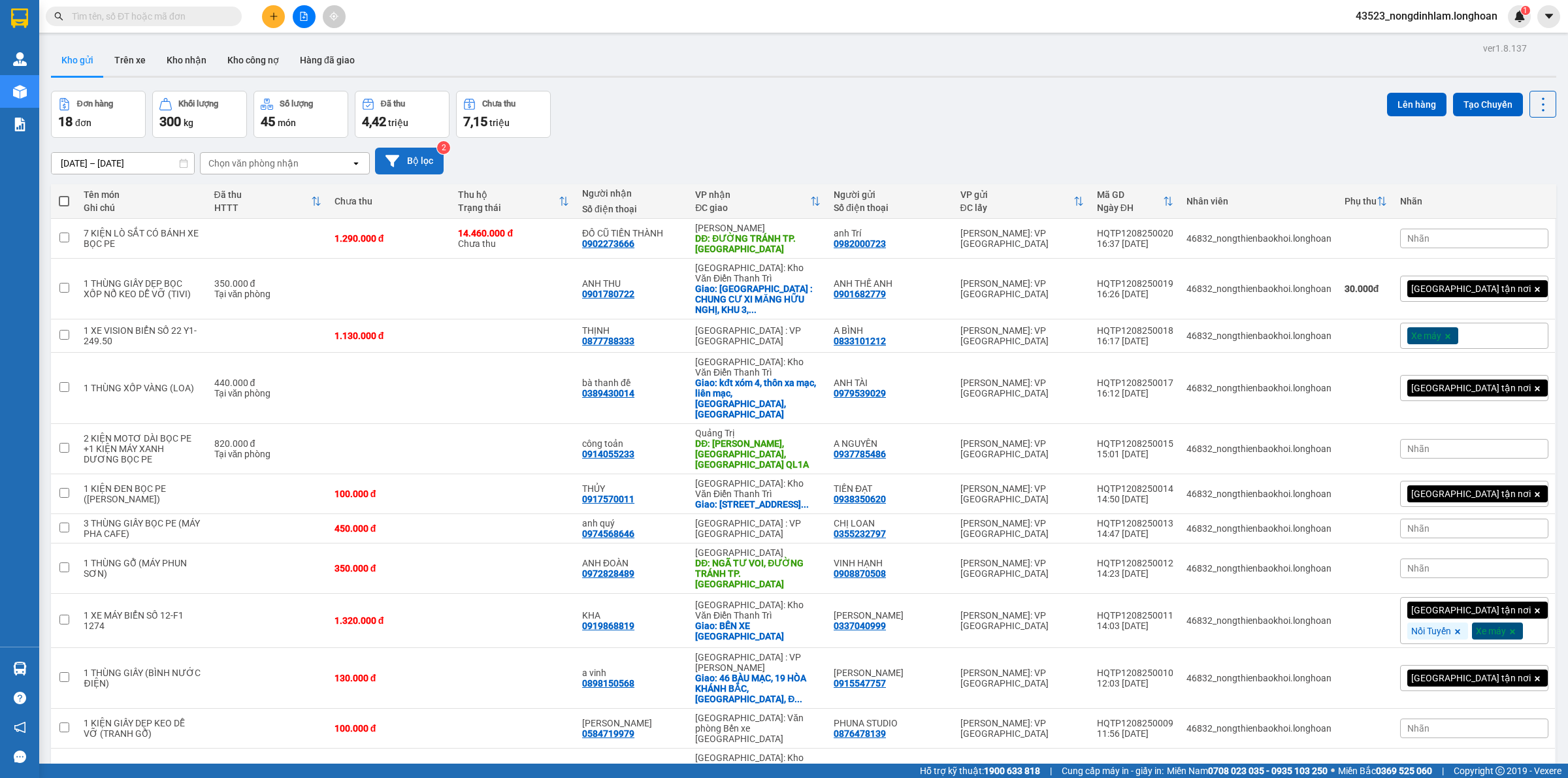
click at [422, 154] on button "Bộ lọc" at bounding box center [409, 161] width 68 height 27
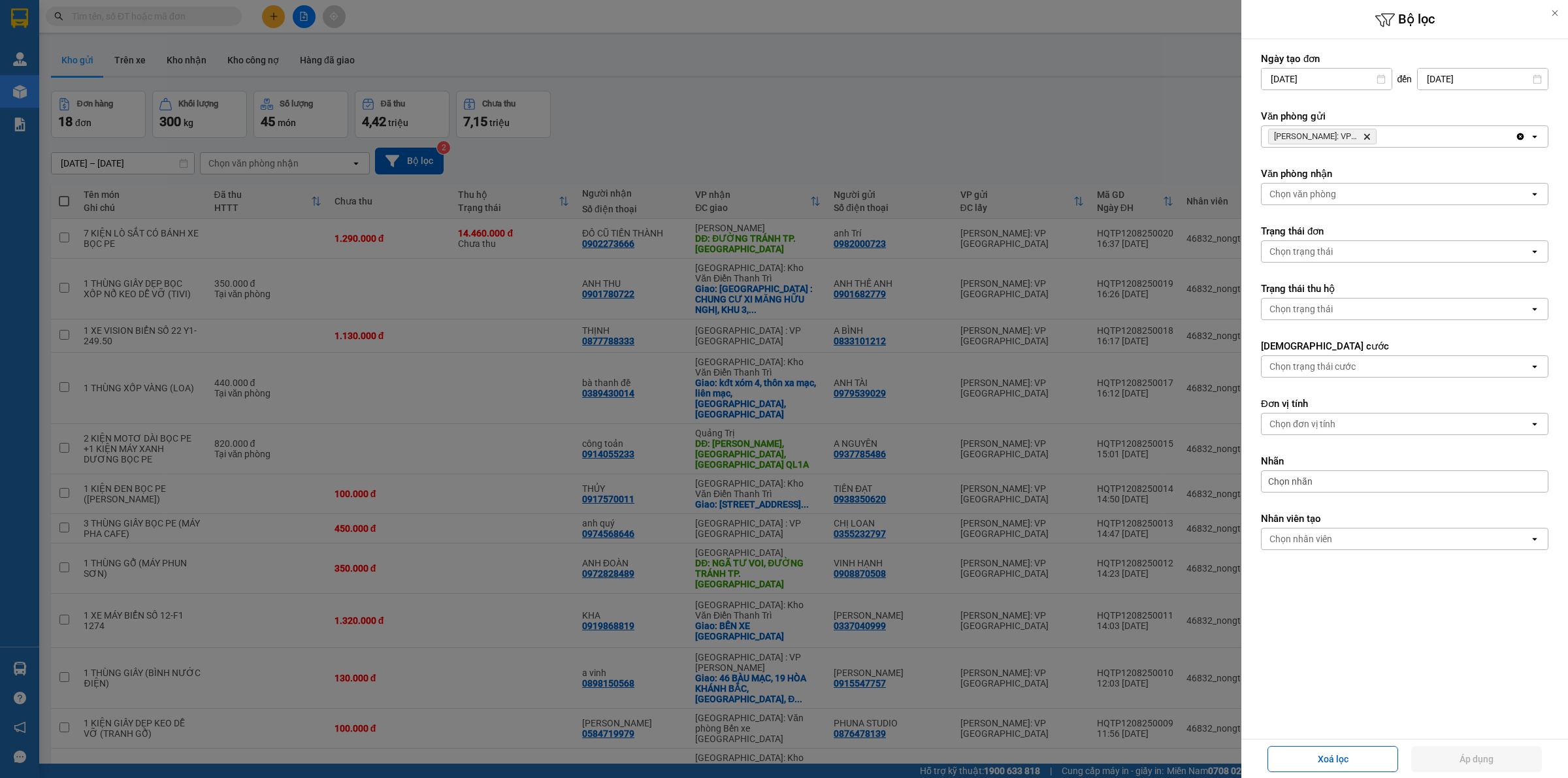
click at [1365, 136] on icon "Delete" at bounding box center [1366, 136] width 7 height 7
click at [1363, 136] on div "Chọn văn phòng" at bounding box center [1395, 136] width 268 height 21
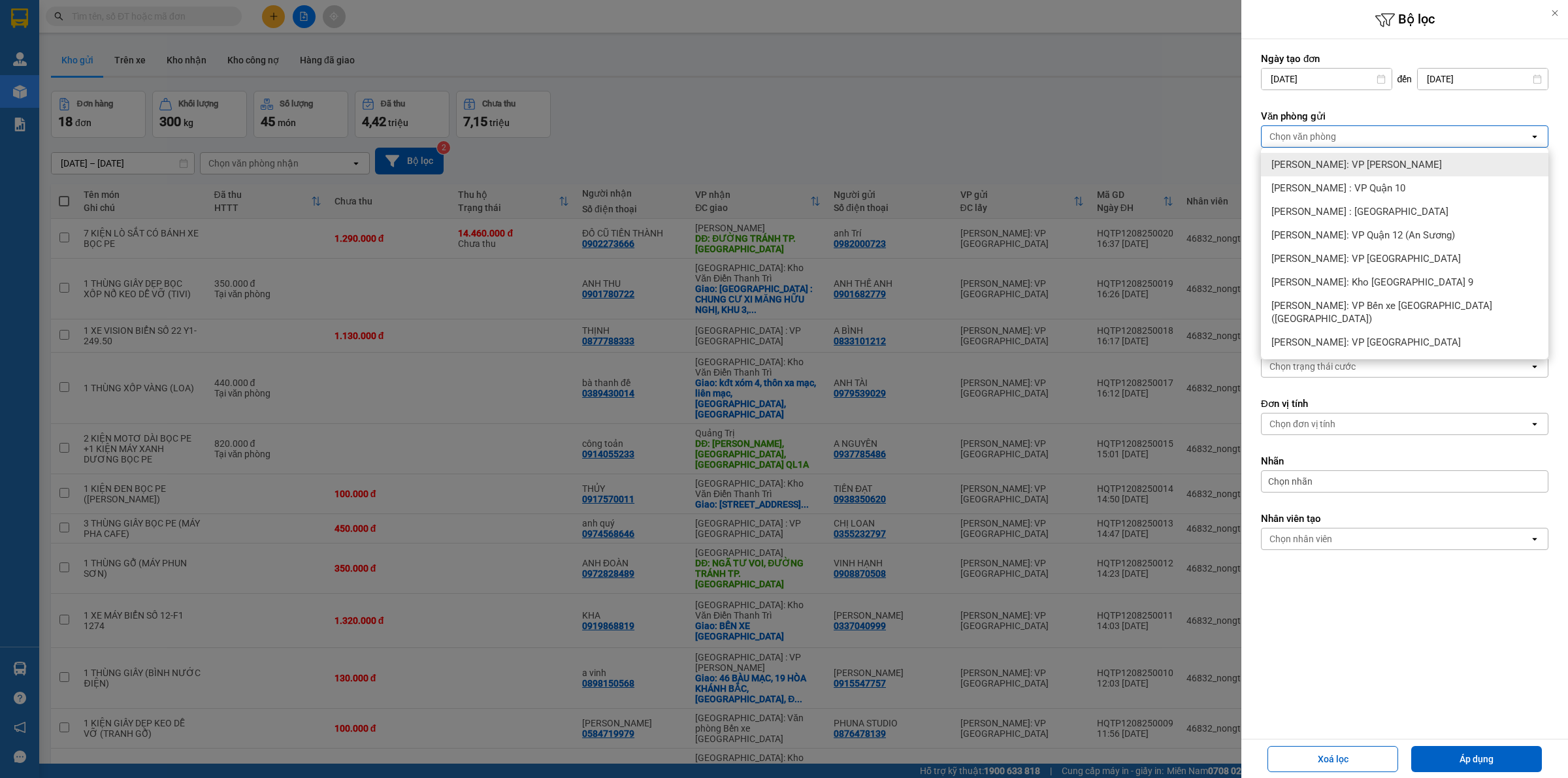
click at [1402, 155] on div "[PERSON_NAME]: VP [PERSON_NAME]" at bounding box center [1404, 164] width 288 height 23
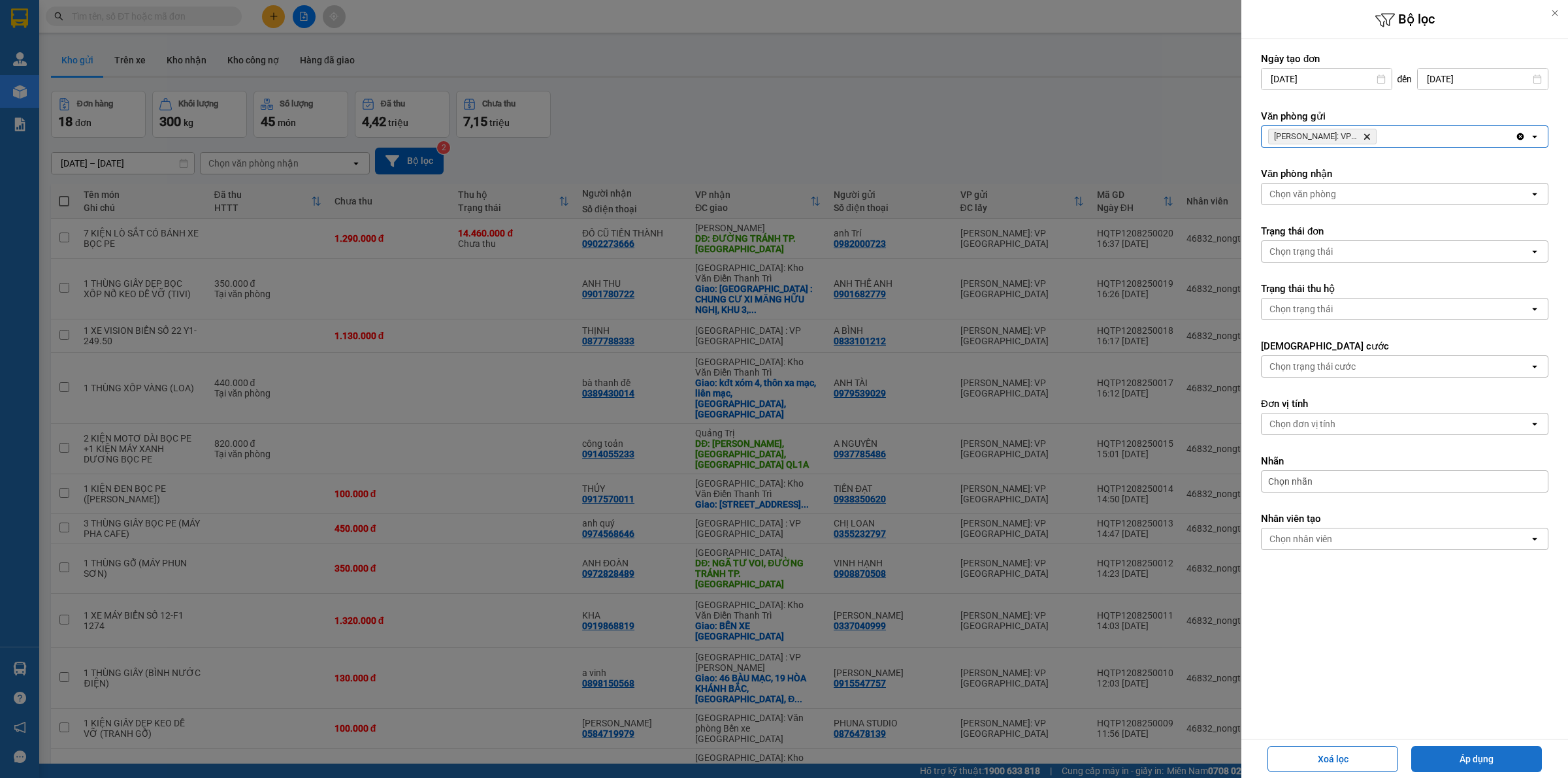
click at [1496, 758] on button "Áp dụng" at bounding box center [1475, 759] width 131 height 26
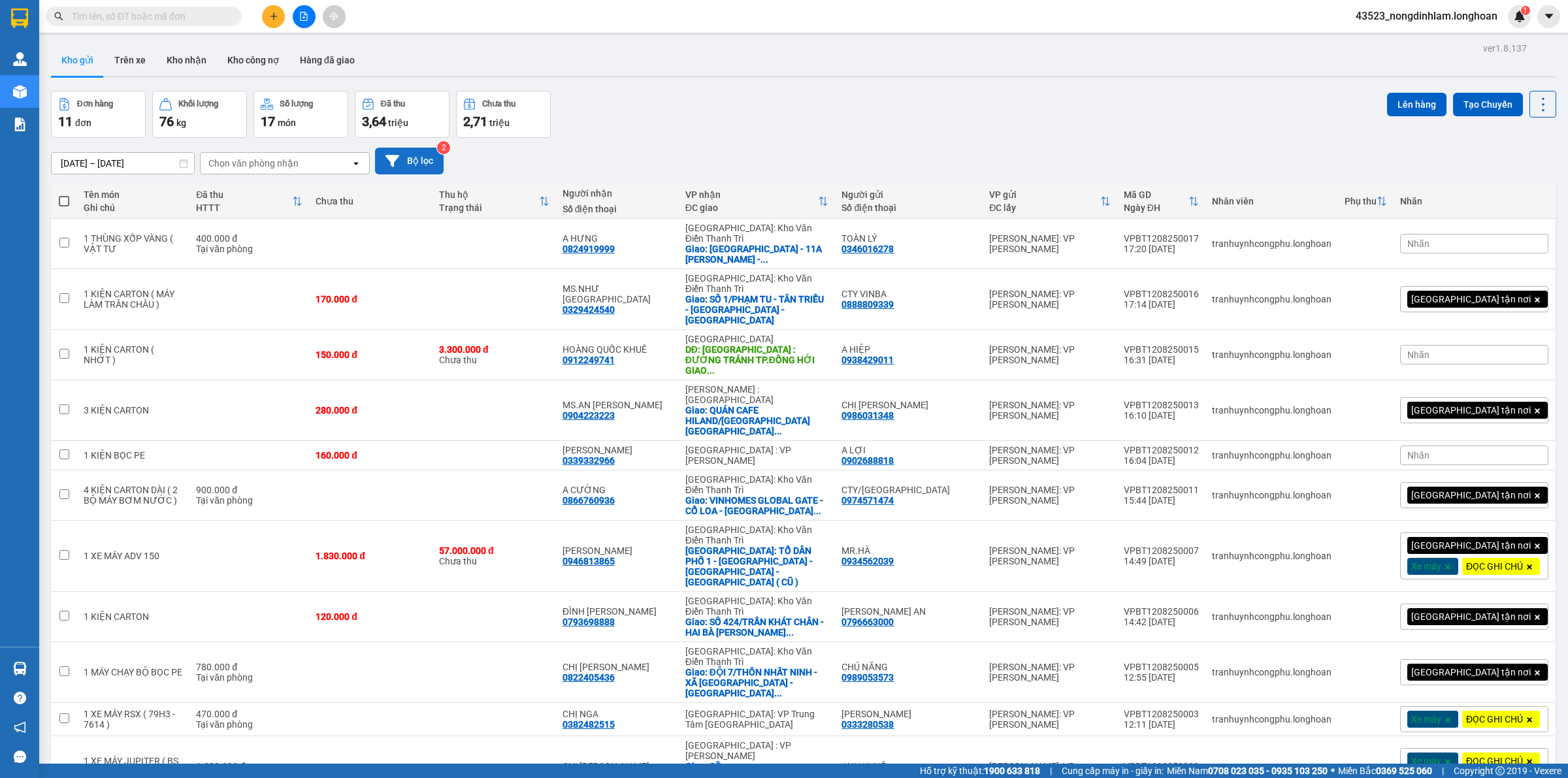
click at [400, 154] on button "Bộ lọc" at bounding box center [409, 161] width 68 height 27
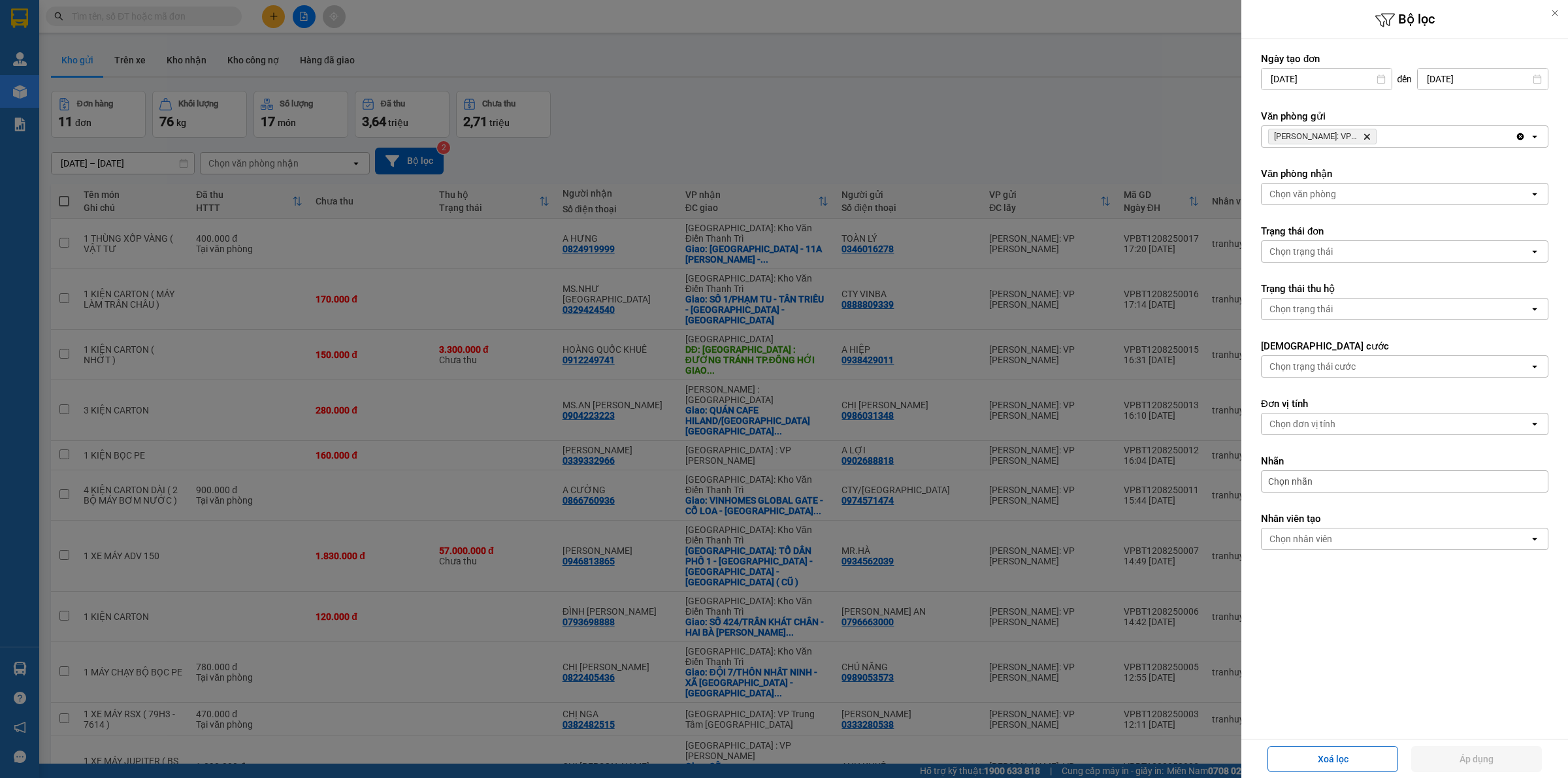
click at [1363, 134] on icon "Delete" at bounding box center [1366, 136] width 7 height 7
click at [1365, 134] on div "Chọn văn phòng" at bounding box center [1395, 136] width 268 height 21
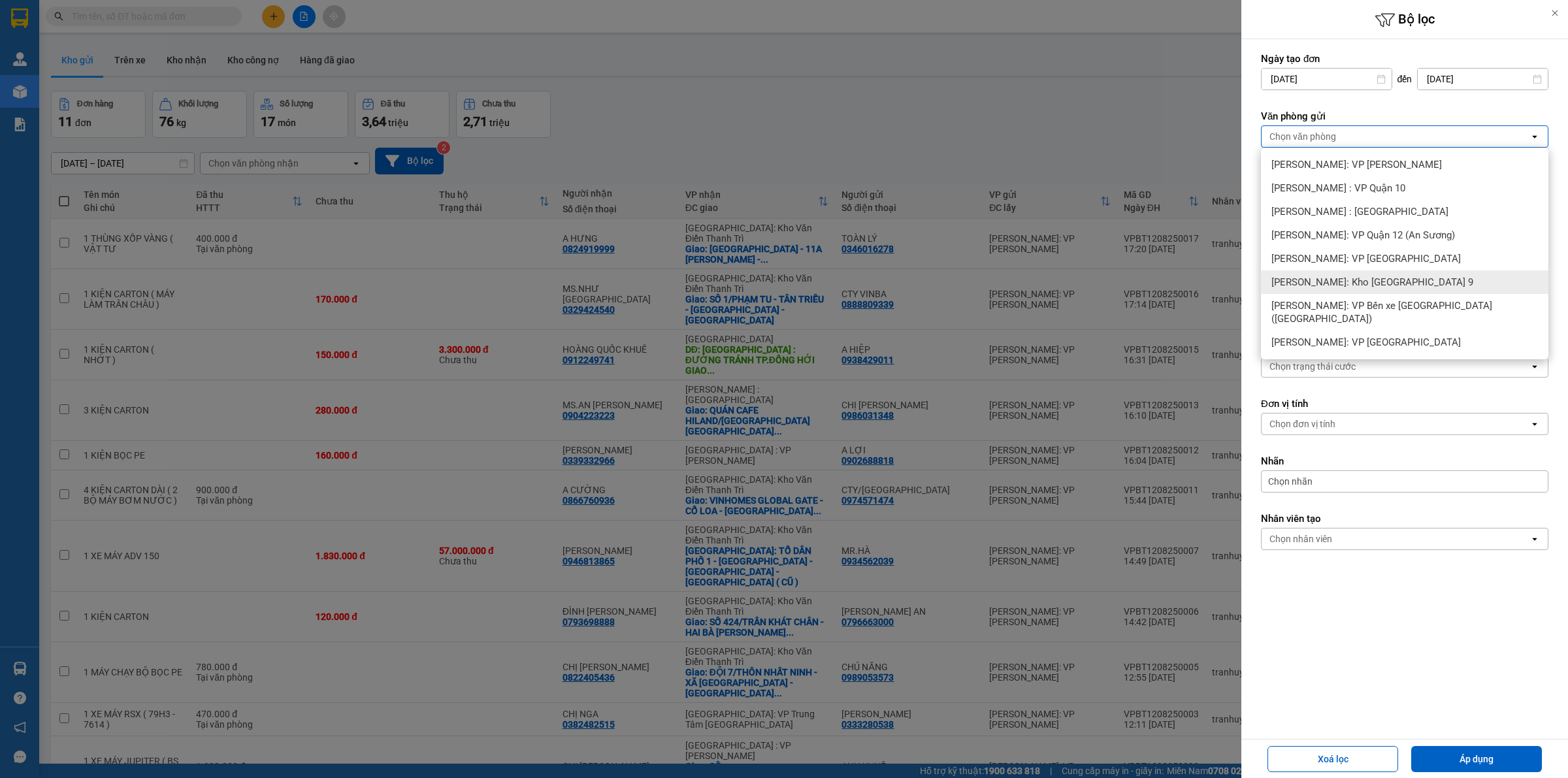
scroll to position [60, 0]
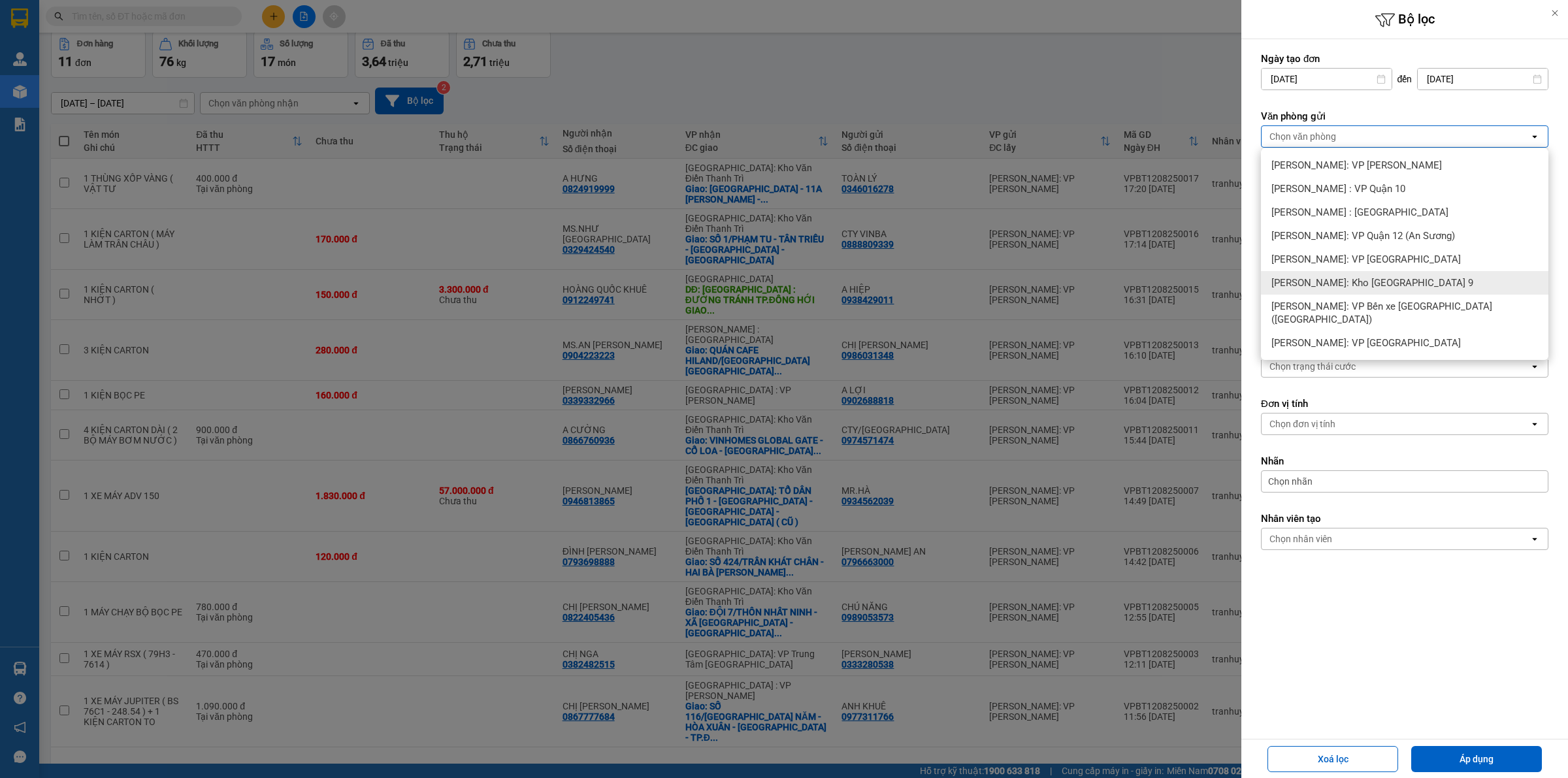
click at [1400, 281] on span "[PERSON_NAME]: Kho [GEOGRAPHIC_DATA] 9" at bounding box center [1372, 283] width 202 height 13
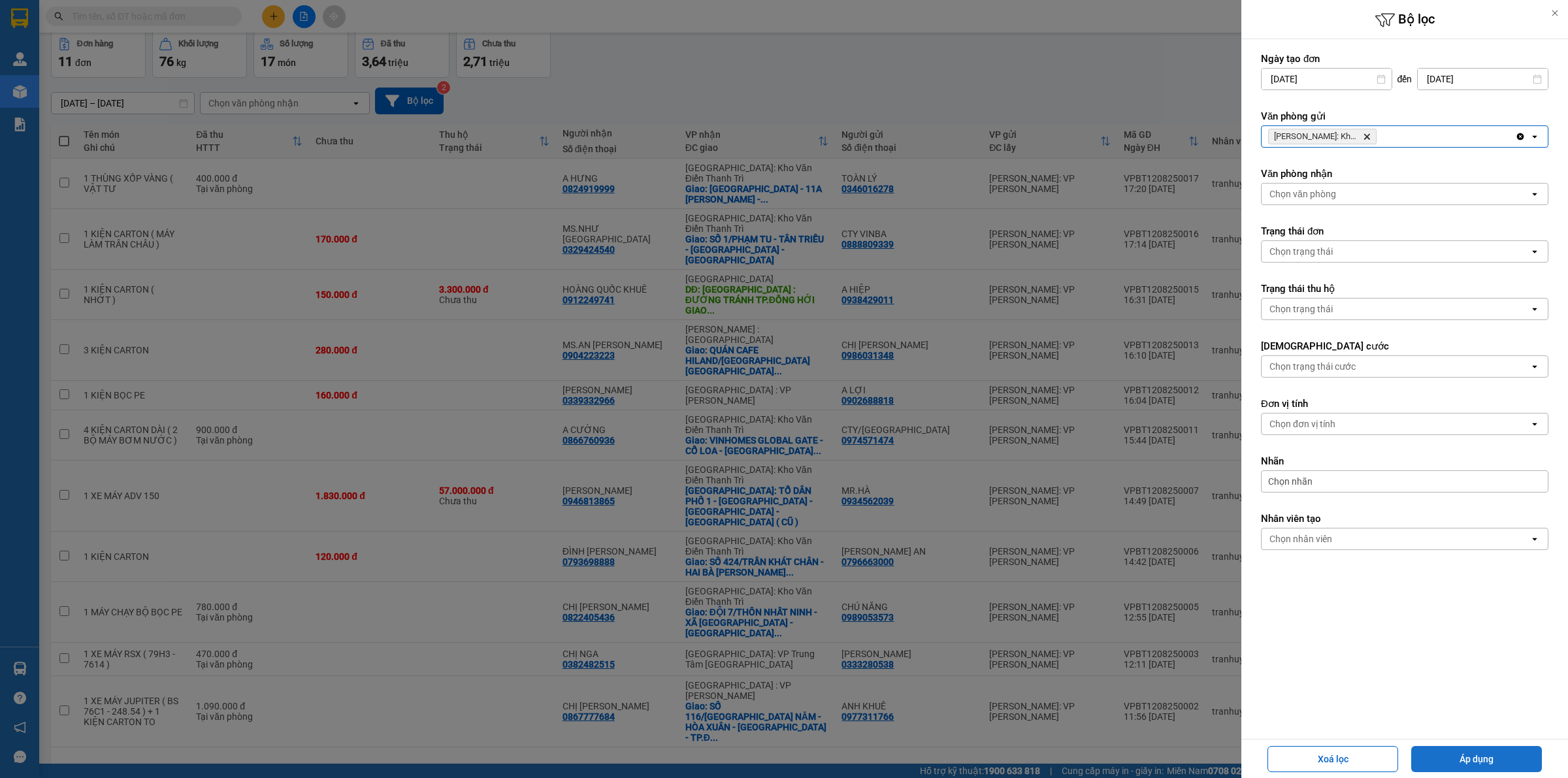
click at [1471, 756] on button "Áp dụng" at bounding box center [1475, 759] width 131 height 26
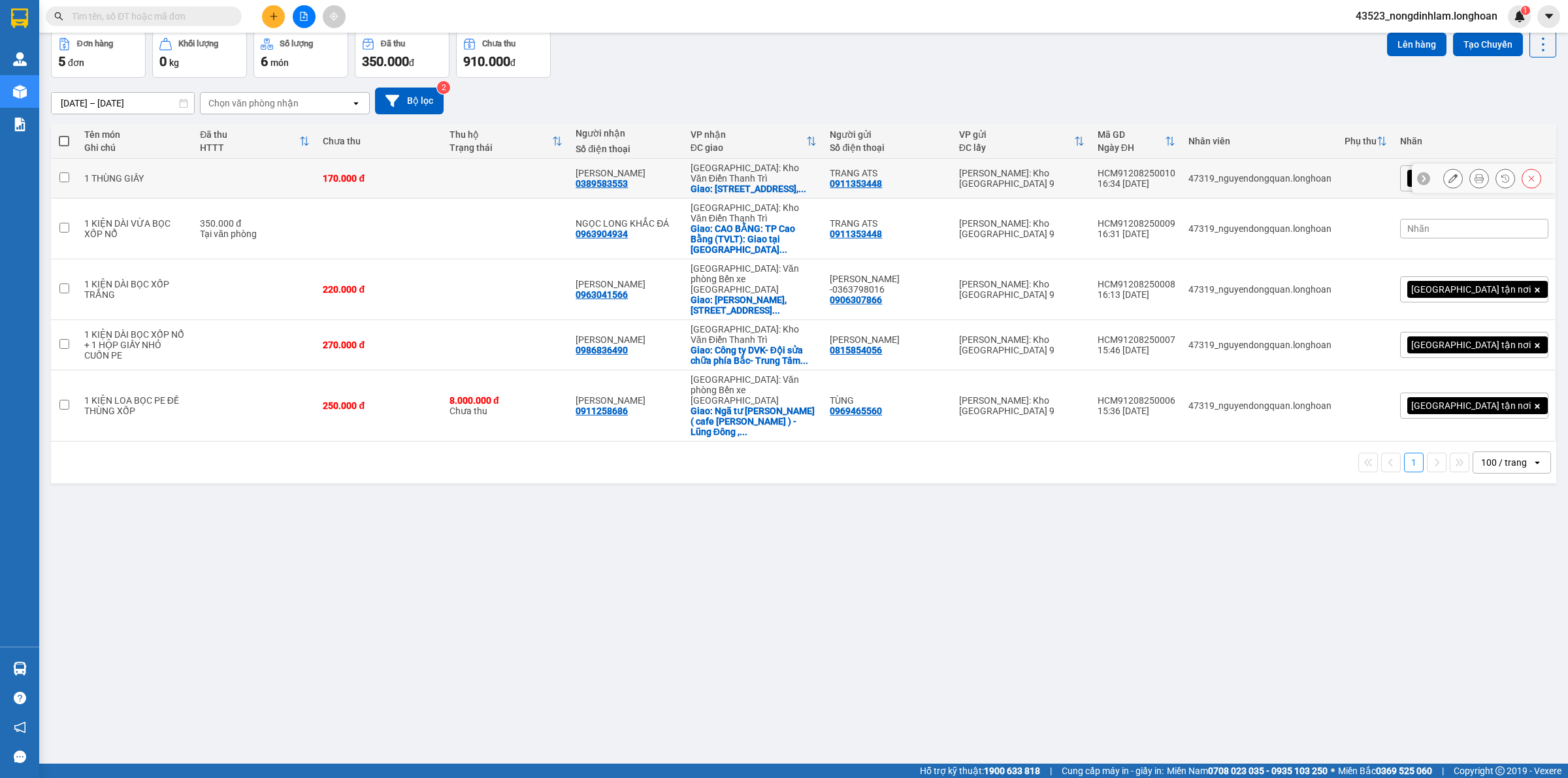
scroll to position [0, 0]
